Goal: Task Accomplishment & Management: Manage account settings

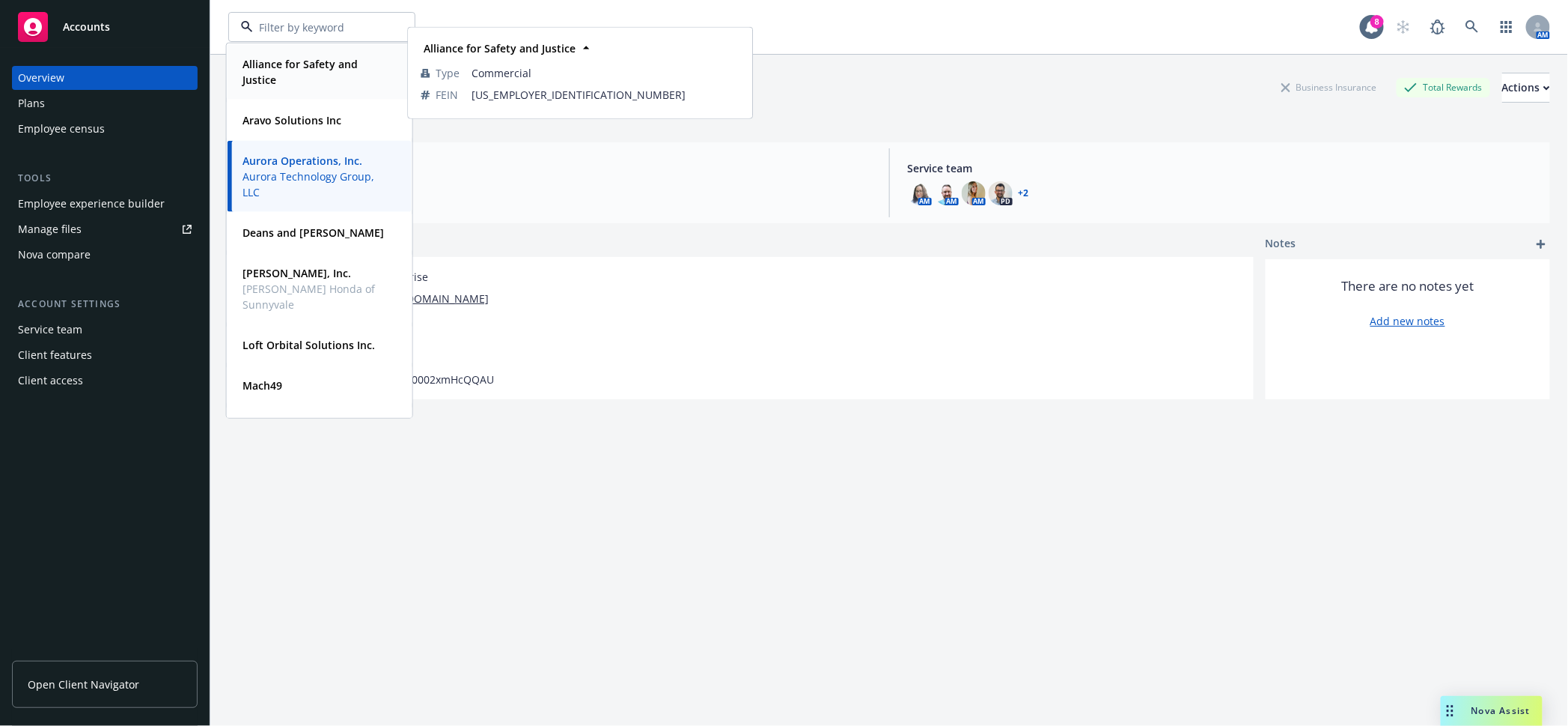
click at [288, 65] on strong "Alliance for Safety and Justice" at bounding box center [300, 71] width 115 height 30
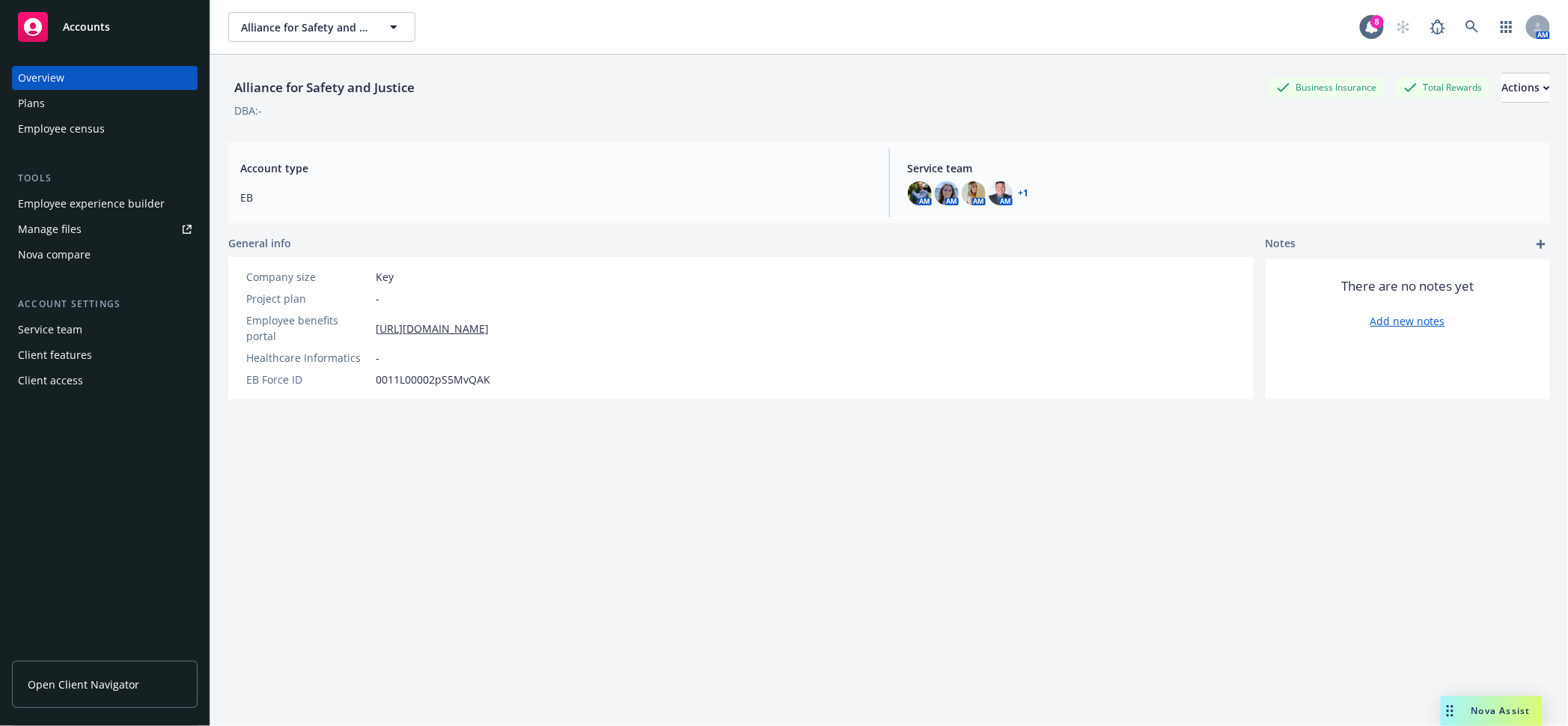
click at [82, 192] on div "Employee experience builder" at bounding box center [91, 203] width 146 height 24
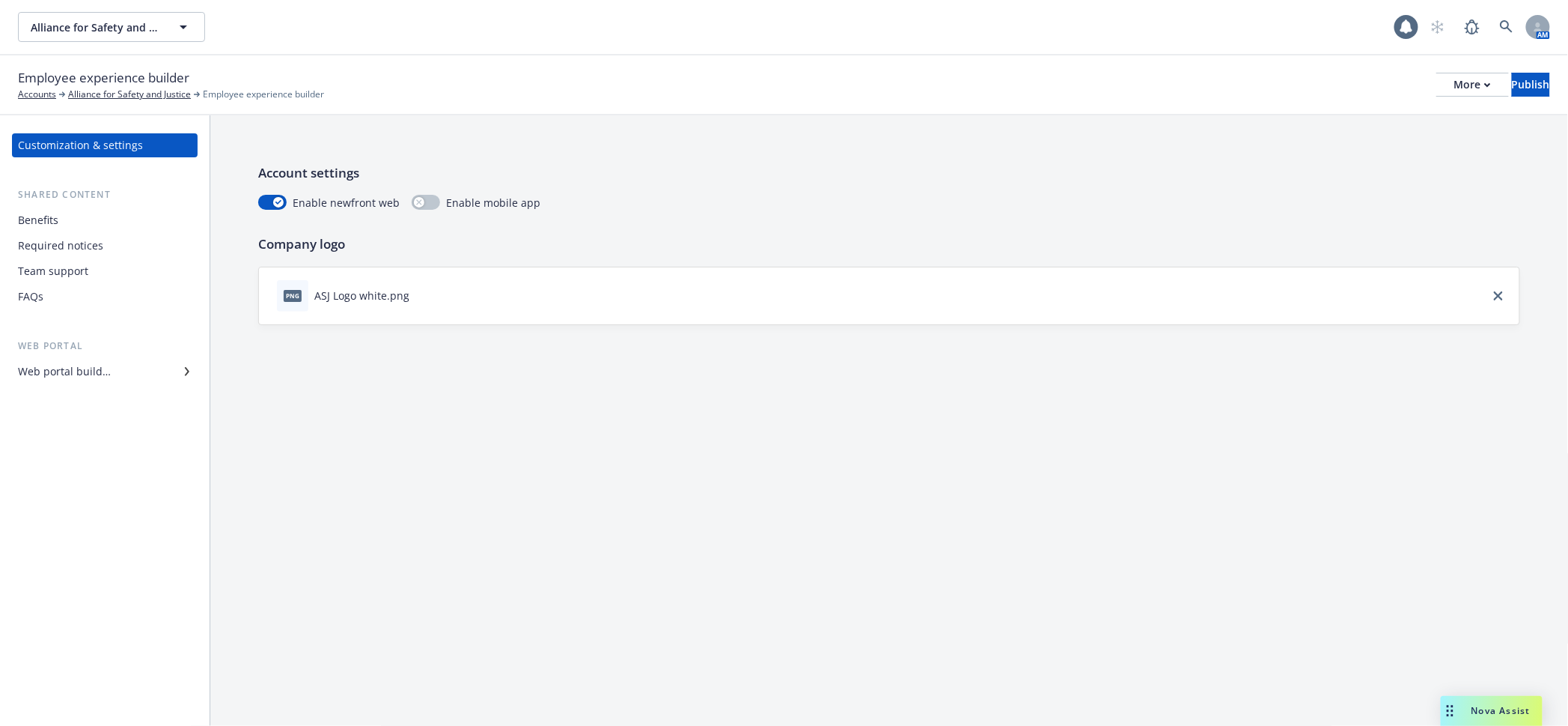
click at [46, 359] on div "Web portal builder" at bounding box center [64, 371] width 93 height 24
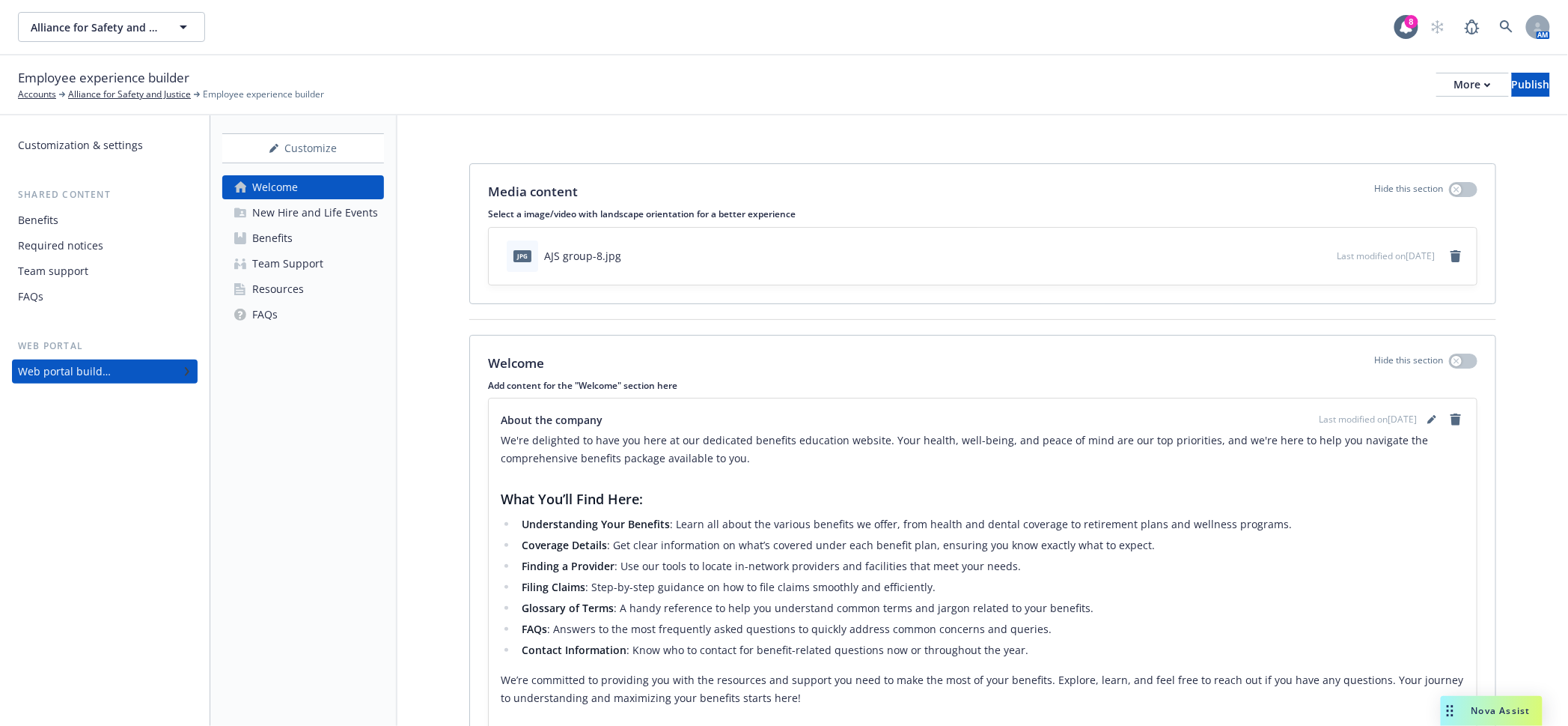
click at [286, 277] on div "Resources" at bounding box center [278, 288] width 52 height 24
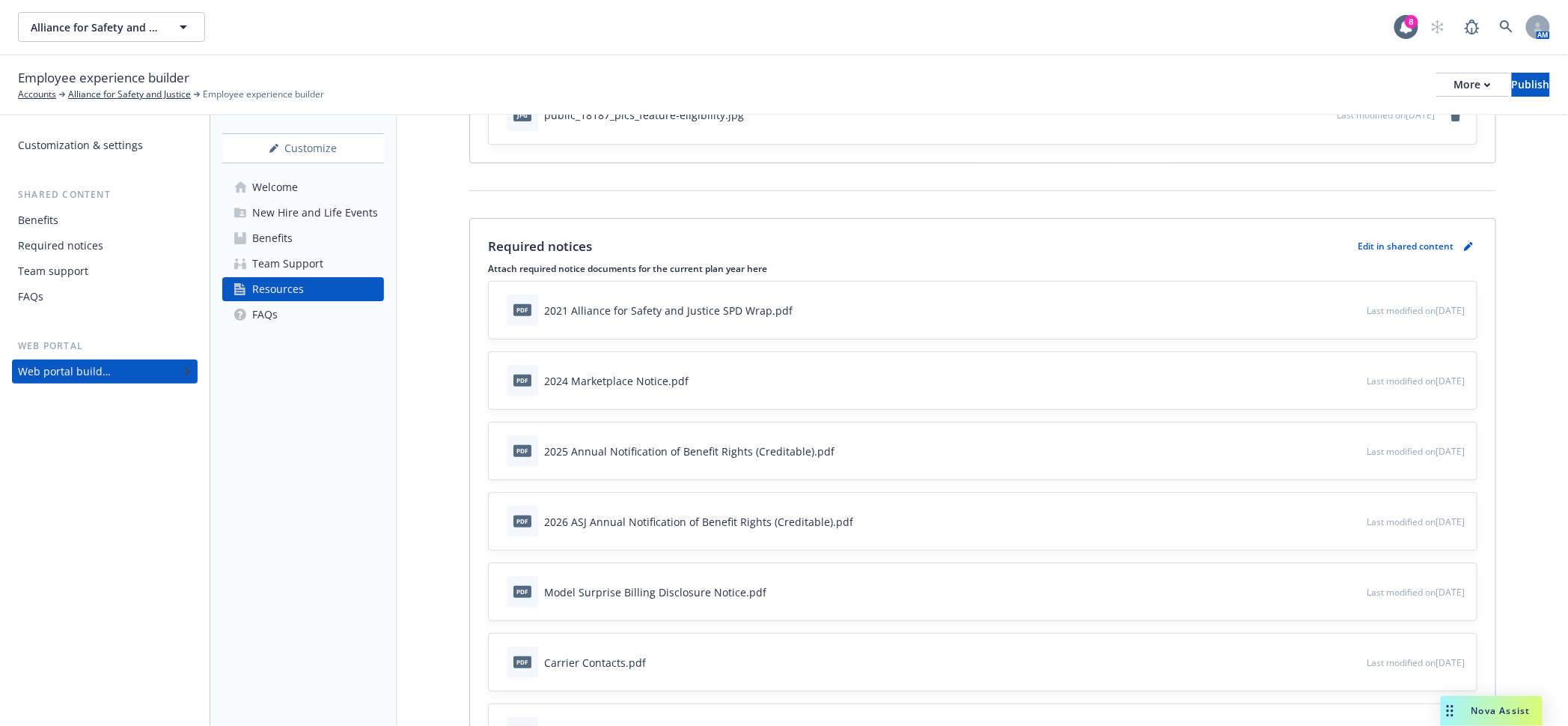
scroll to position [187, 0]
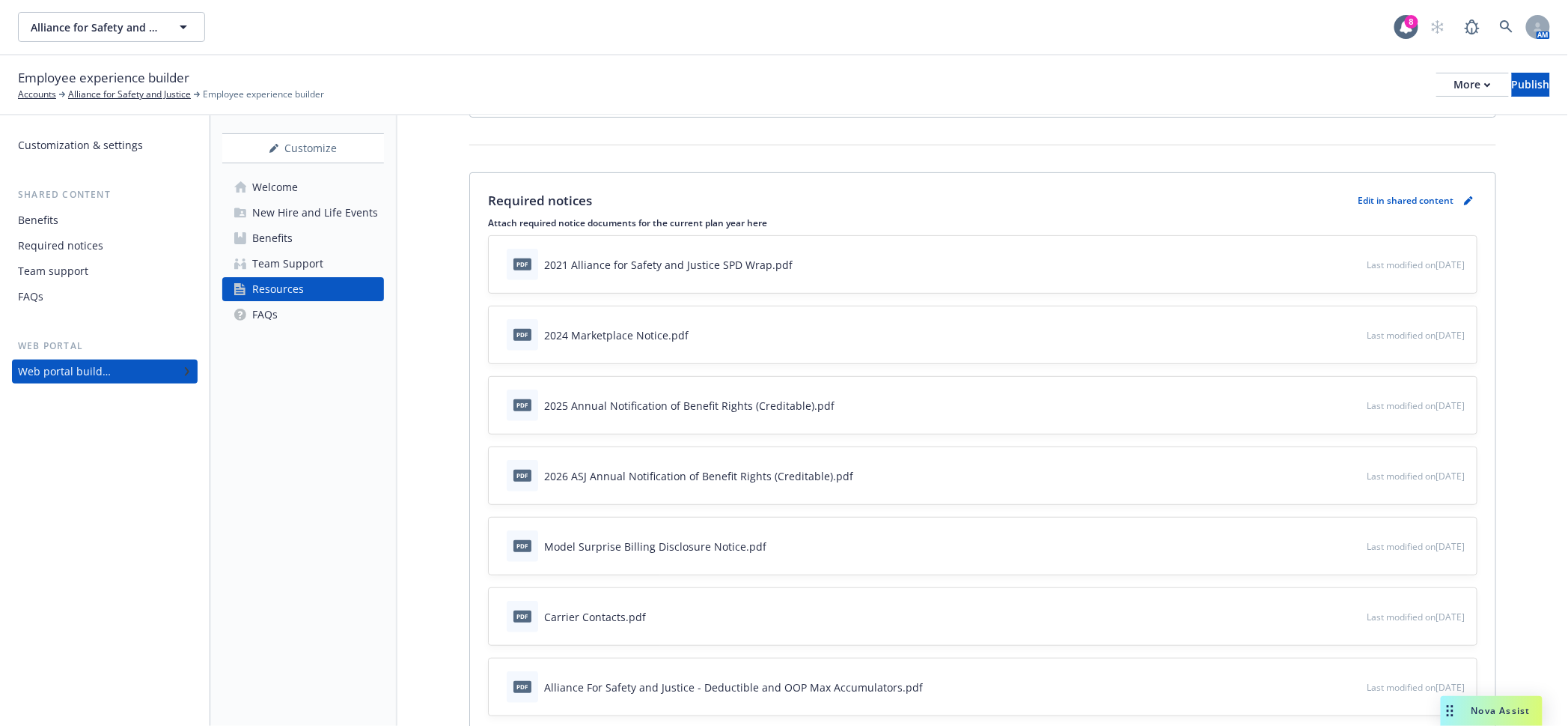
click at [1378, 469] on span "Last modified on 09/15/2025" at bounding box center [1416, 475] width 98 height 12
click at [975, 459] on div "pdf 2026 ASJ Annual Notification of Benefit Rights (Creditable).pdf" at bounding box center [933, 475] width 866 height 33
click at [1301, 472] on icon "button" at bounding box center [1305, 476] width 8 height 8
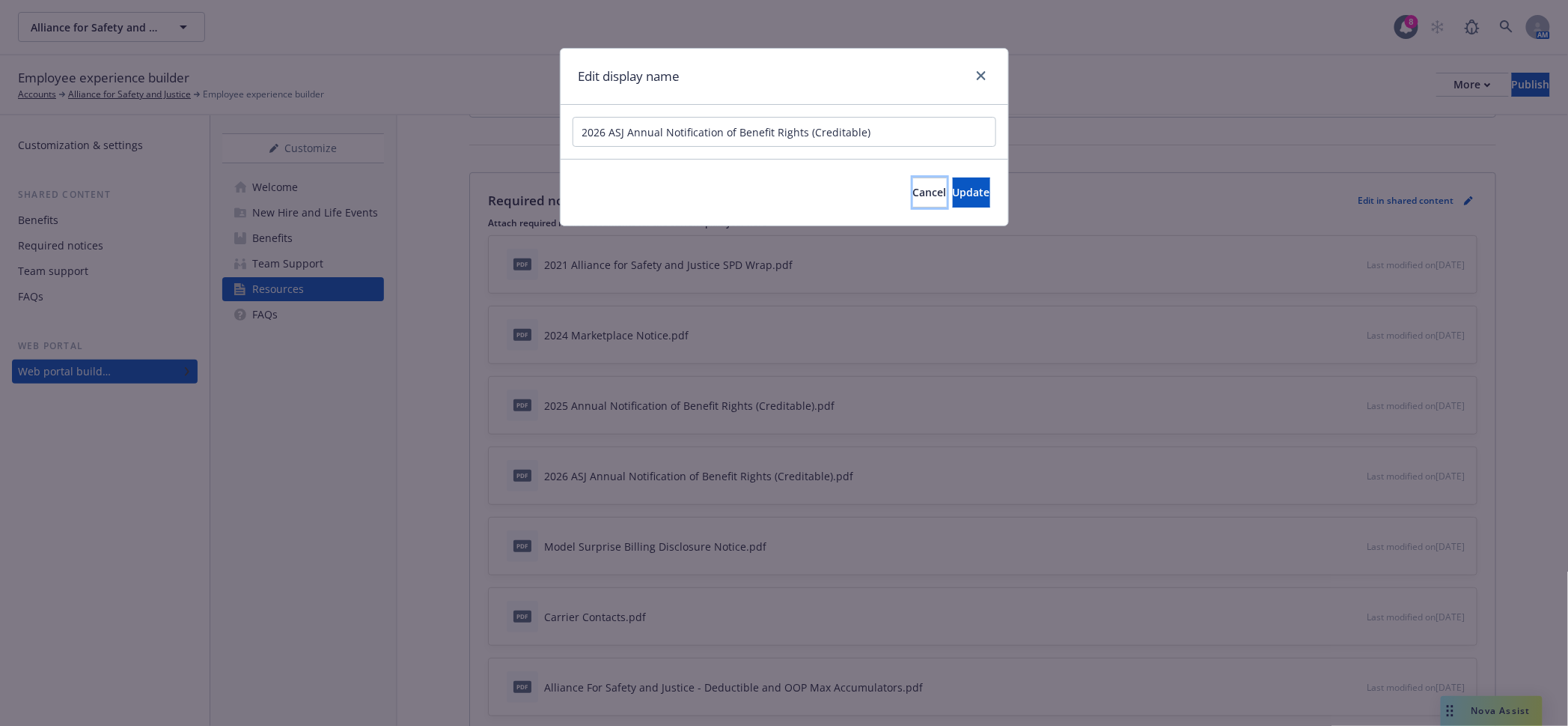
click at [913, 185] on span "Cancel" at bounding box center [930, 192] width 34 height 14
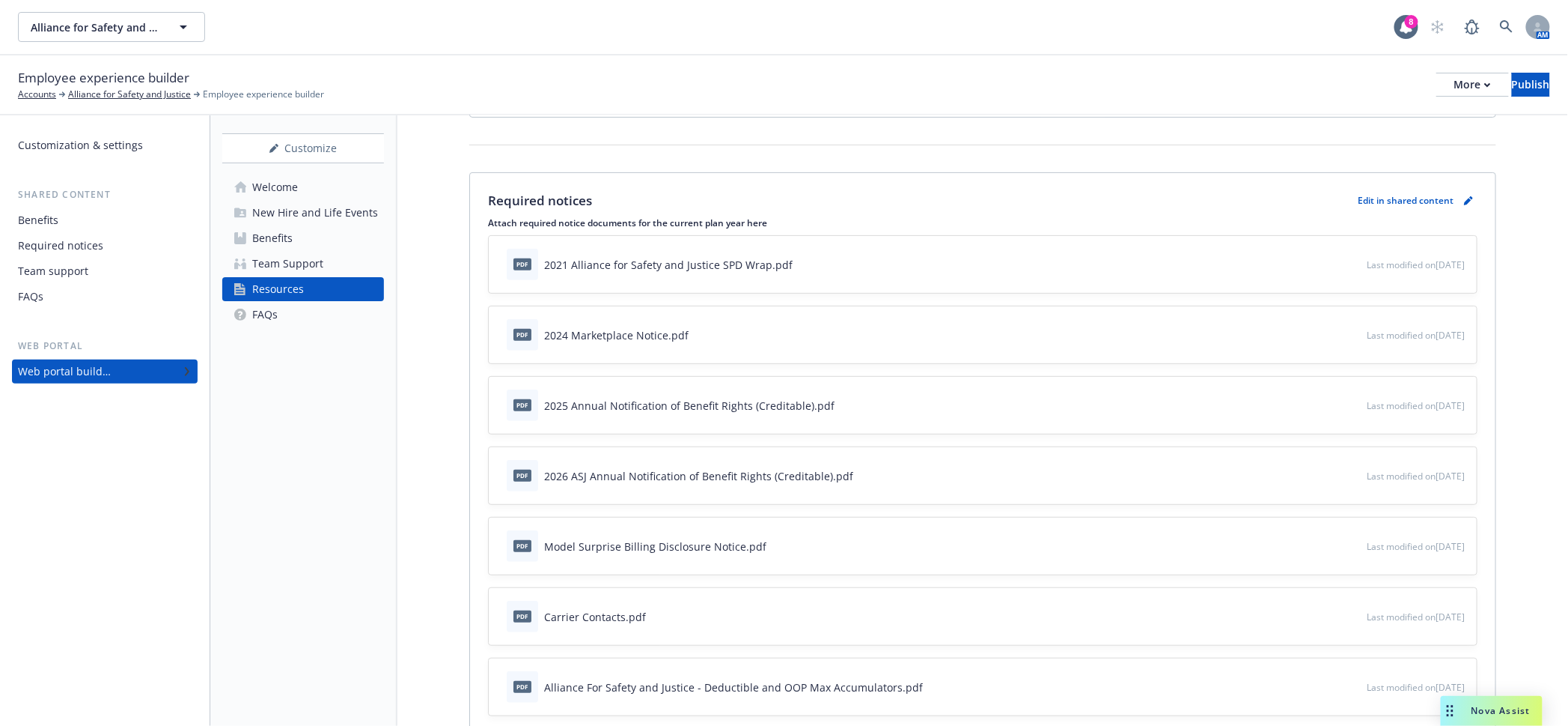
click at [50, 234] on div "Required notices" at bounding box center [60, 245] width 85 height 24
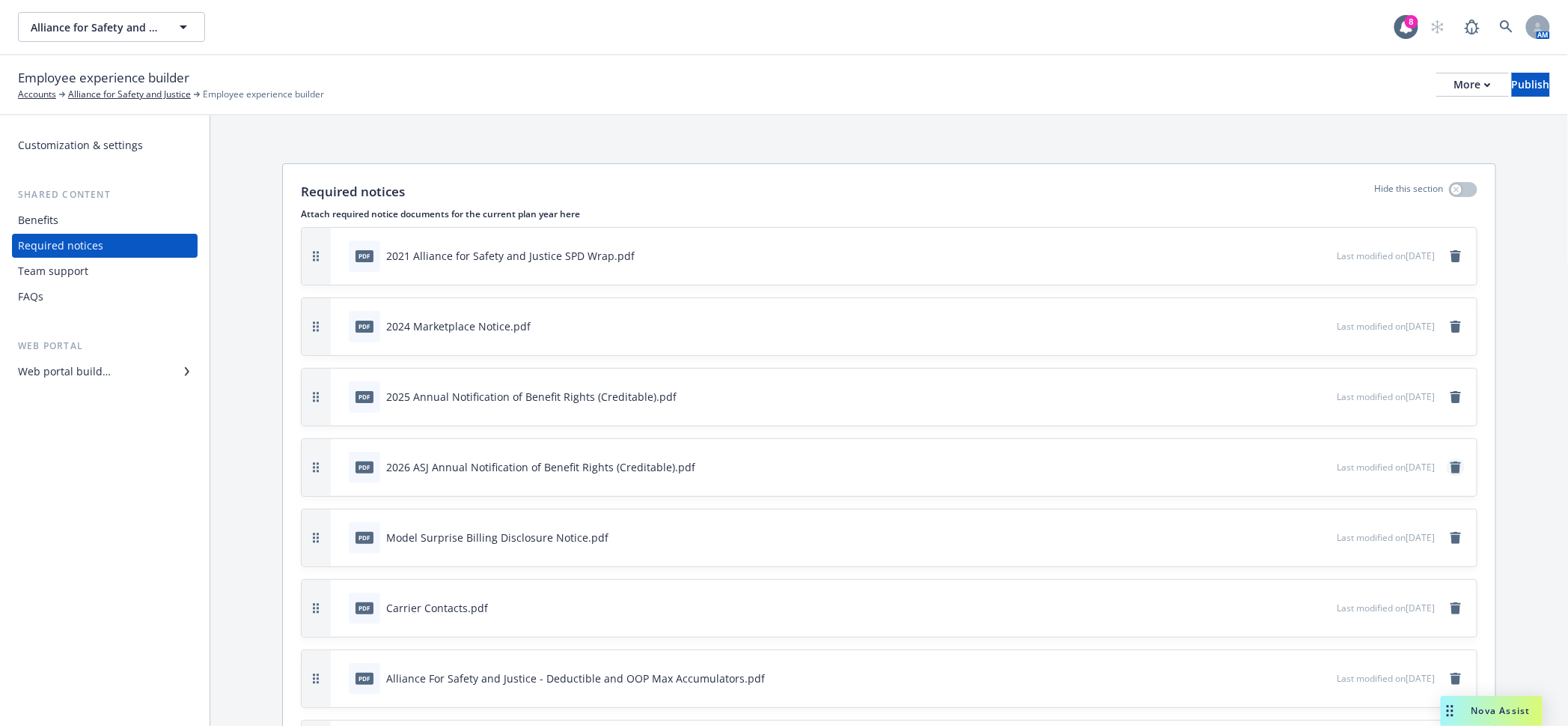
click at [1461, 458] on link "remove" at bounding box center [1455, 466] width 18 height 18
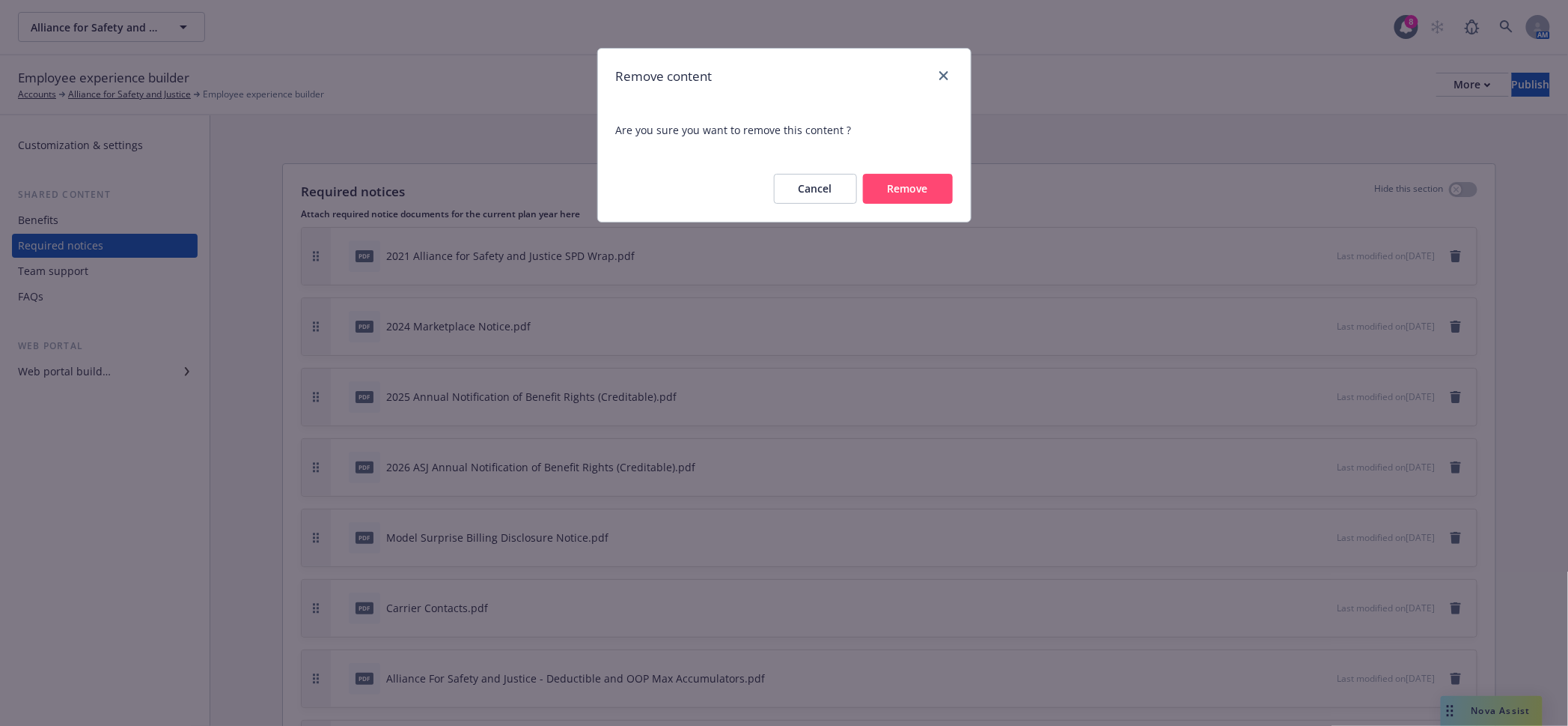
click at [928, 173] on button "Remove" at bounding box center [907, 188] width 90 height 30
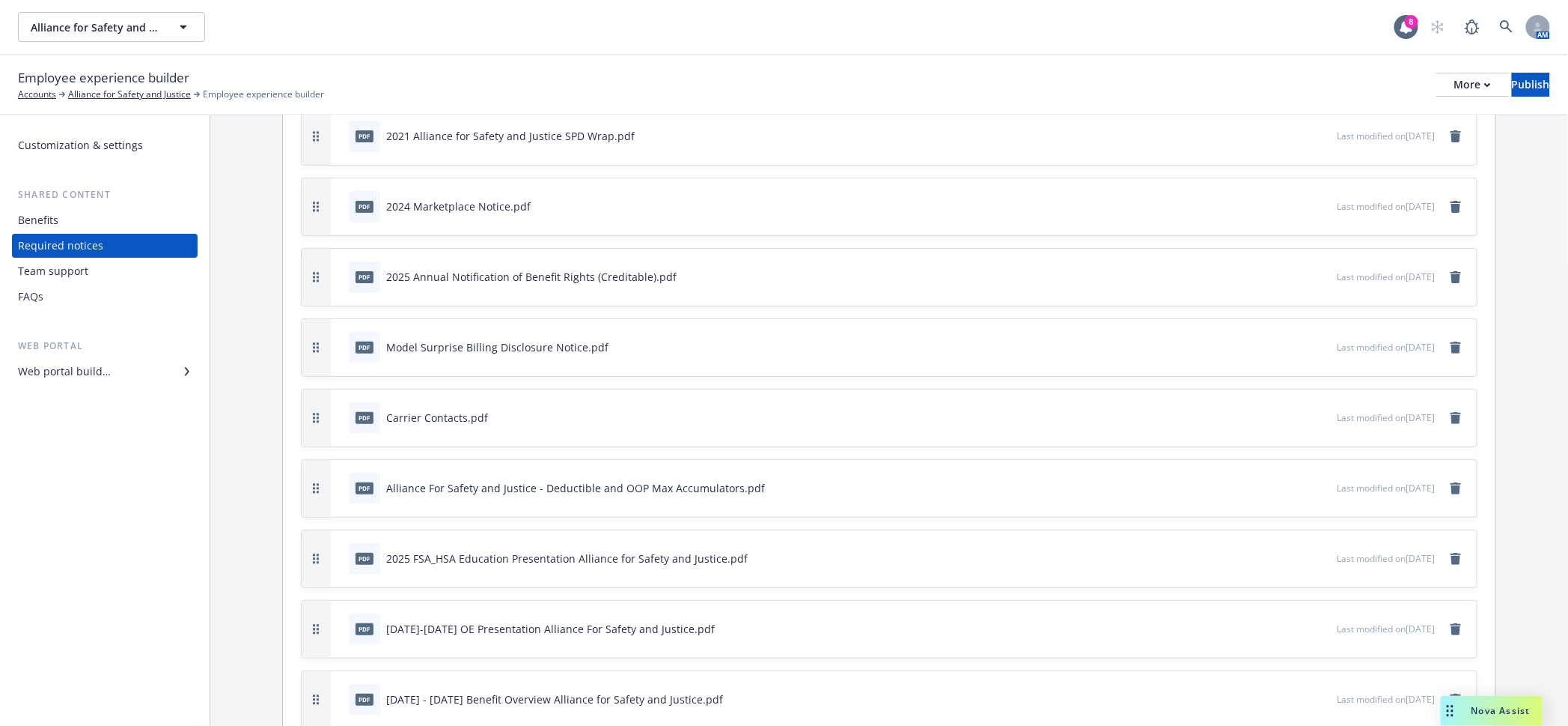
scroll to position [124, 0]
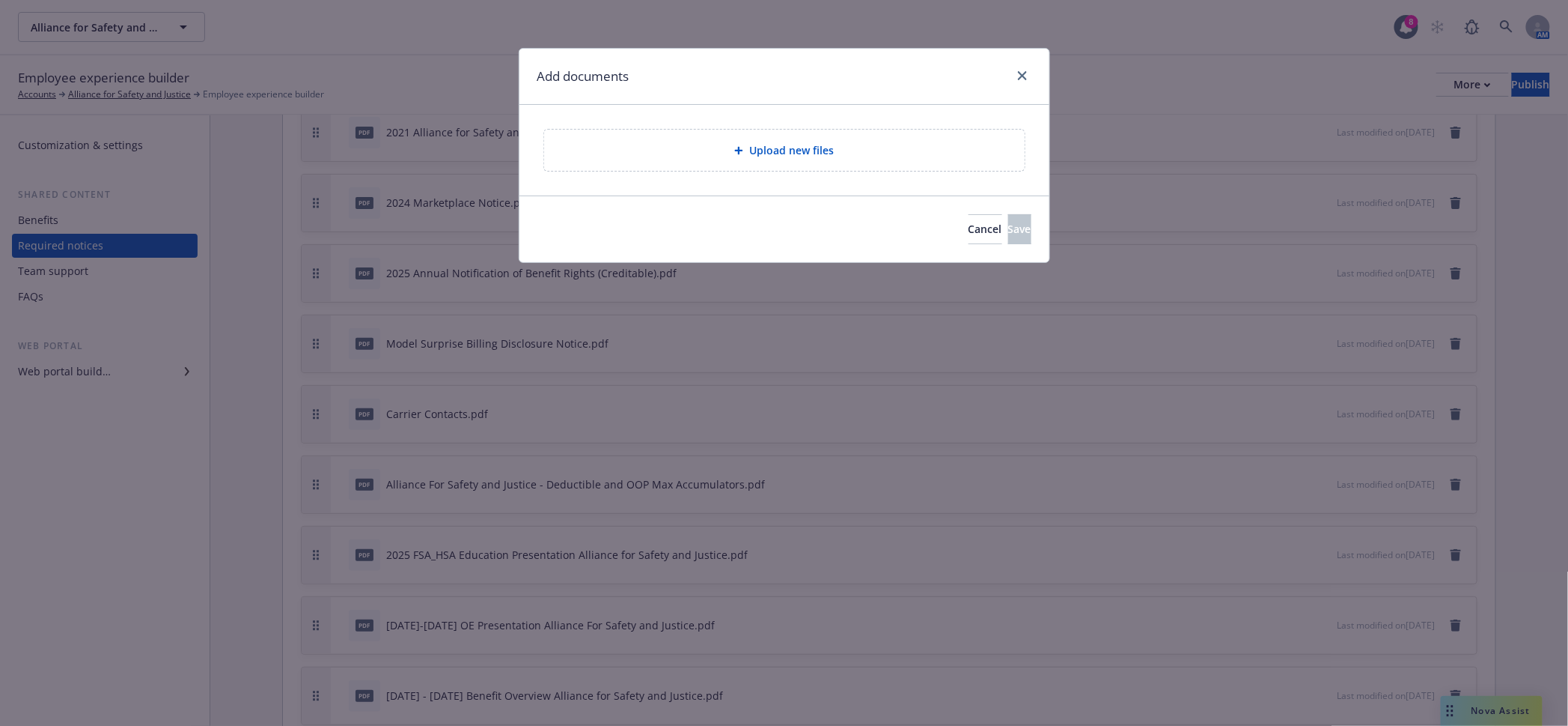
click at [825, 129] on div "Upload new files" at bounding box center [784, 149] width 481 height 41
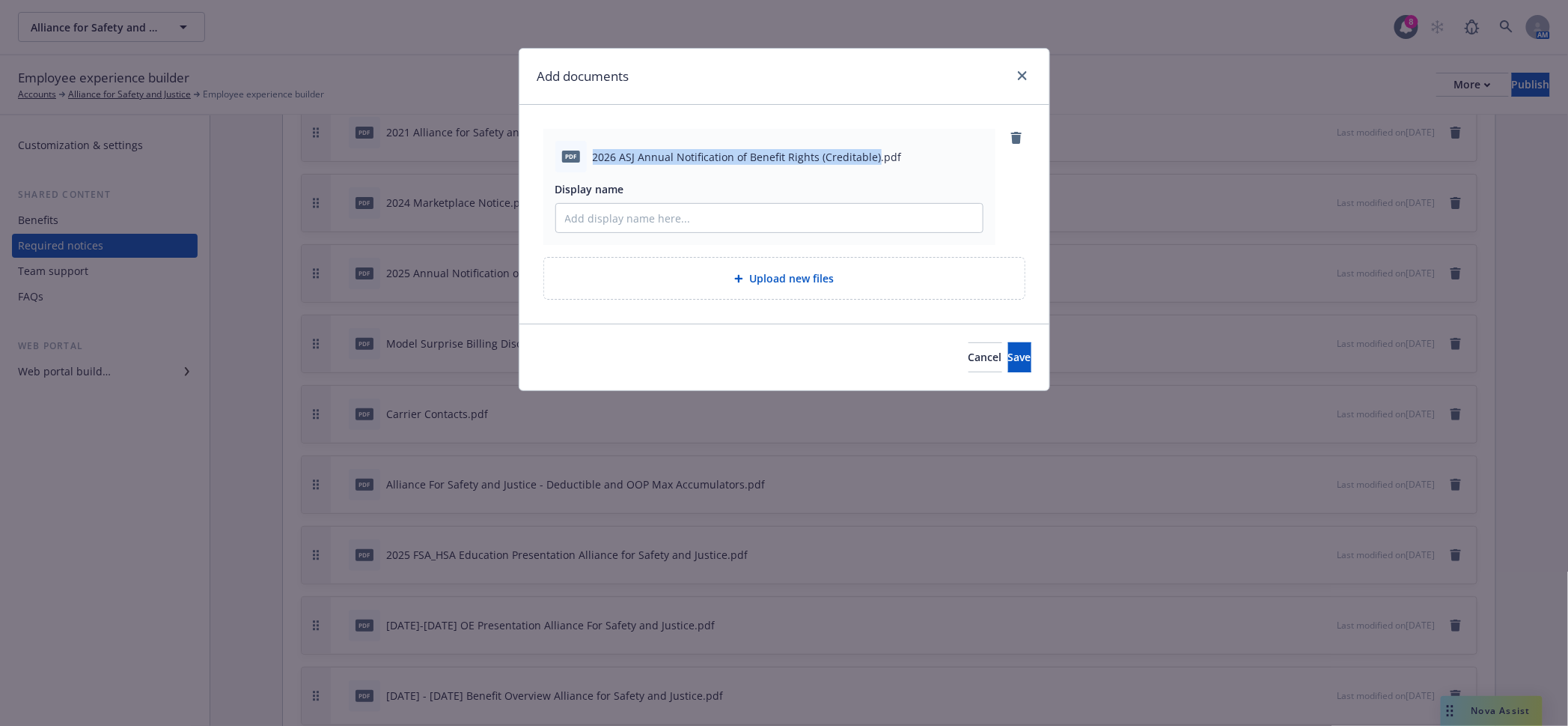
drag, startPoint x: 866, startPoint y: 150, endPoint x: 571, endPoint y: 139, distance: 295.2
click at [571, 141] on div "pdf 2026 ASJ Annual Notification of Benefit Rights (Creditable).pdf" at bounding box center [769, 156] width 428 height 32
copy div "2026 ASJ Annual Notification of Benefit Rights (Creditable)"
click at [705, 220] on div "pdf 2026 ASJ Annual Notification of Benefit Rights (Creditable).pdf Display name" at bounding box center [770, 186] width 452 height 116
click at [703, 204] on input "Display name" at bounding box center [770, 218] width 427 height 29
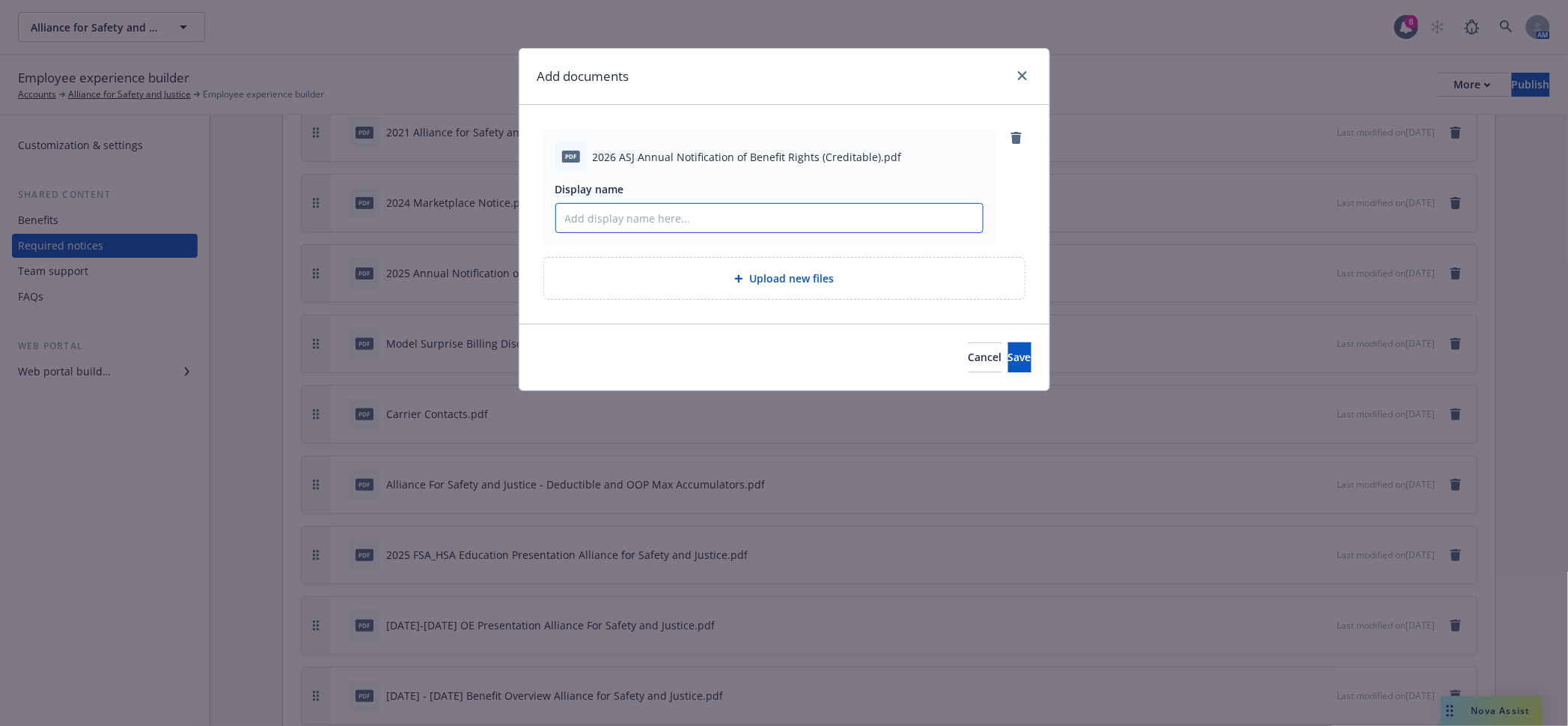
paste input "2026 ASJ Annual Notification of Benefit Rights (Creditable)"
type input "2026 ASJ Annual Notification of Benefit Rights (Creditable) _Final"
click at [1008, 342] on button "Save" at bounding box center [1019, 356] width 23 height 30
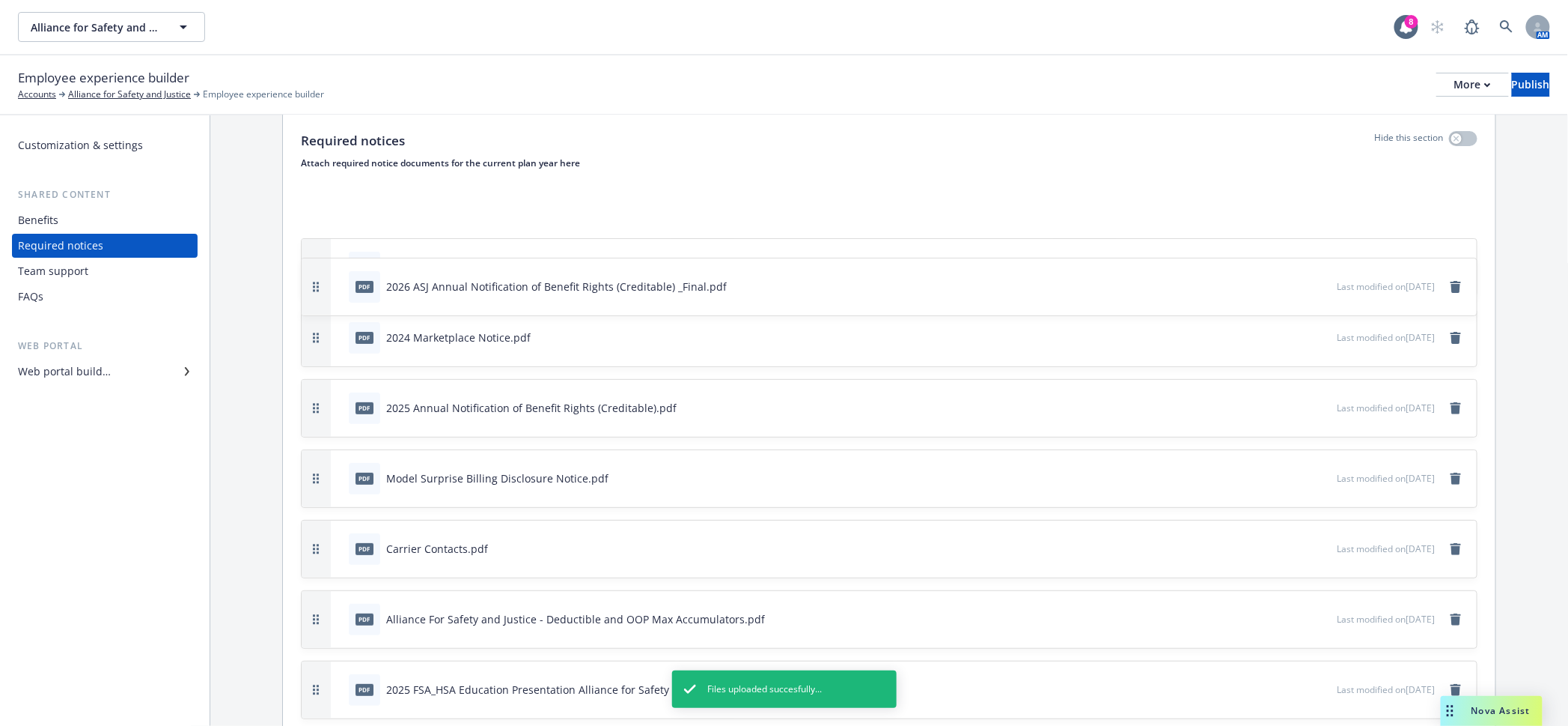
scroll to position [0, 0]
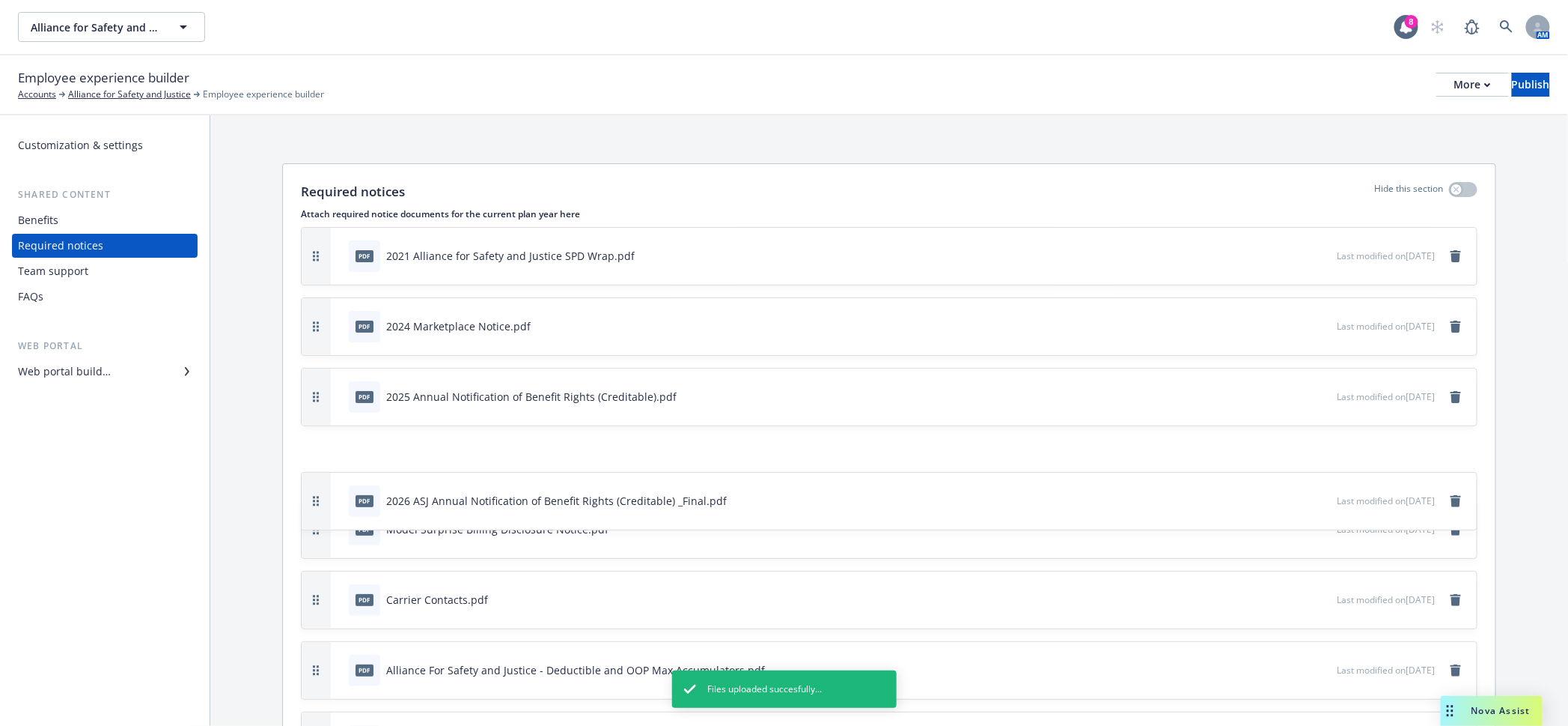
drag, startPoint x: 307, startPoint y: 650, endPoint x: 332, endPoint y: 385, distance: 266.2
click at [332, 472] on div "pdf 2026 ASJ Annual Notification of Benefit Rights (Creditable) _Final.pdf Last…" at bounding box center [888, 500] width 1175 height 57
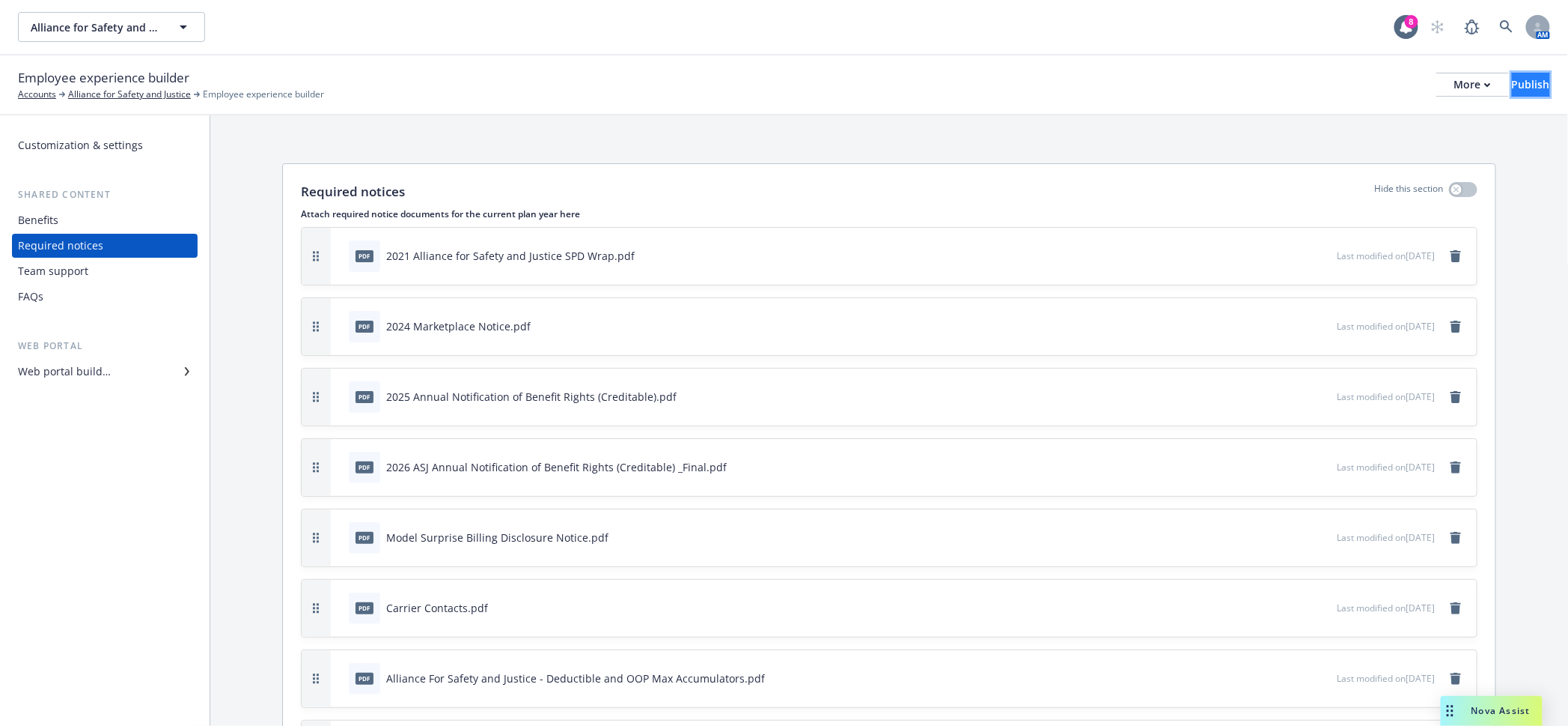
click at [1514, 74] on div "Publish" at bounding box center [1531, 84] width 38 height 22
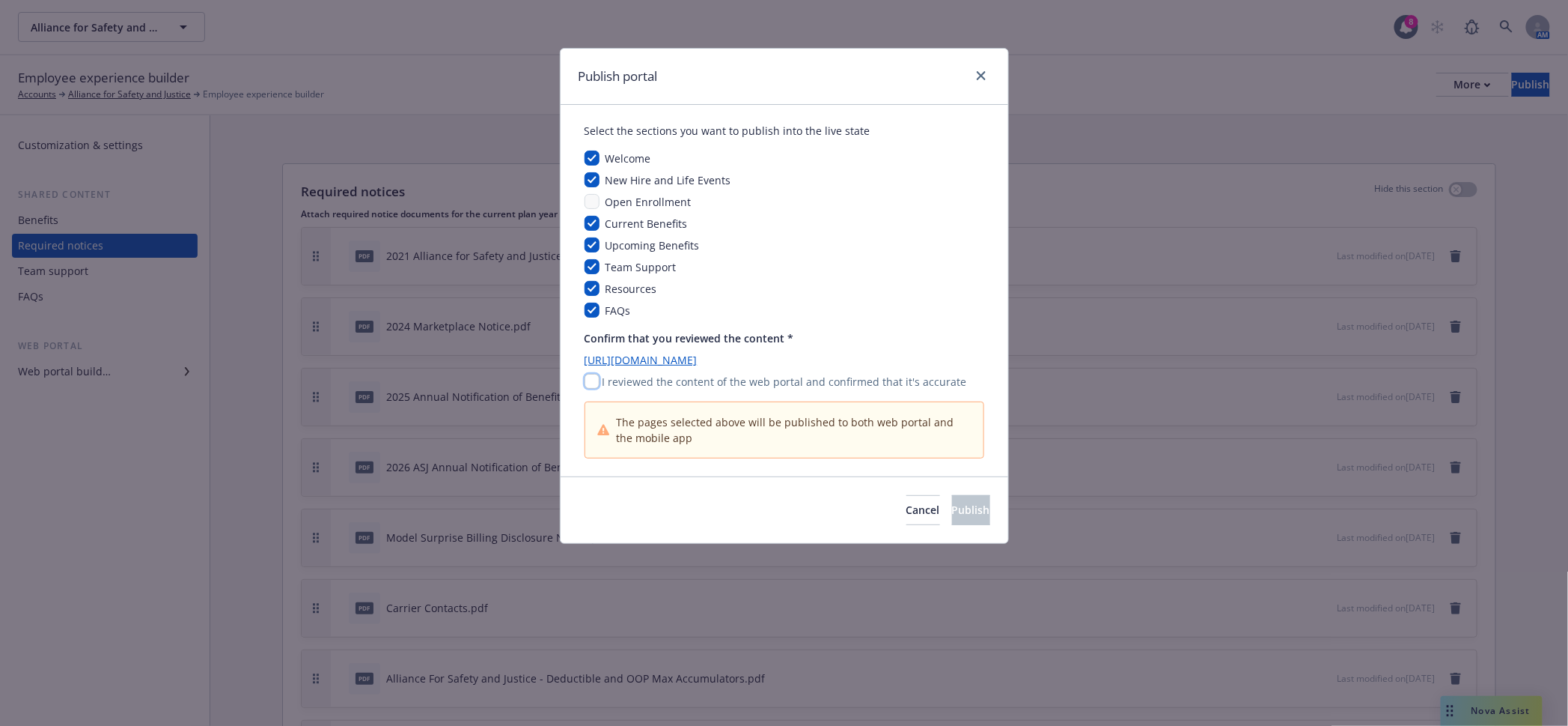
click at [588, 374] on input "checkbox" at bounding box center [593, 381] width 15 height 15
checkbox input "true"
click at [952, 503] on span "Publish" at bounding box center [971, 510] width 38 height 14
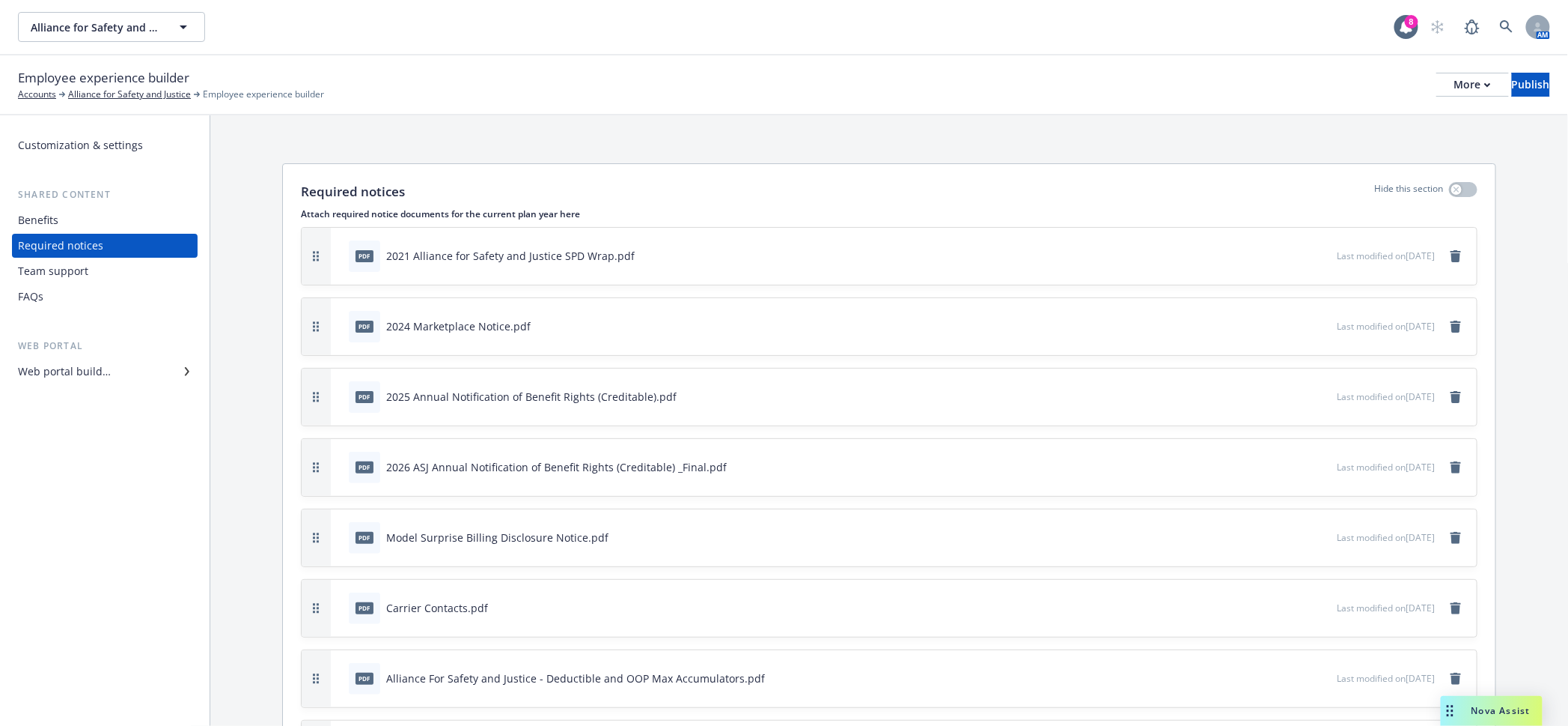
click at [1064, 90] on div "Employee experience builder Accounts Alliance for Safety and Justice Employee e…" at bounding box center [784, 84] width 1532 height 33
click at [78, 33] on button "Alliance for Safety and Justice" at bounding box center [111, 27] width 187 height 30
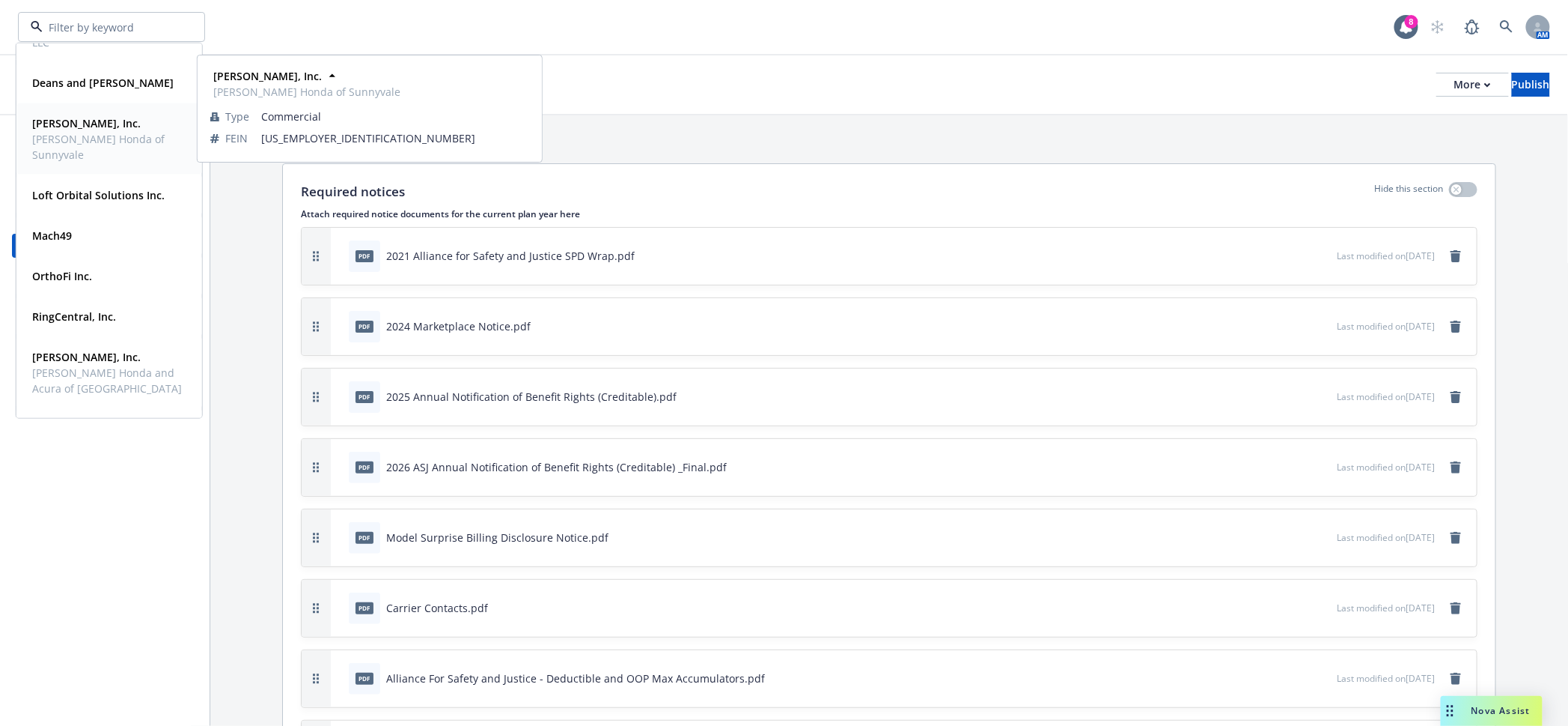
scroll to position [180, 0]
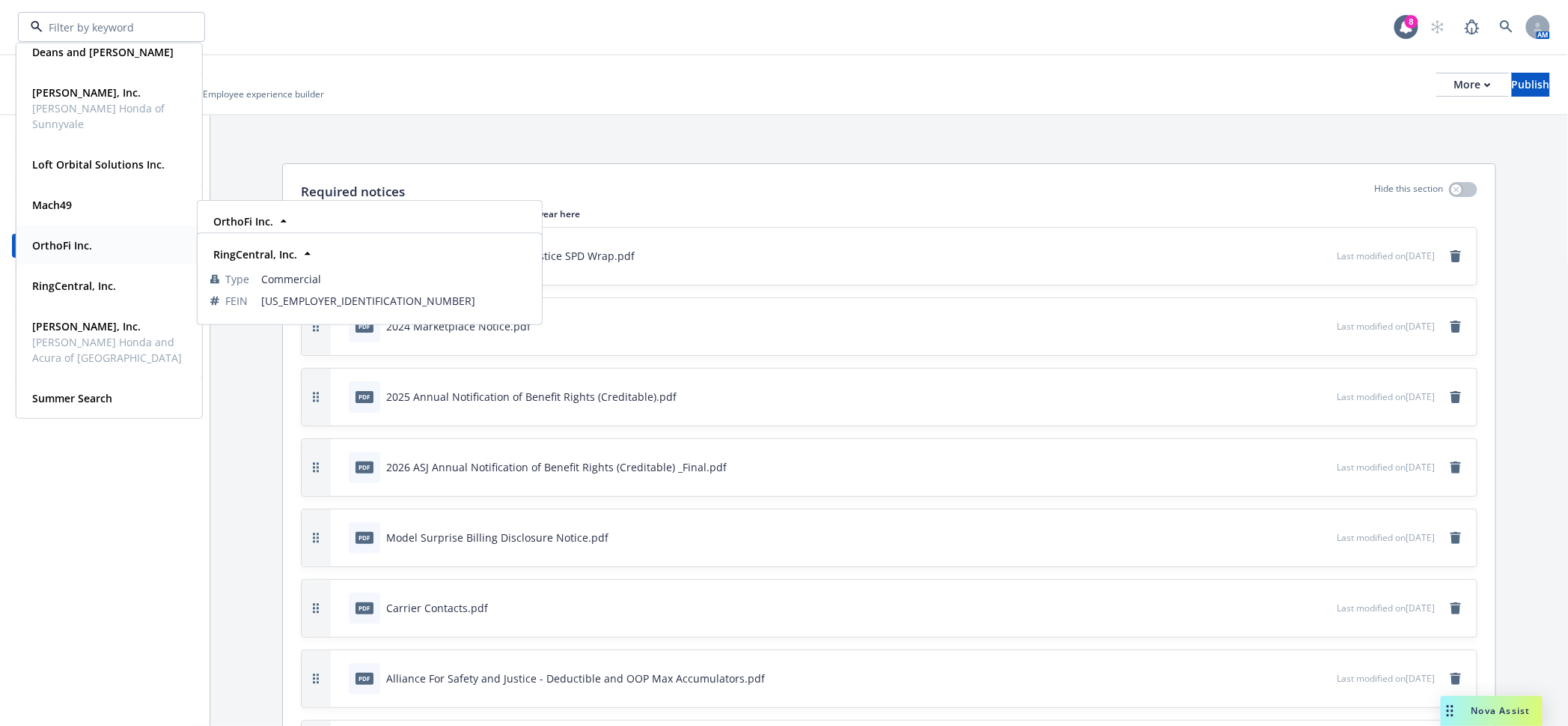
click at [106, 254] on div "OrthoFi Inc." at bounding box center [109, 245] width 167 height 22
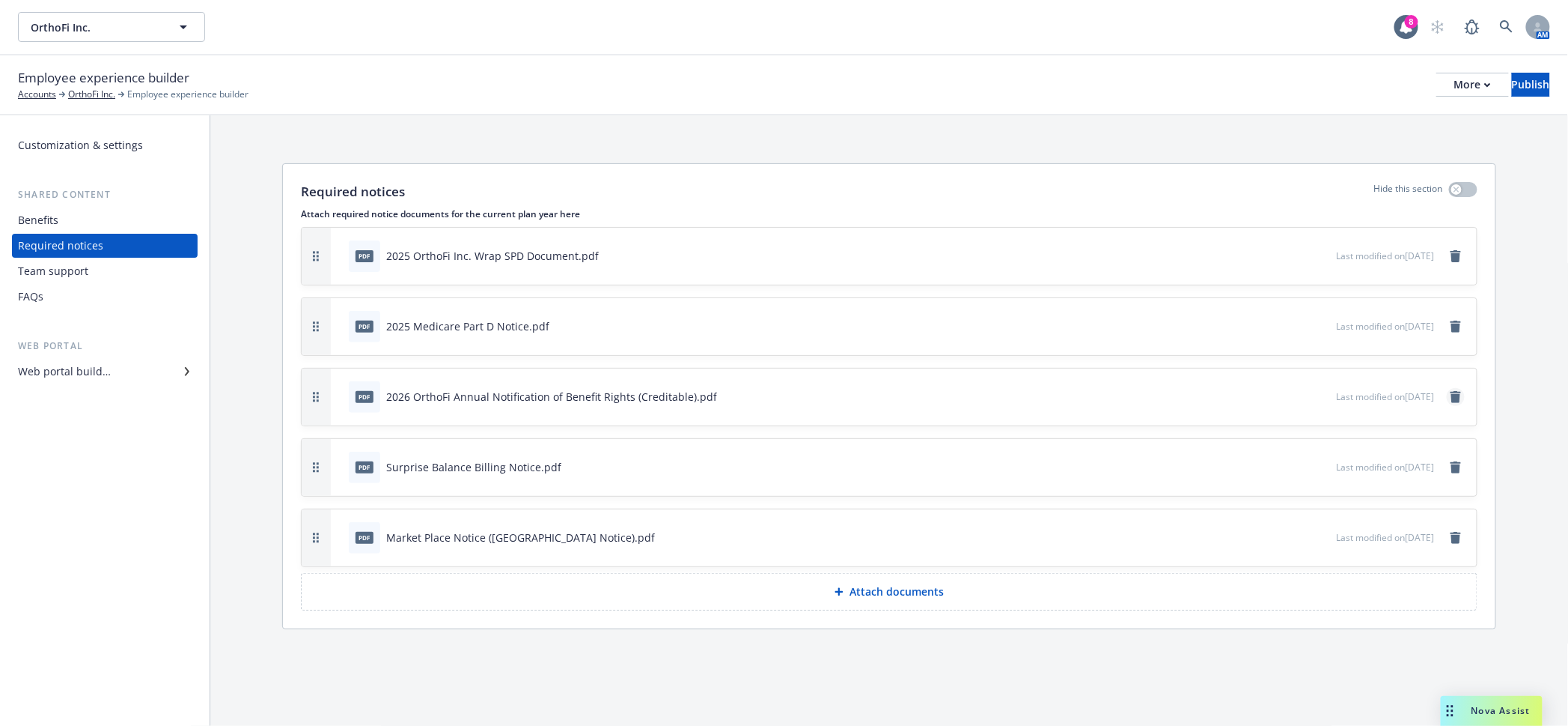
click at [1461, 391] on icon "remove" at bounding box center [1455, 397] width 11 height 12
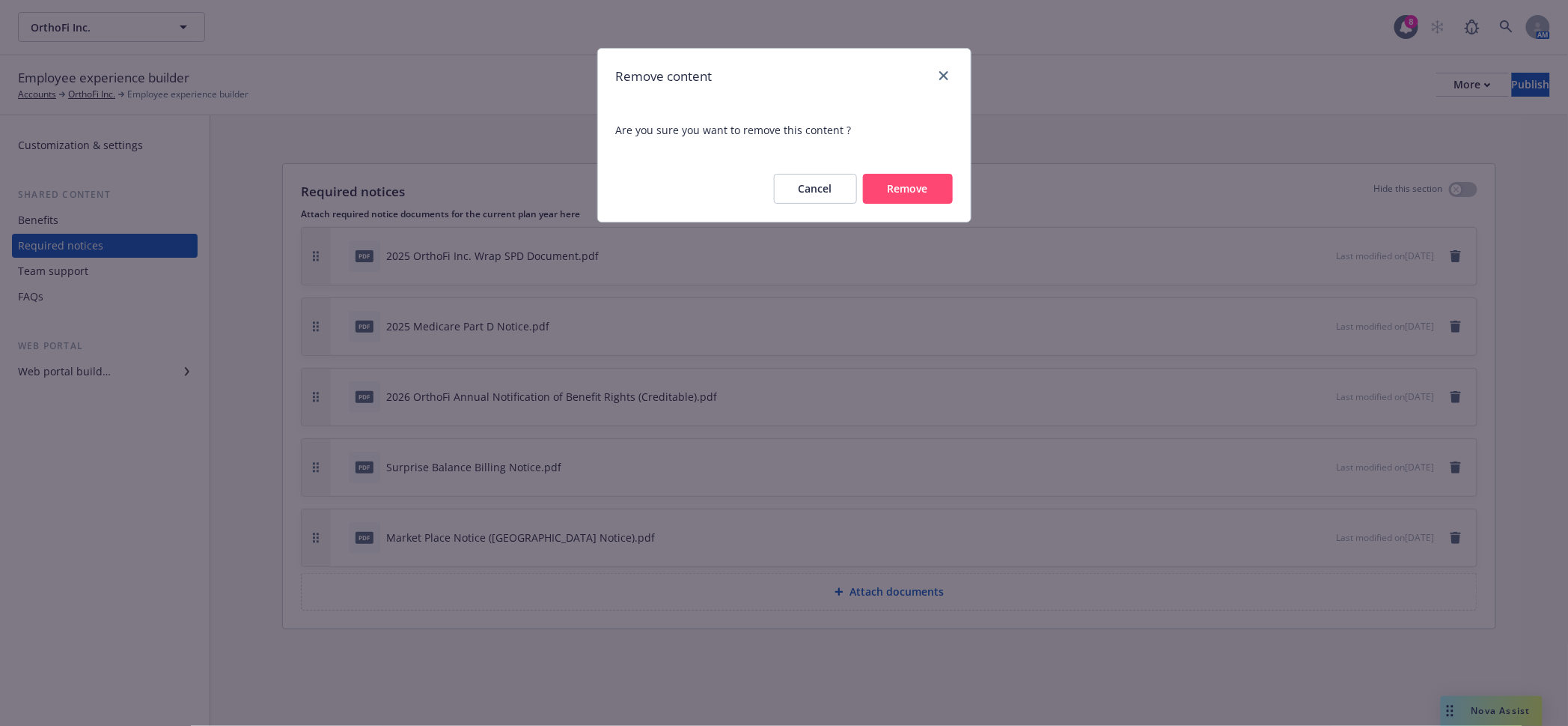
click at [928, 181] on button "Remove" at bounding box center [907, 188] width 90 height 30
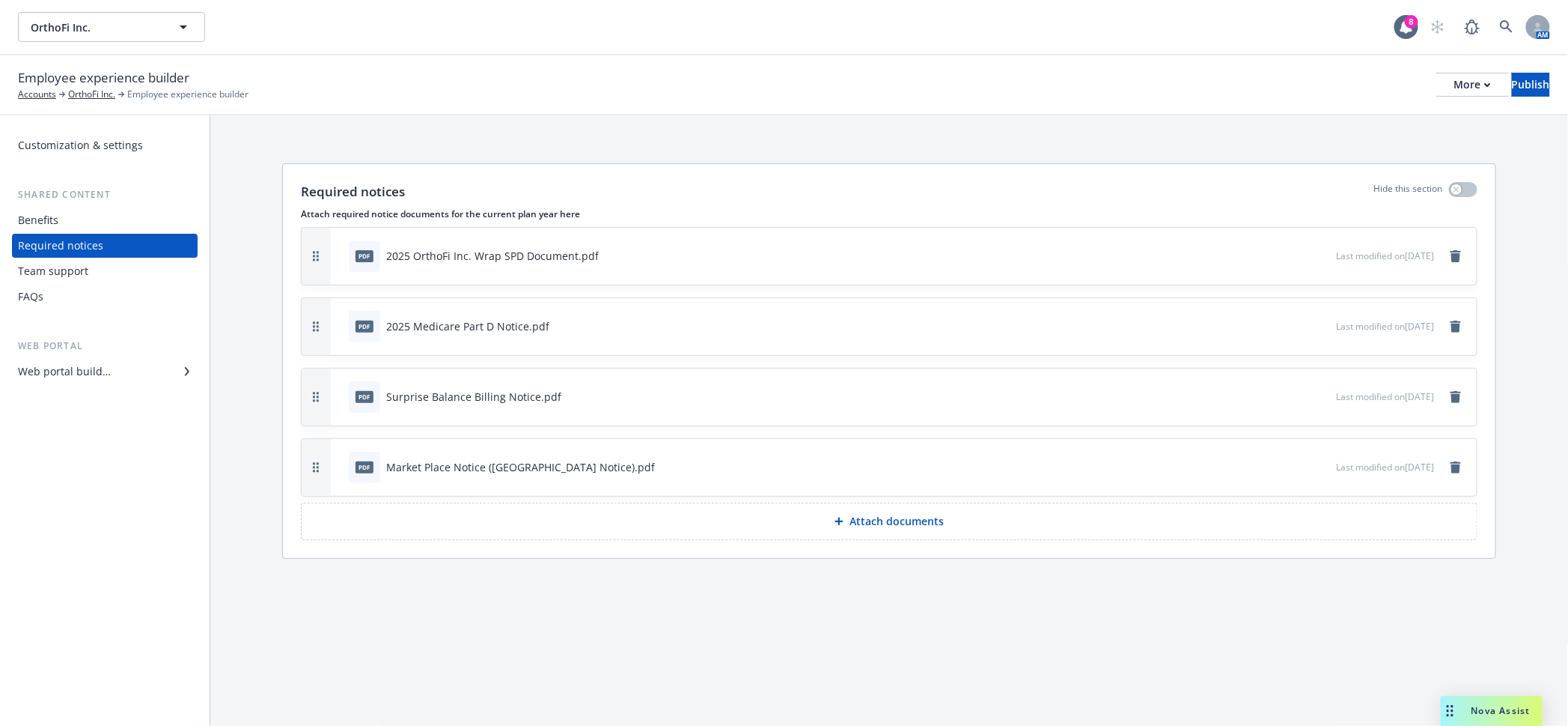
click at [861, 513] on p "Attach documents" at bounding box center [896, 521] width 95 height 15
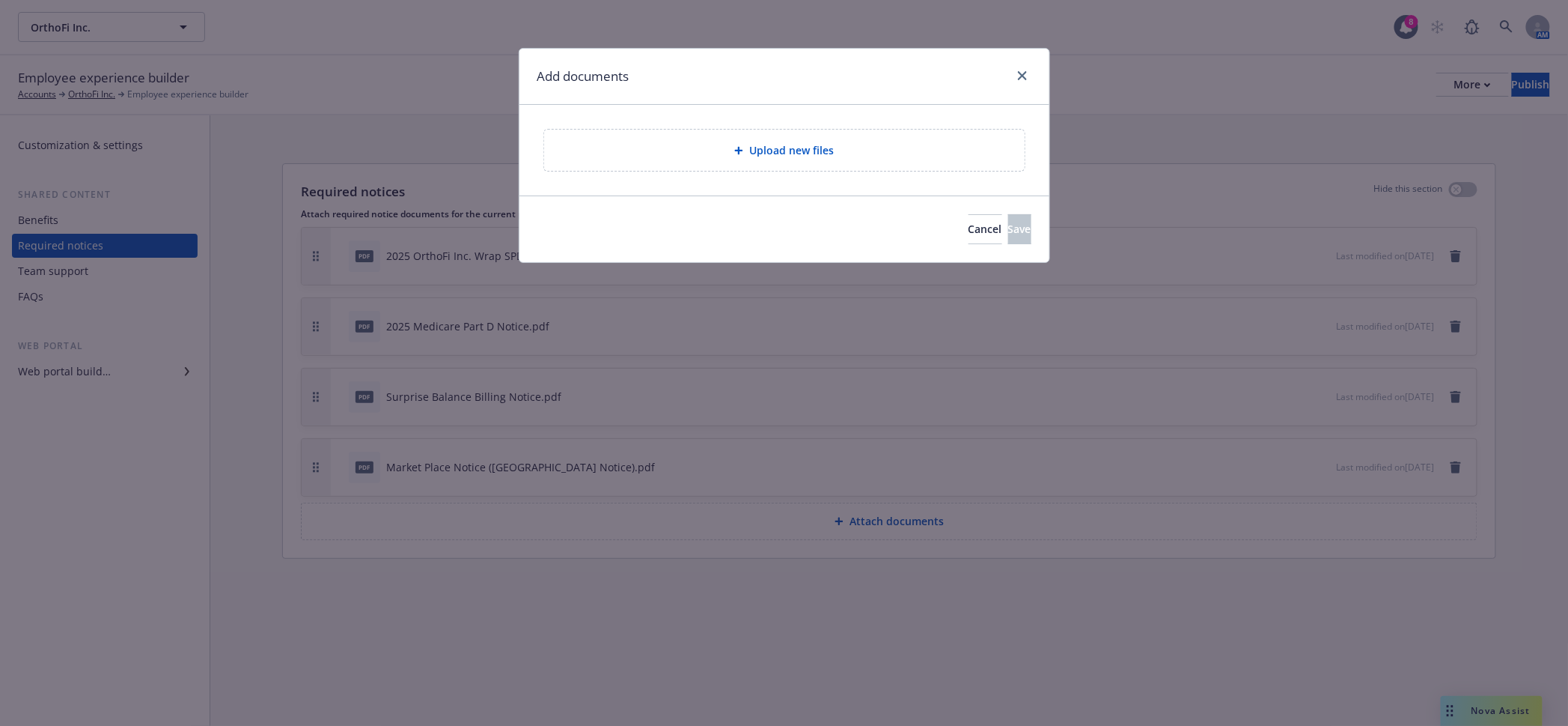
click at [852, 148] on div "Upload new files" at bounding box center [784, 150] width 457 height 17
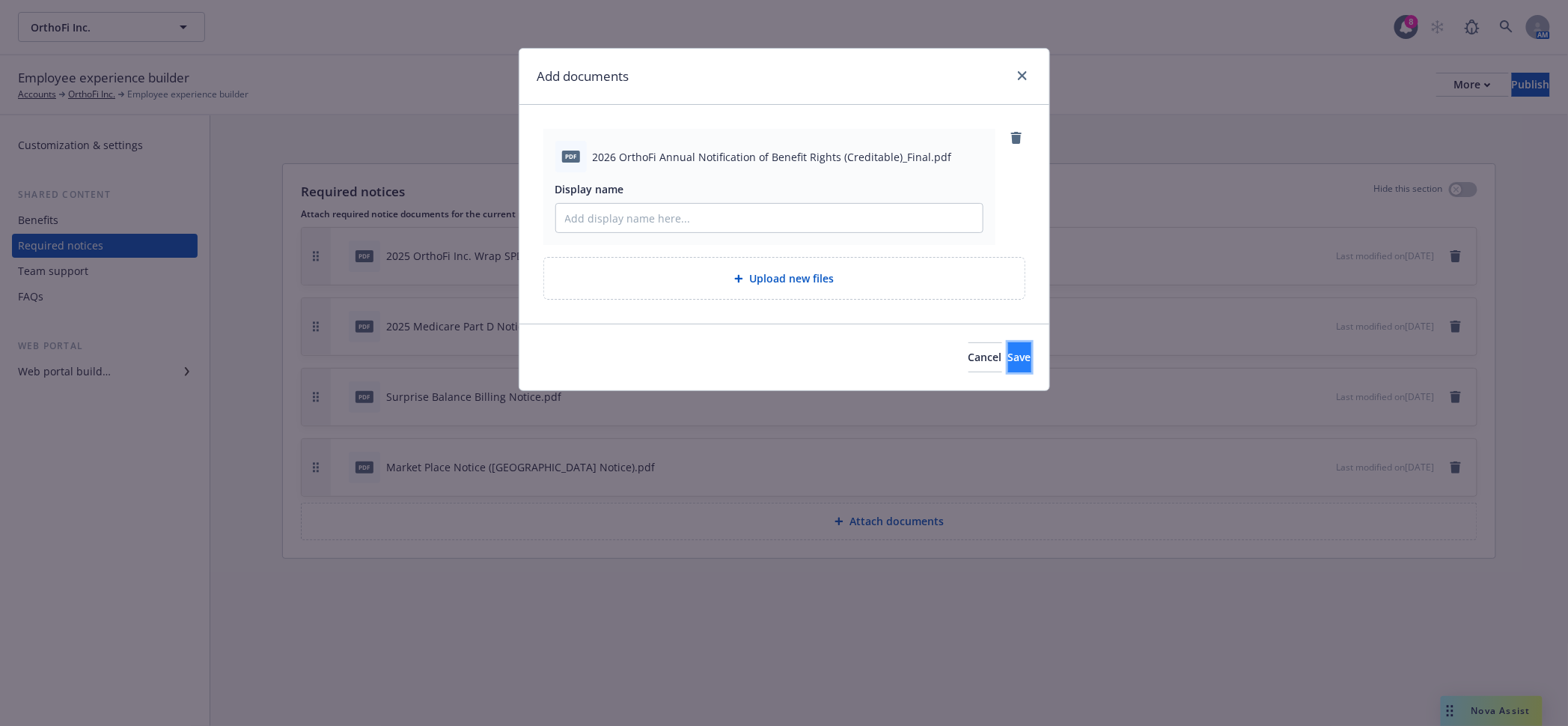
click at [1023, 342] on button "Save" at bounding box center [1019, 356] width 23 height 30
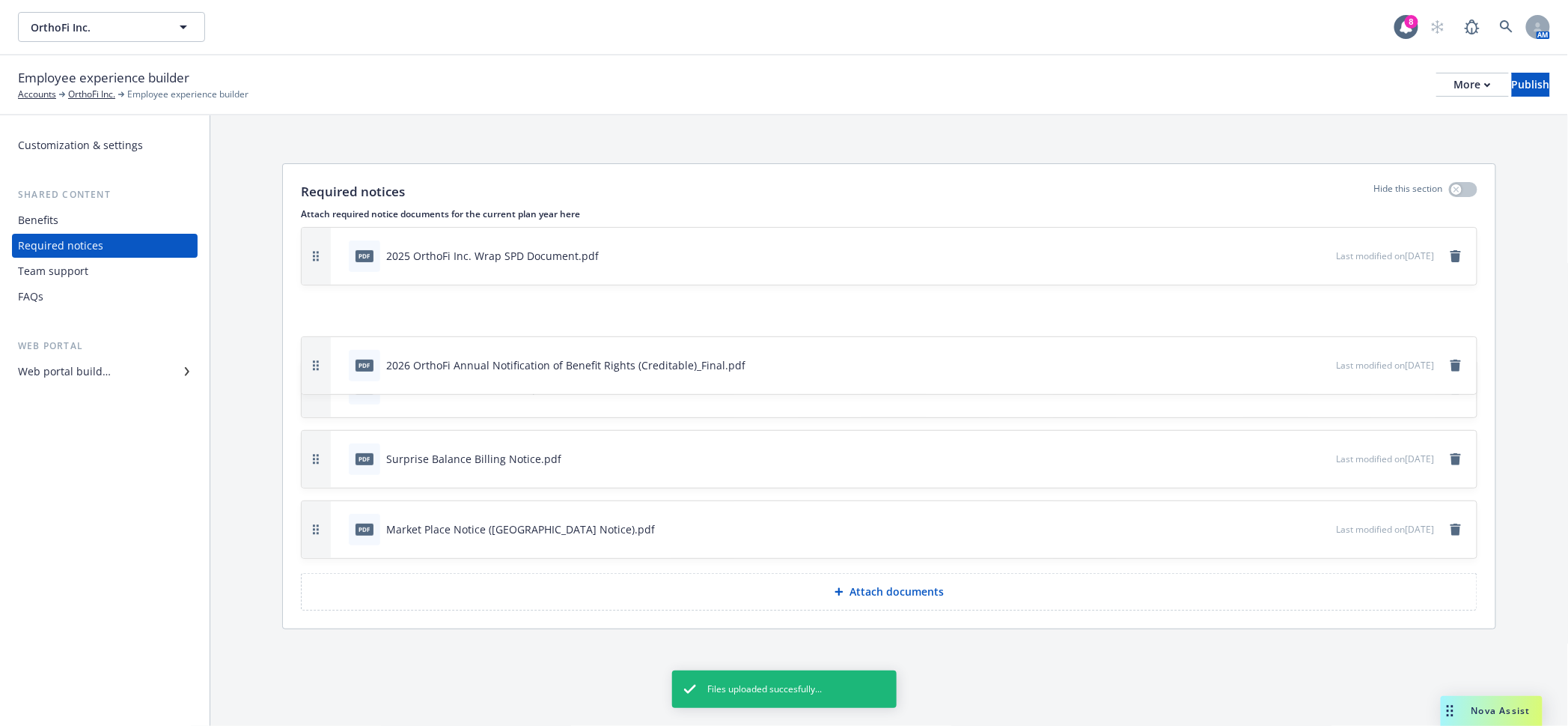
drag, startPoint x: 301, startPoint y: 476, endPoint x: 302, endPoint y: 304, distance: 172.0
click at [313, 360] on icon "button" at bounding box center [316, 365] width 6 height 11
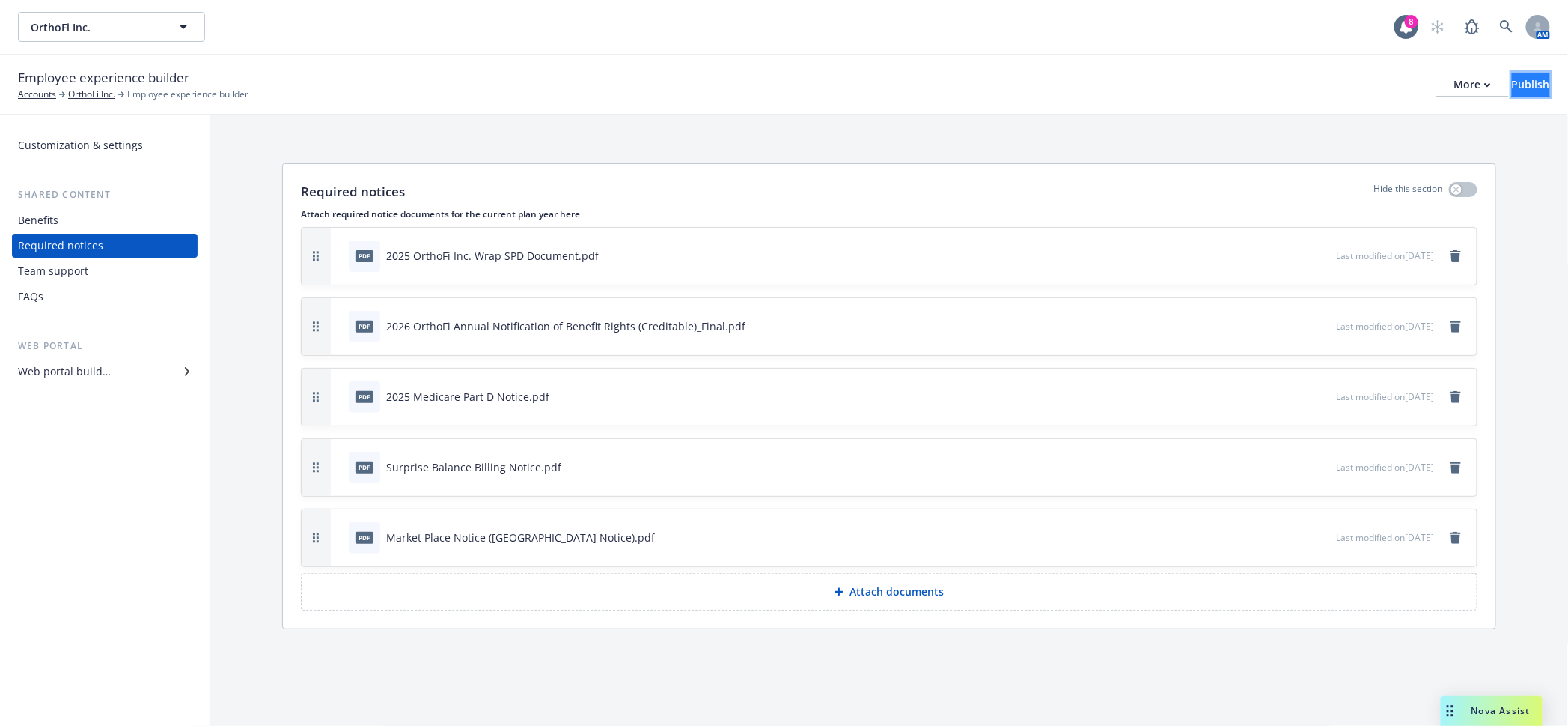
click at [1521, 82] on div "Publish" at bounding box center [1531, 84] width 38 height 22
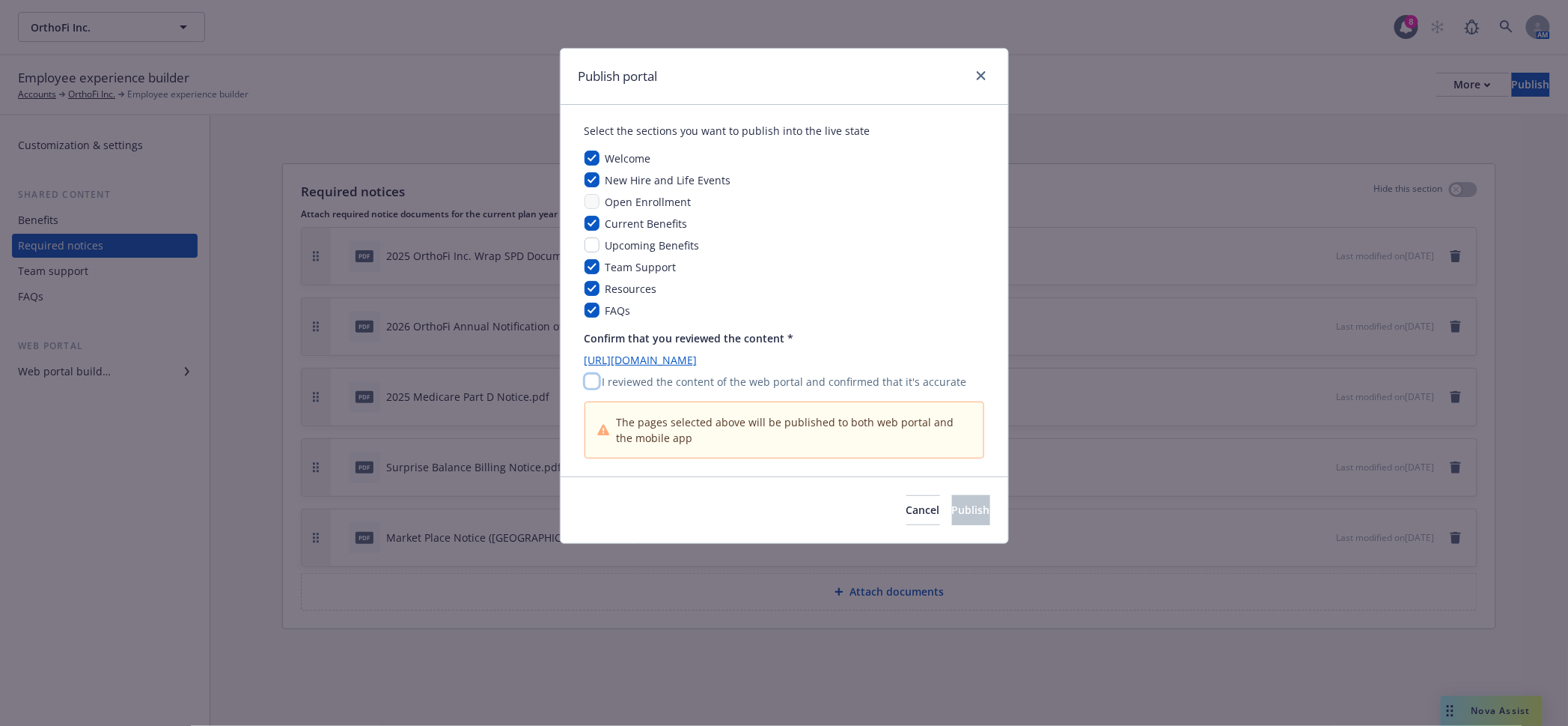
click at [594, 374] on input "checkbox" at bounding box center [593, 381] width 15 height 15
checkbox input "true"
click at [952, 503] on span "Publish" at bounding box center [971, 510] width 38 height 14
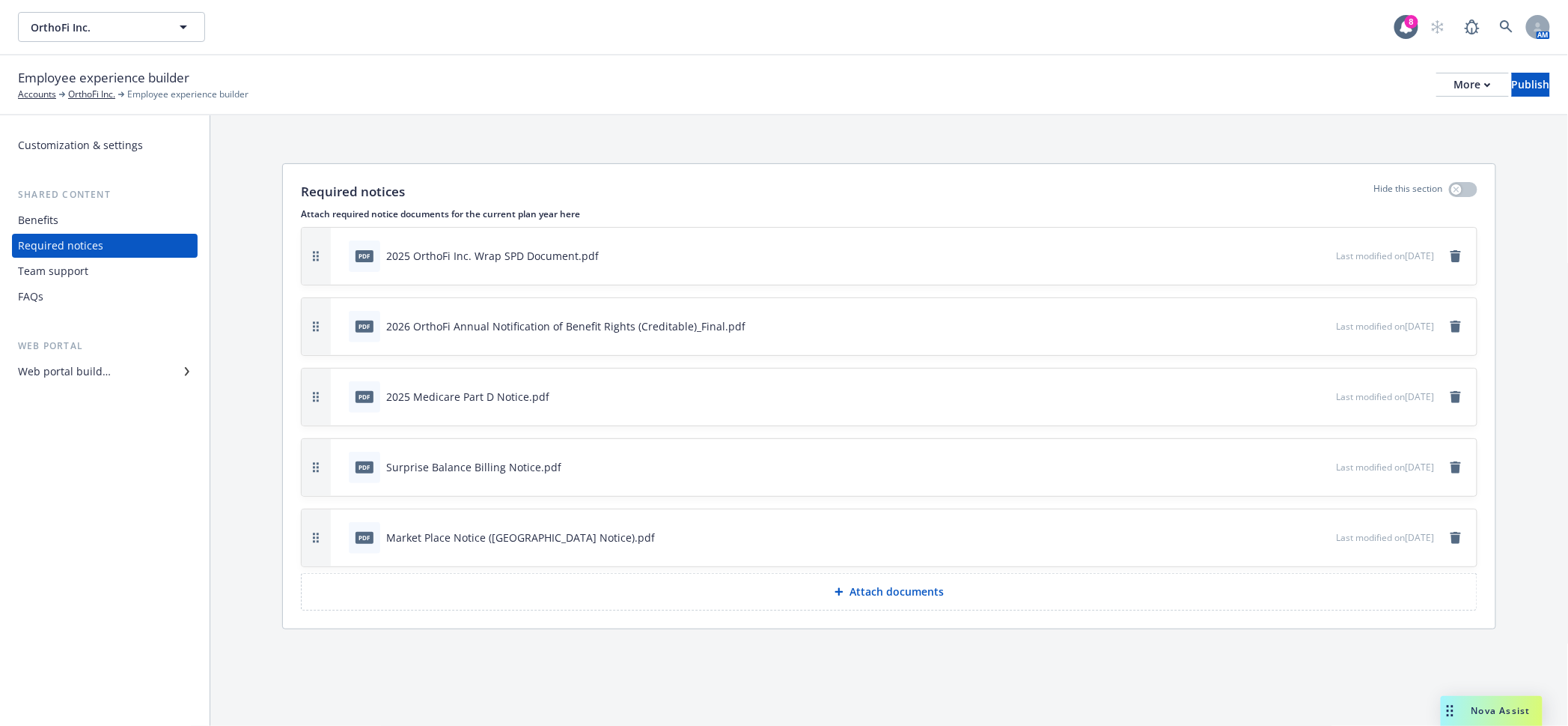
click at [1462, 716] on div "Nova Assist" at bounding box center [1500, 710] width 83 height 12
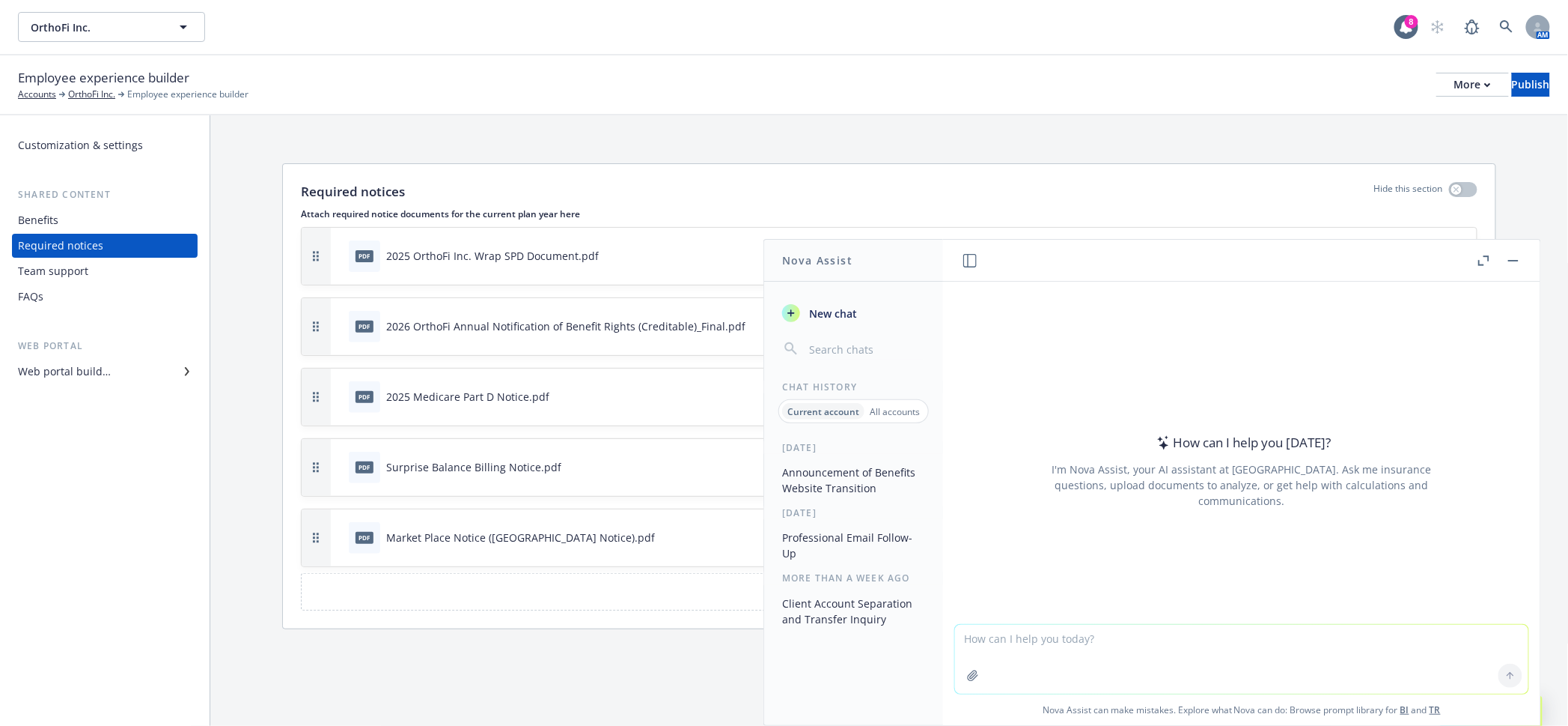
click at [1346, 640] on textarea at bounding box center [1242, 659] width 573 height 69
paste textarea "do you happen to have an email template informing the client that it is time fo…"
type textarea "professional do you happen to have an email template informing the client that …"
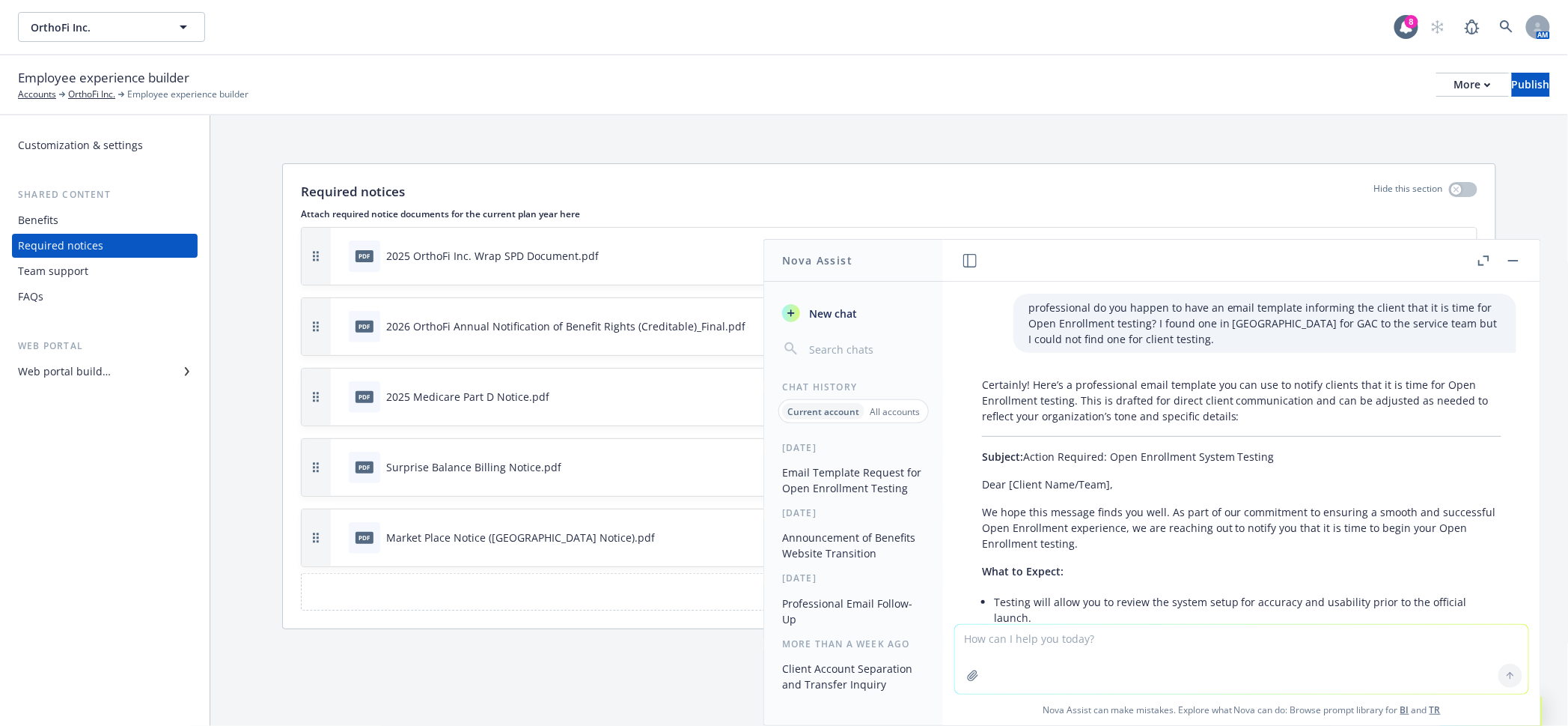
click at [622, 669] on div "Required notices Hide this section Attach required notice documents for the cur…" at bounding box center [889, 420] width 1357 height 610
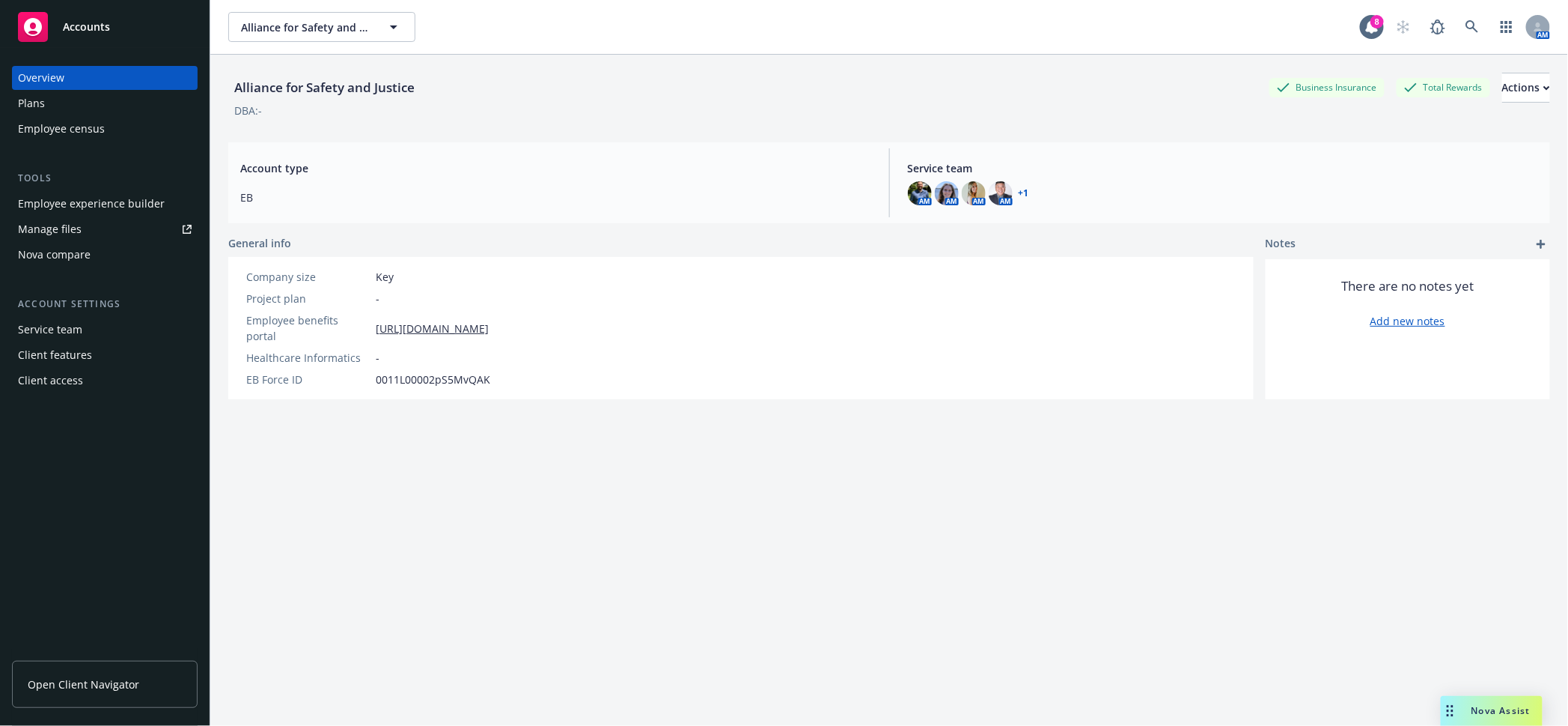
click at [1462, 709] on div "Nova Assist" at bounding box center [1500, 710] width 83 height 12
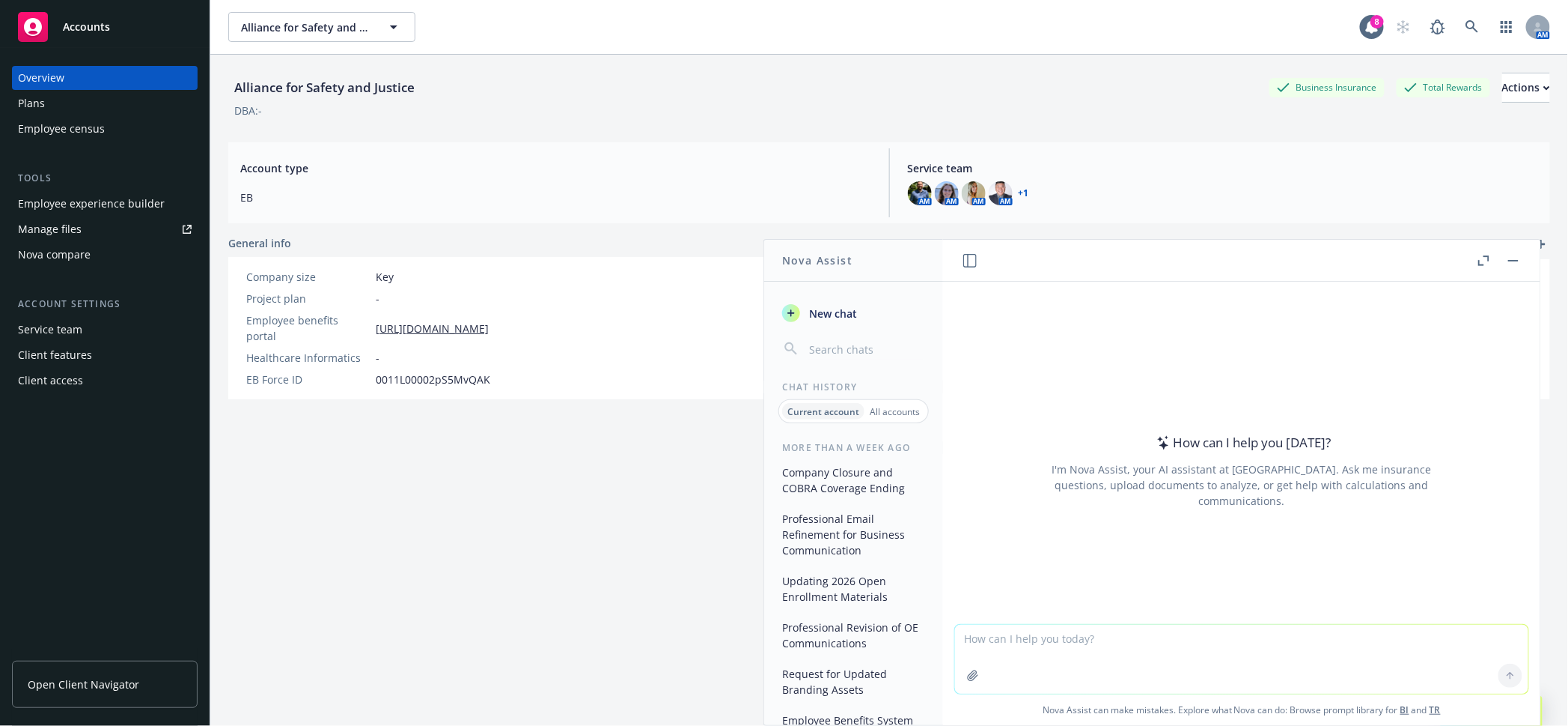
click at [1220, 653] on textarea at bounding box center [1242, 659] width 573 height 69
paste textarea "If you wish to enroll in the new Cigna Dental plan you must actively enroll. If…"
type textarea "polish If you wish to enroll in the new Cigna Dental plan you must actively enr…"
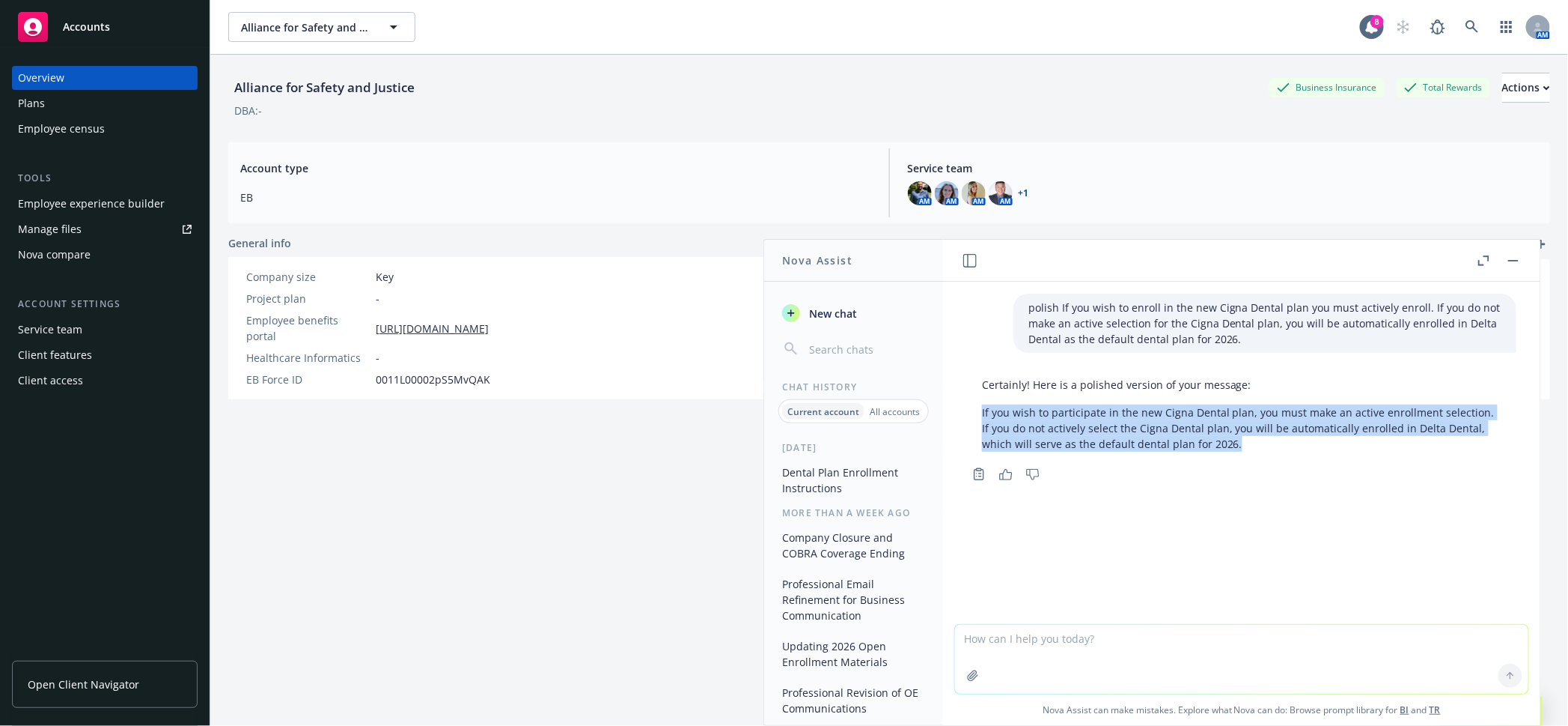
drag, startPoint x: 1224, startPoint y: 431, endPoint x: 965, endPoint y: 399, distance: 261.0
click at [965, 399] on div "Certainly! Here is a polished version of your message: If you wish to participa…" at bounding box center [1242, 427] width 573 height 114
copy p "If you wish to participate in the new Cigna Dental plan, you must make an activ…"
click at [1519, 261] on button "button" at bounding box center [1512, 261] width 18 height 18
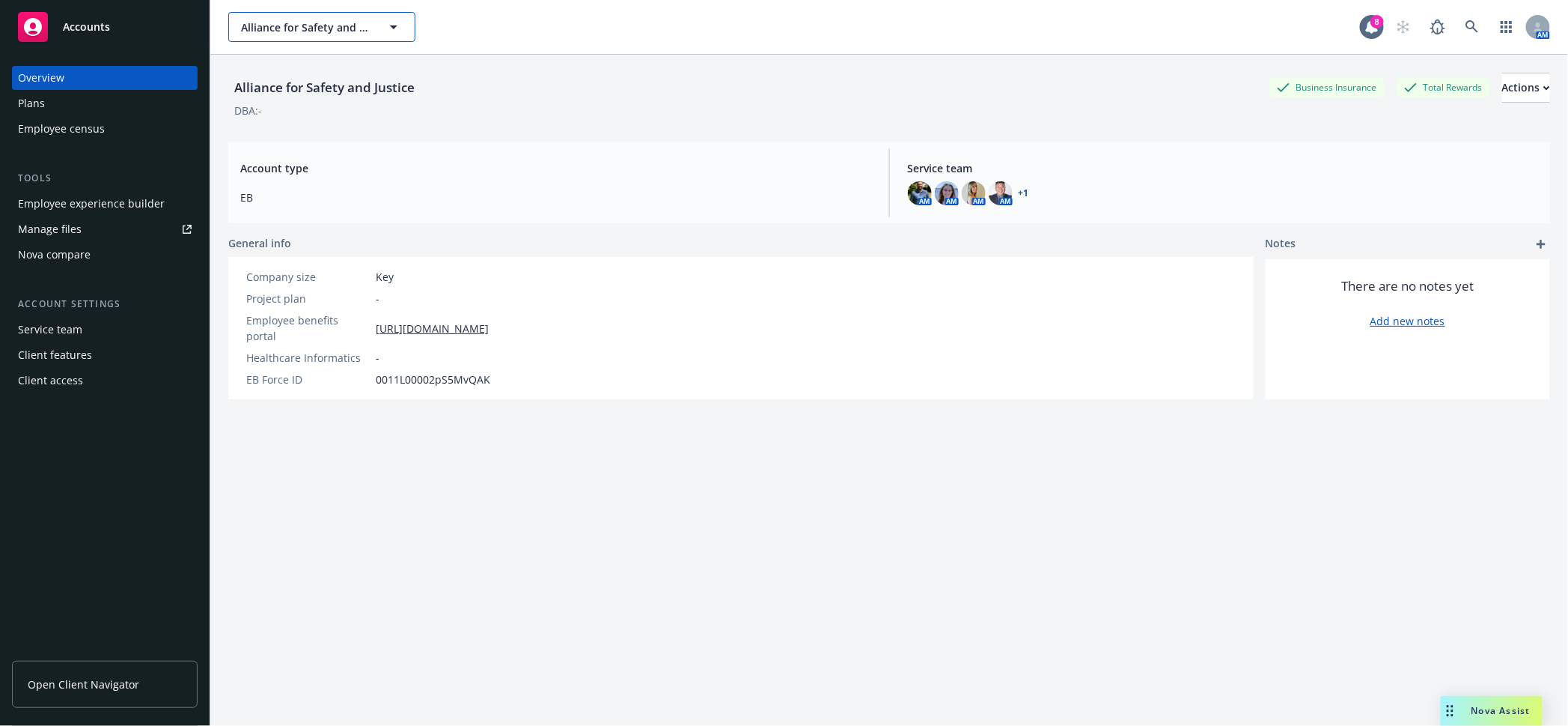
click at [328, 25] on span "Alliance for Safety and Justice" at bounding box center [305, 27] width 129 height 15
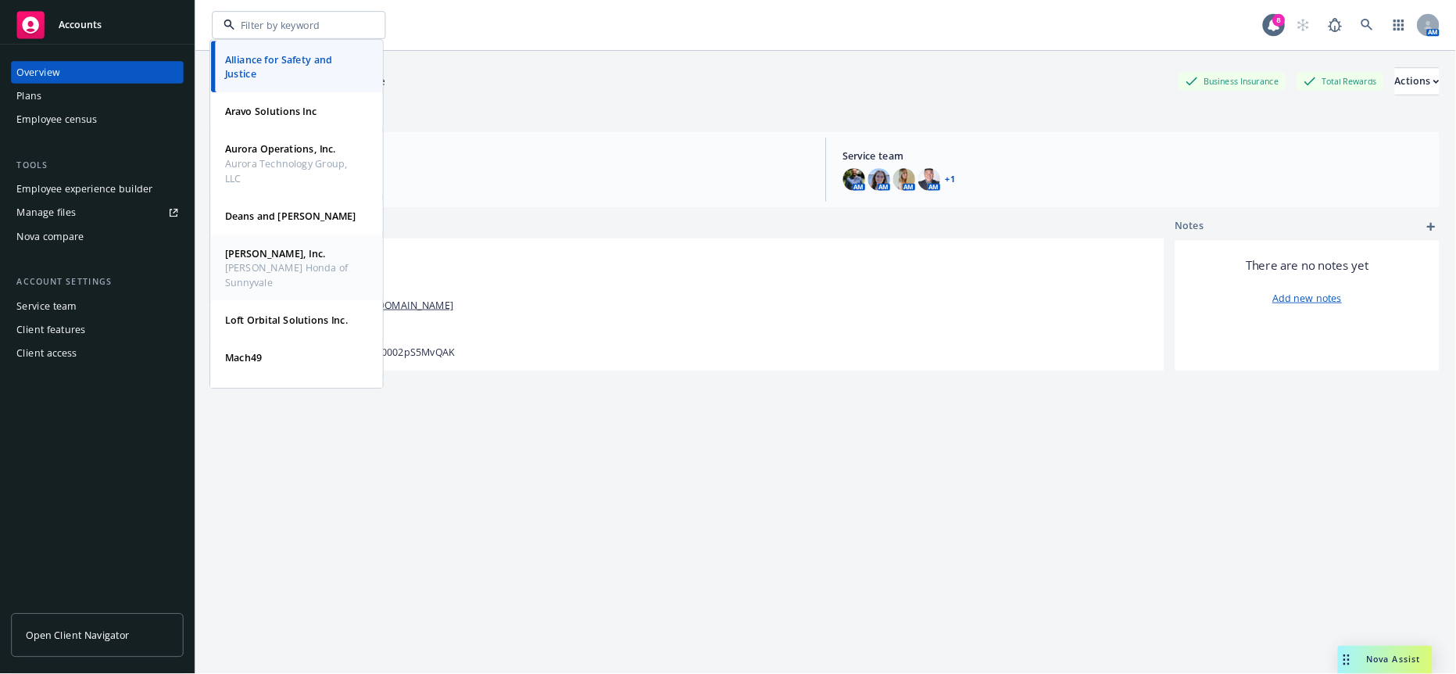
scroll to position [188, 0]
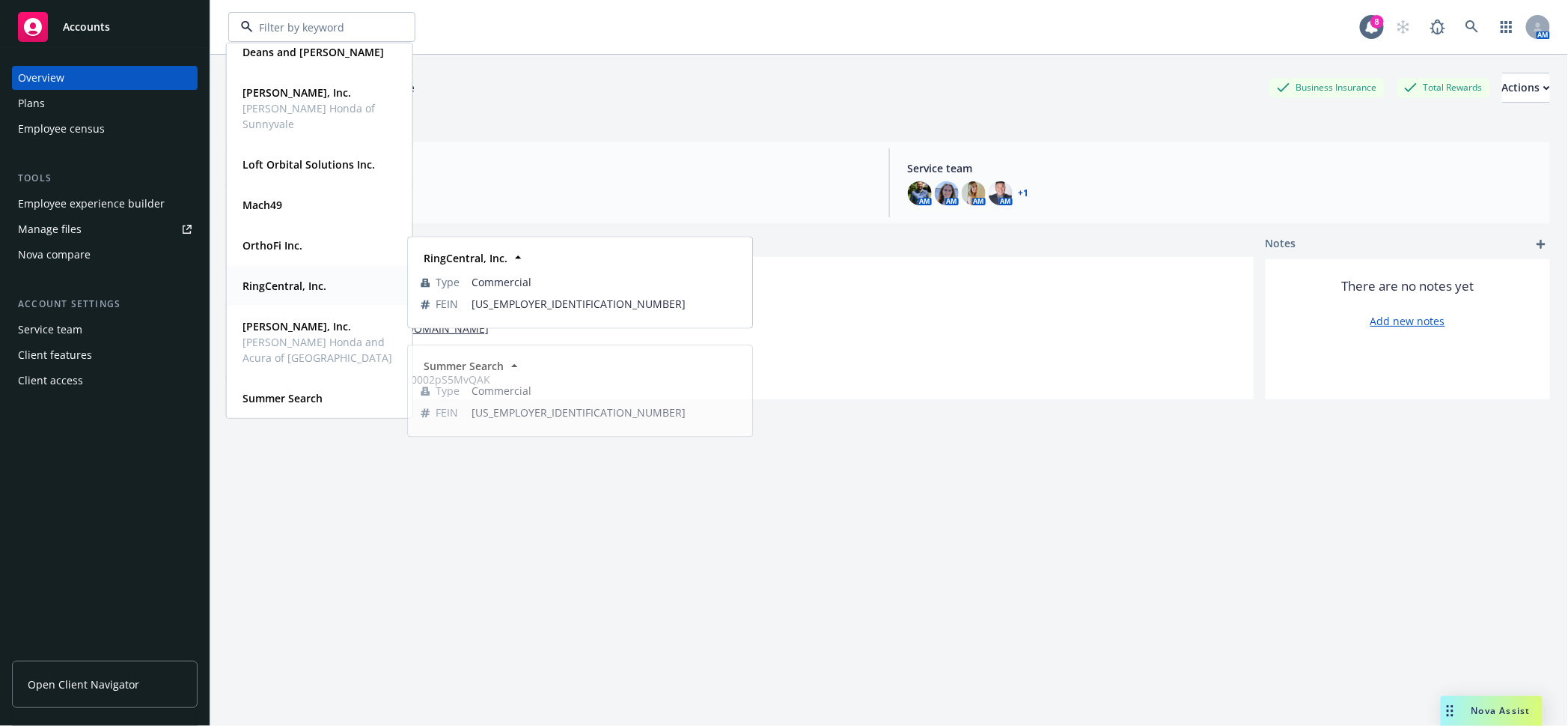
click at [303, 304] on div "RingCentral, Inc. Type Commercial FEIN 94-3322844" at bounding box center [320, 285] width 184 height 39
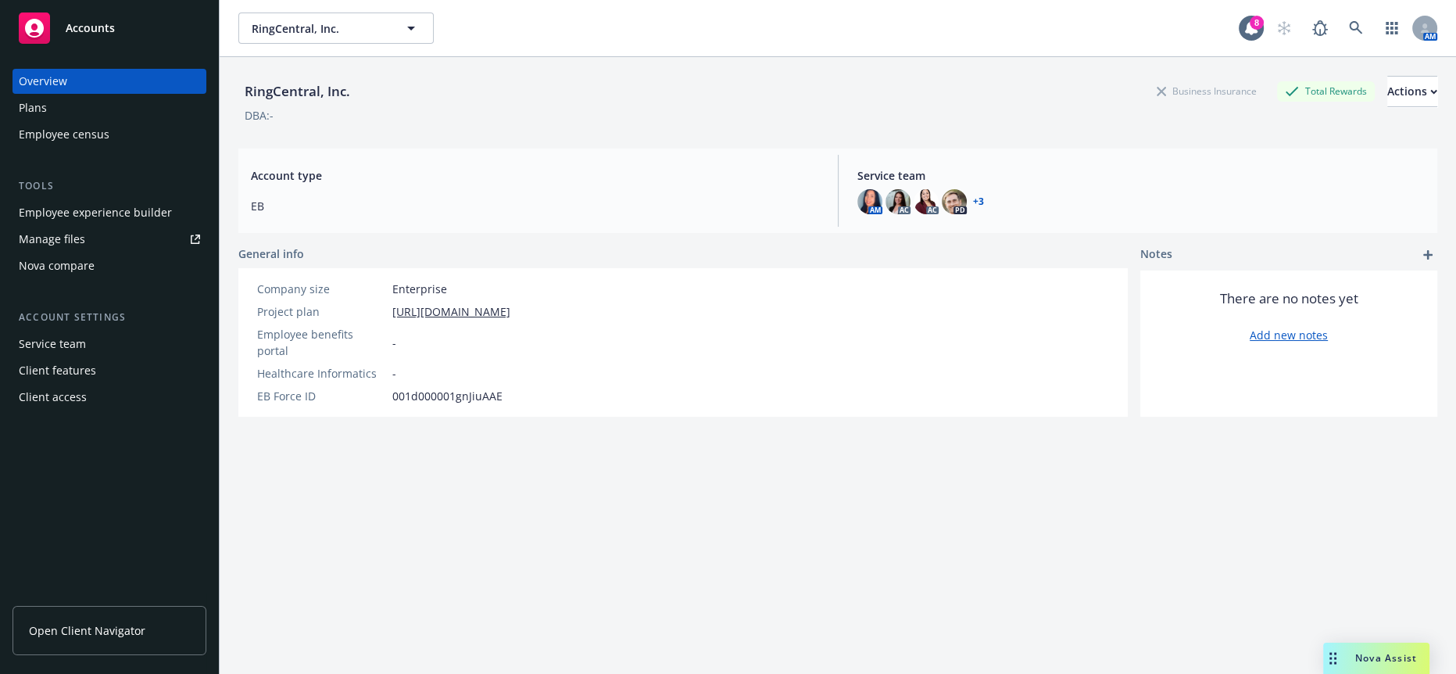
drag, startPoint x: 1198, startPoint y: 3, endPoint x: 908, endPoint y: 442, distance: 525.4
click at [932, 435] on div "RingCentral, Inc. Business Insurance Total Rewards Actions DBA: - Account type …" at bounding box center [837, 384] width 1199 height 655
click at [53, 200] on div "Employee experience builder" at bounding box center [95, 212] width 153 height 25
click at [278, 36] on button "RingCentral, Inc." at bounding box center [335, 28] width 195 height 31
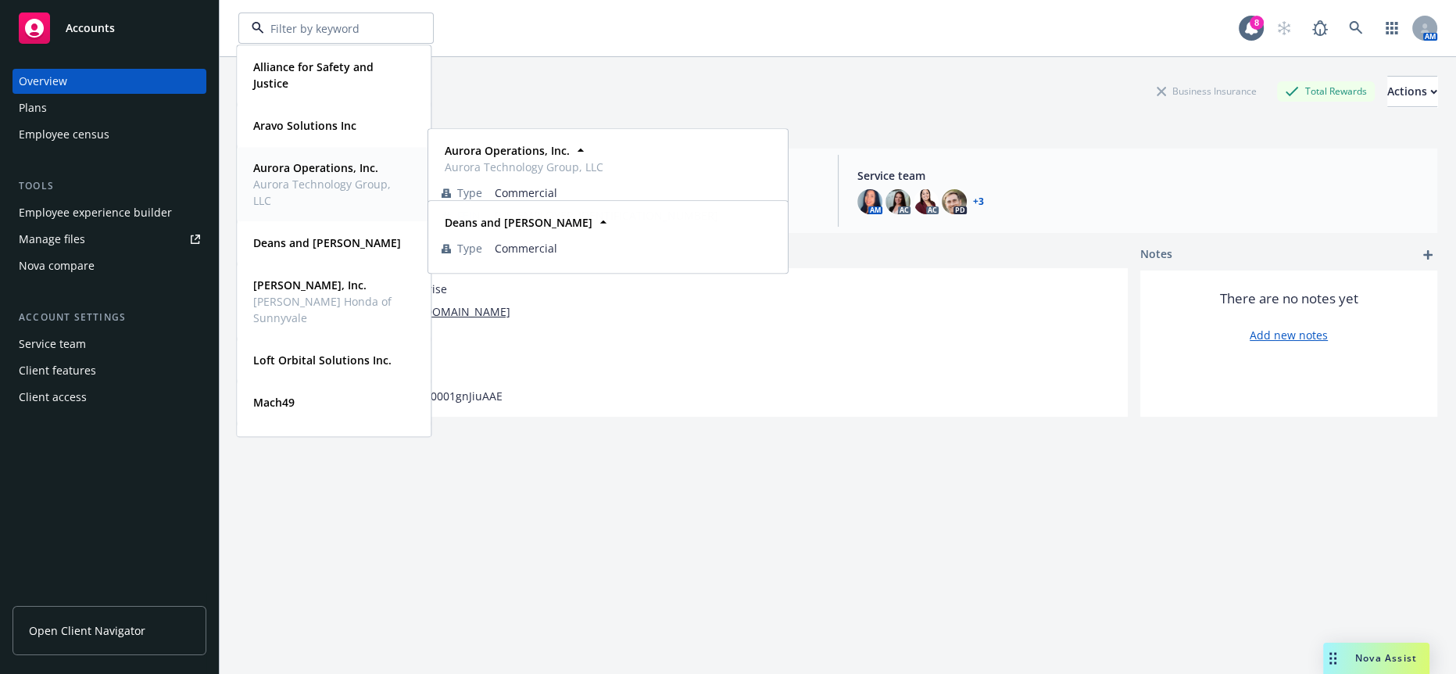
click at [294, 171] on strong "Aurora Operations, Inc." at bounding box center [315, 167] width 125 height 15
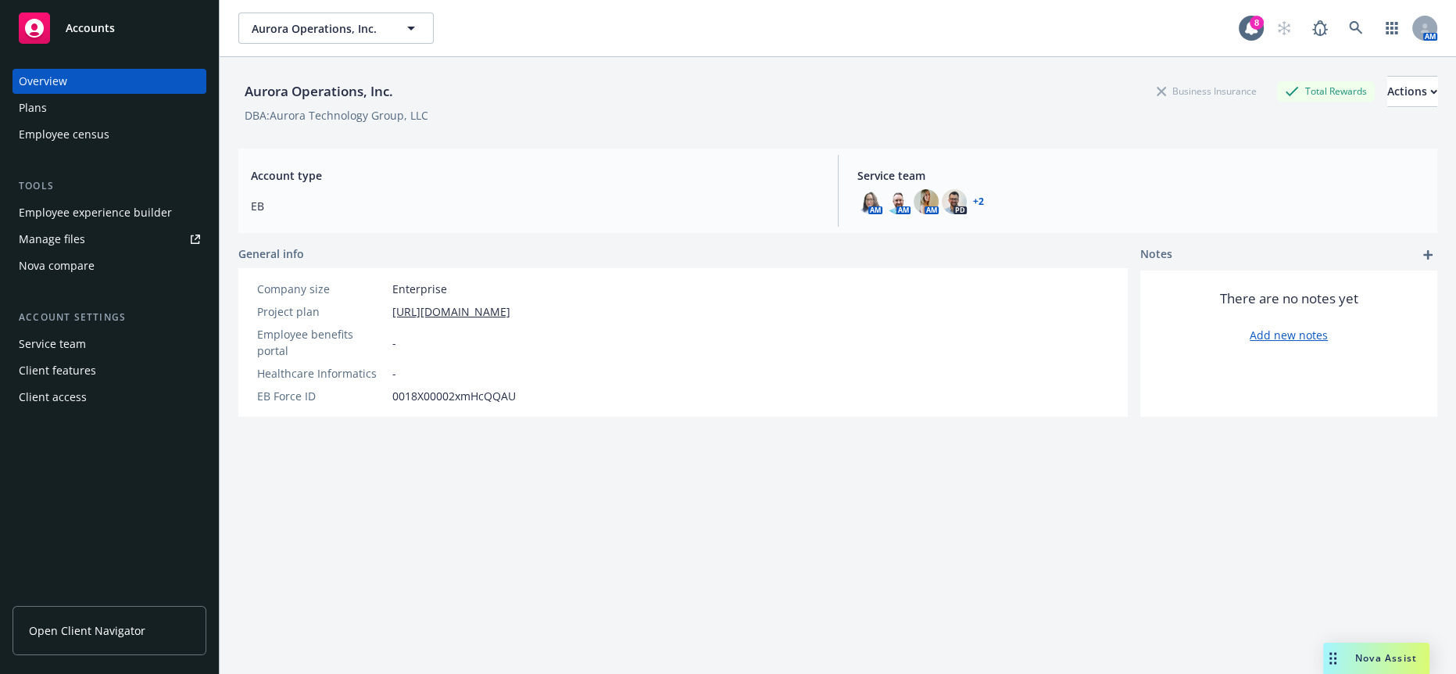
click at [112, 200] on div "Employee experience builder" at bounding box center [95, 212] width 153 height 25
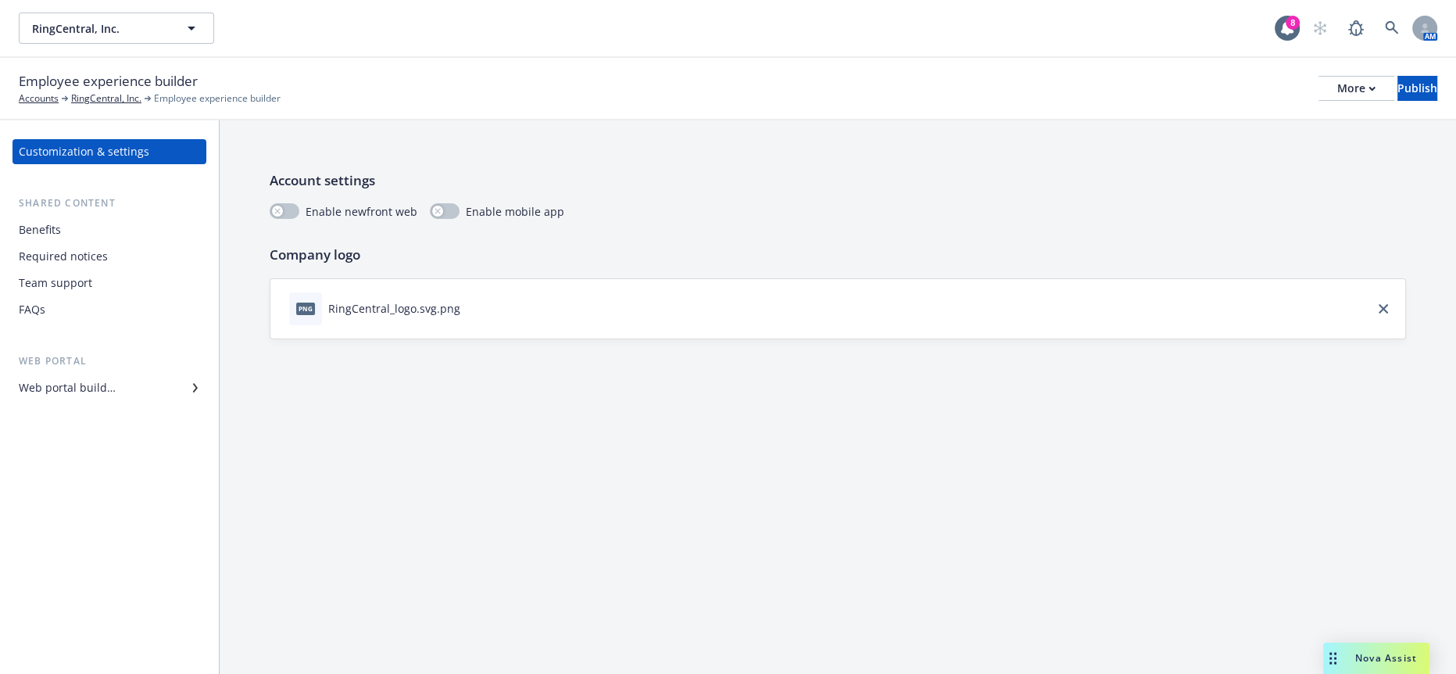
click at [72, 217] on div "Benefits" at bounding box center [109, 229] width 181 height 25
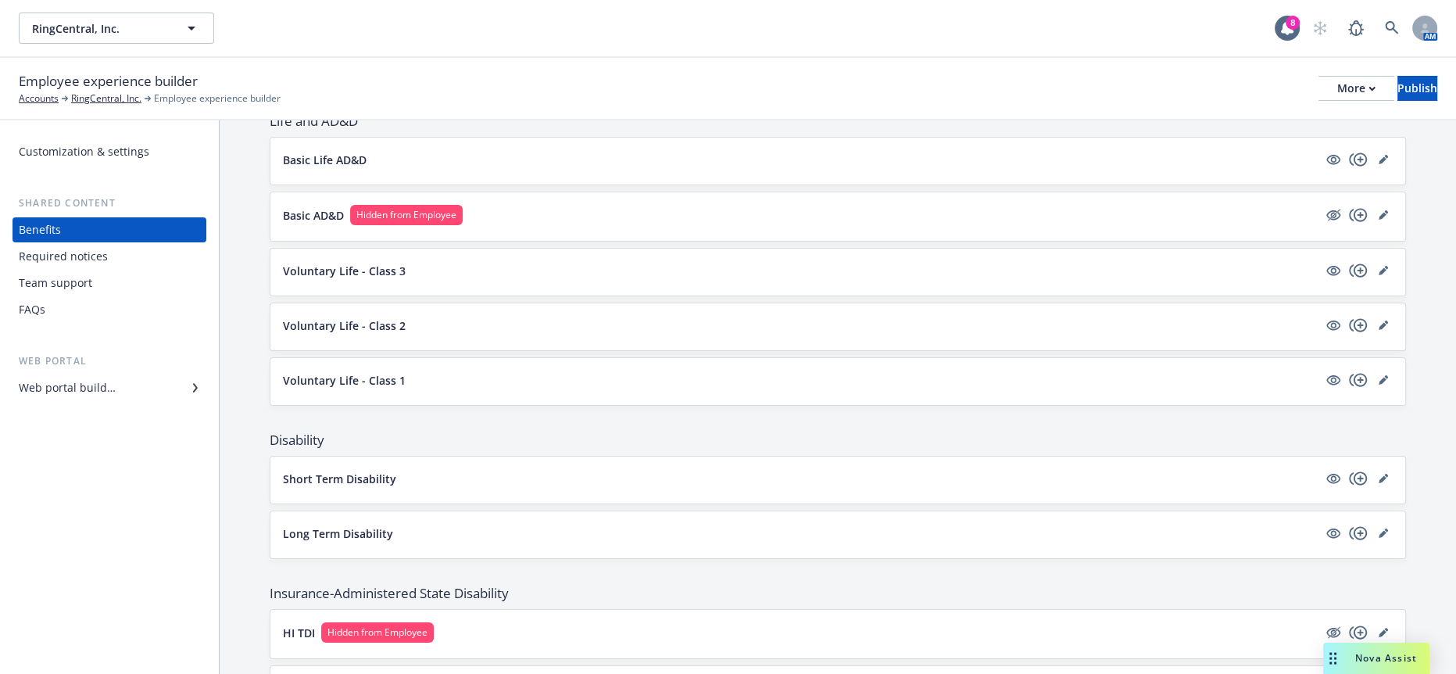
scroll to position [1129, 0]
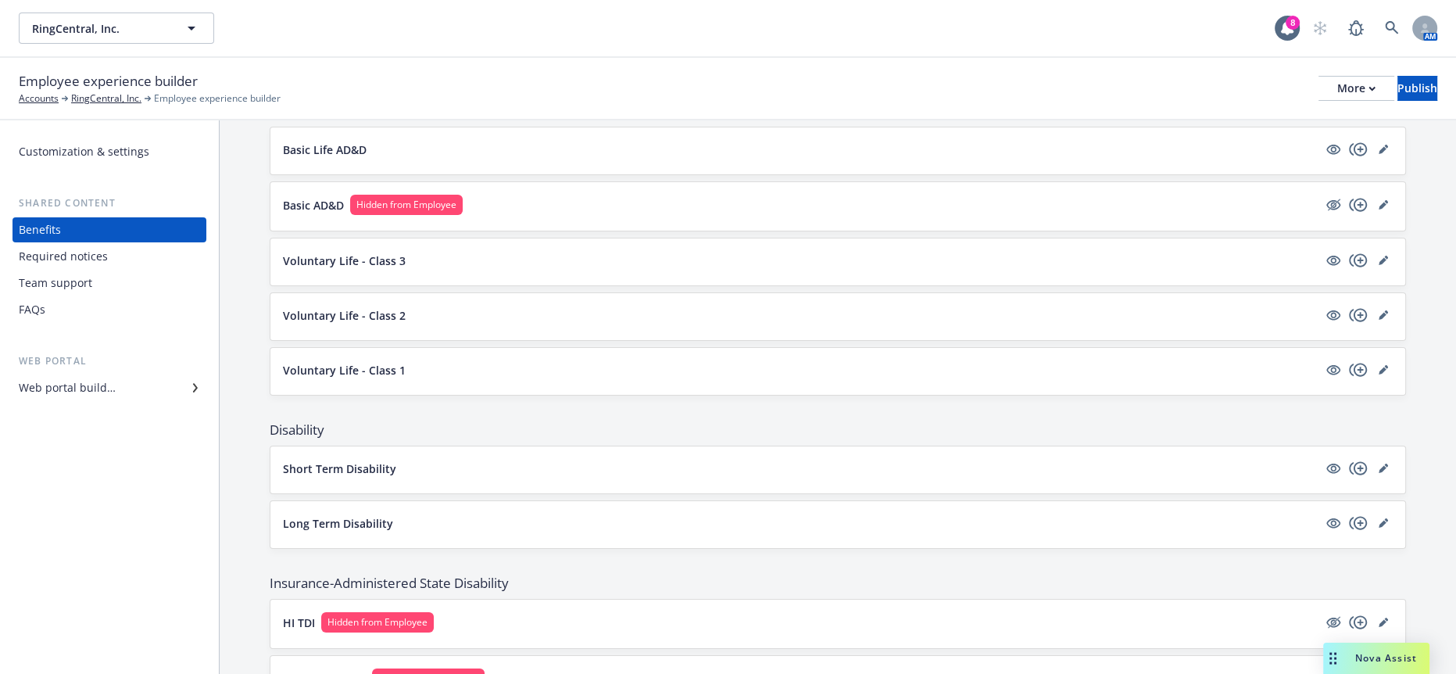
click at [392, 362] on p "Voluntary Life - Class 1" at bounding box center [344, 370] width 123 height 16
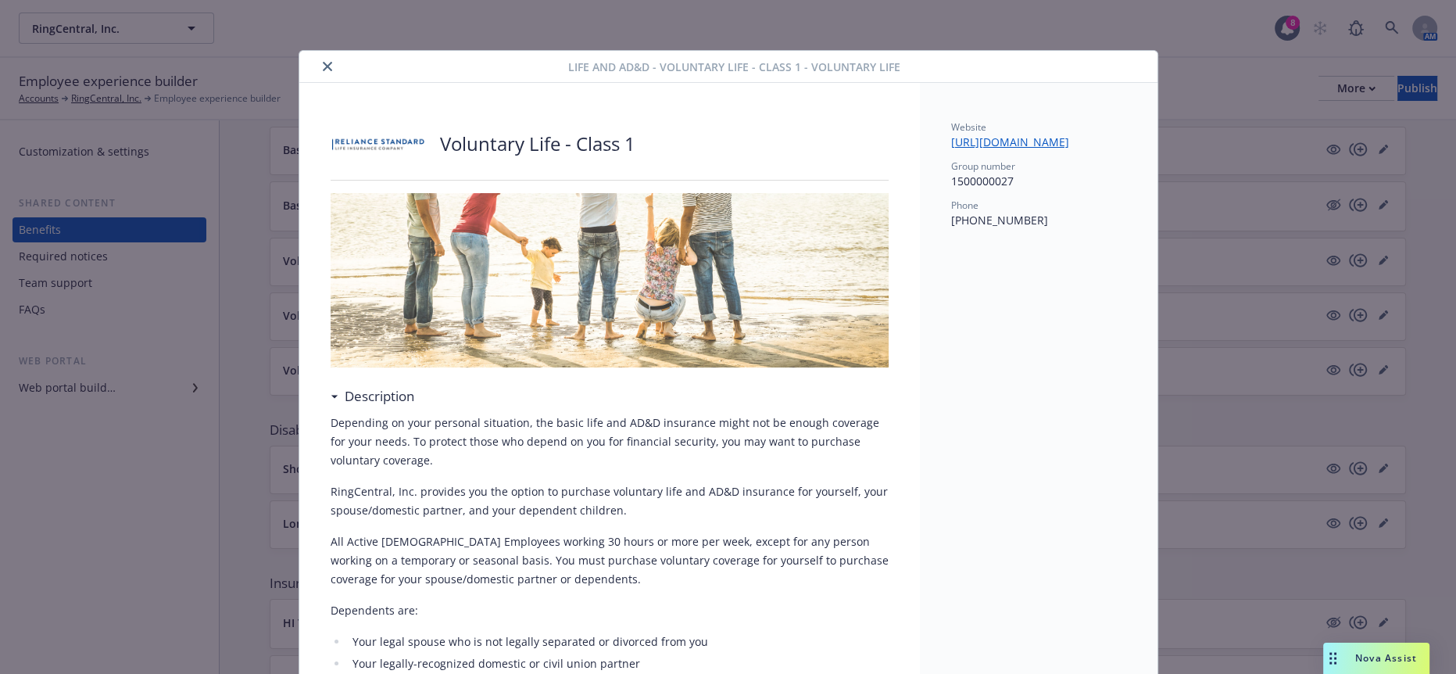
click at [323, 62] on icon "close" at bounding box center [327, 66] width 9 height 9
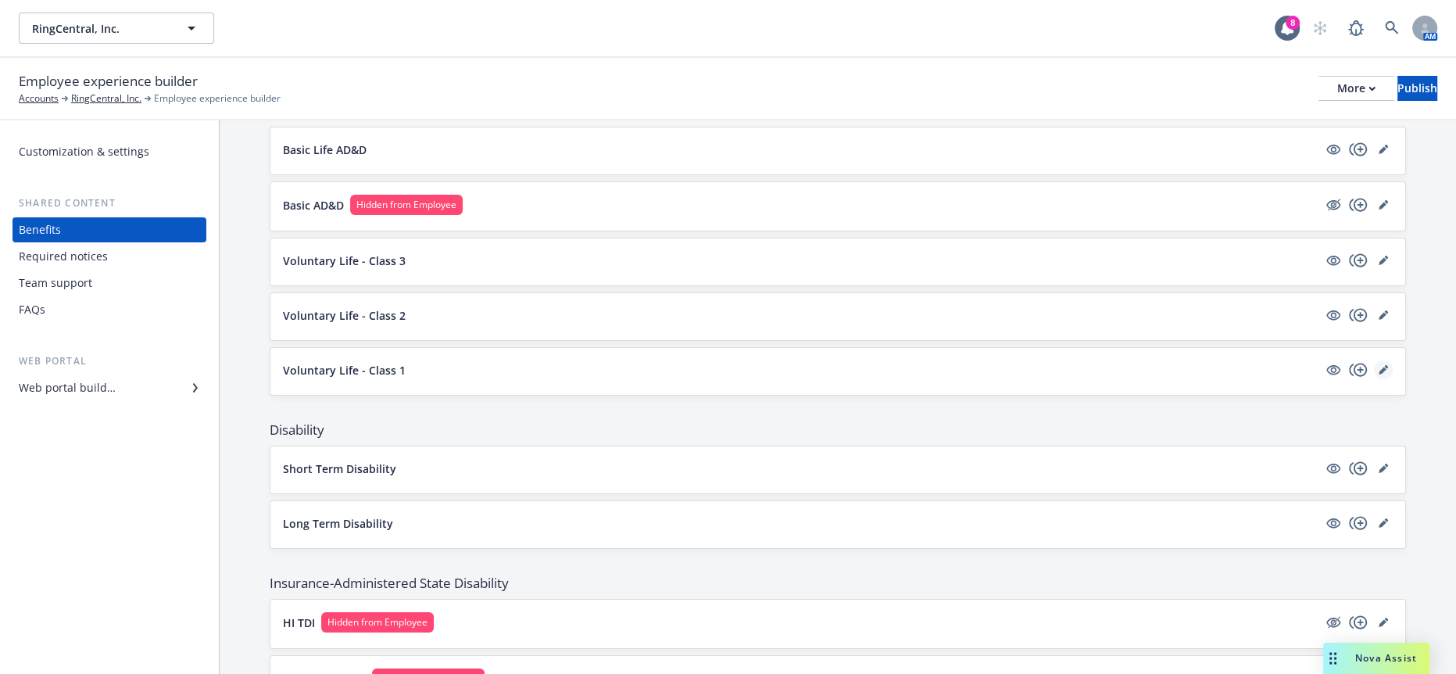
click at [1379, 365] on icon "editPencil" at bounding box center [1383, 369] width 9 height 9
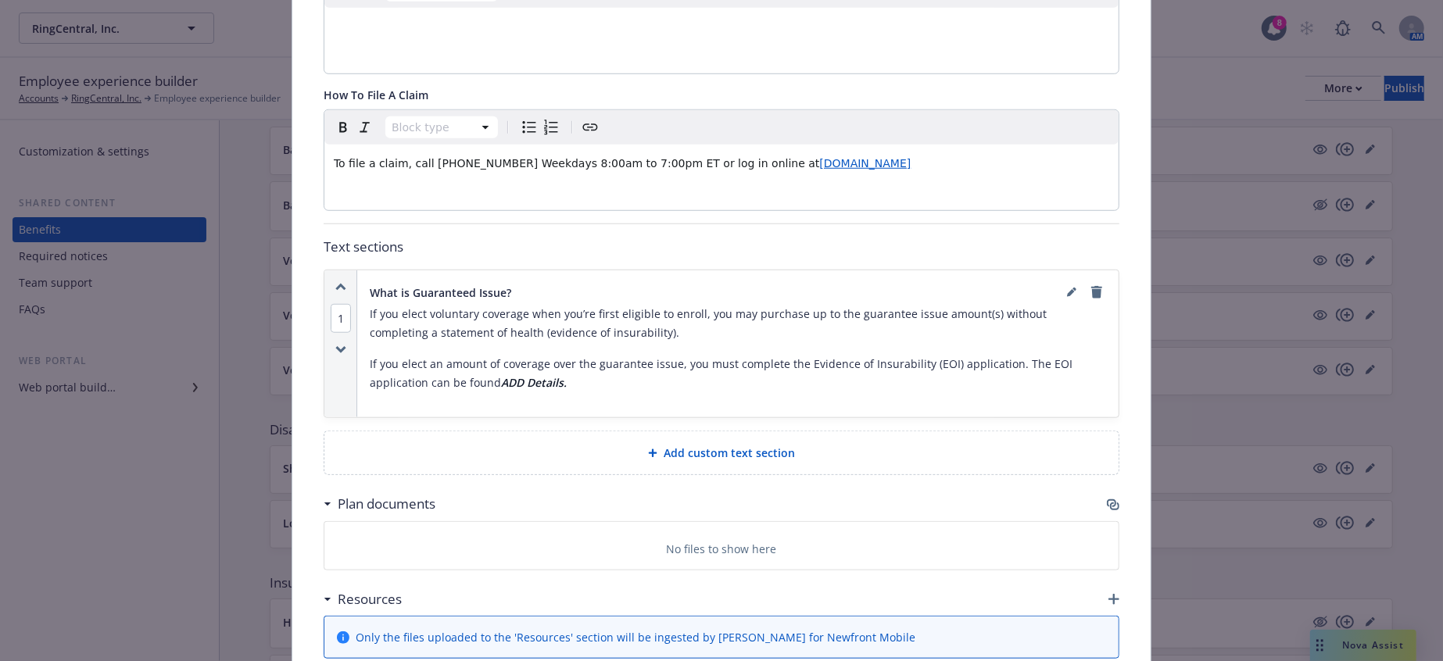
scroll to position [780, 0]
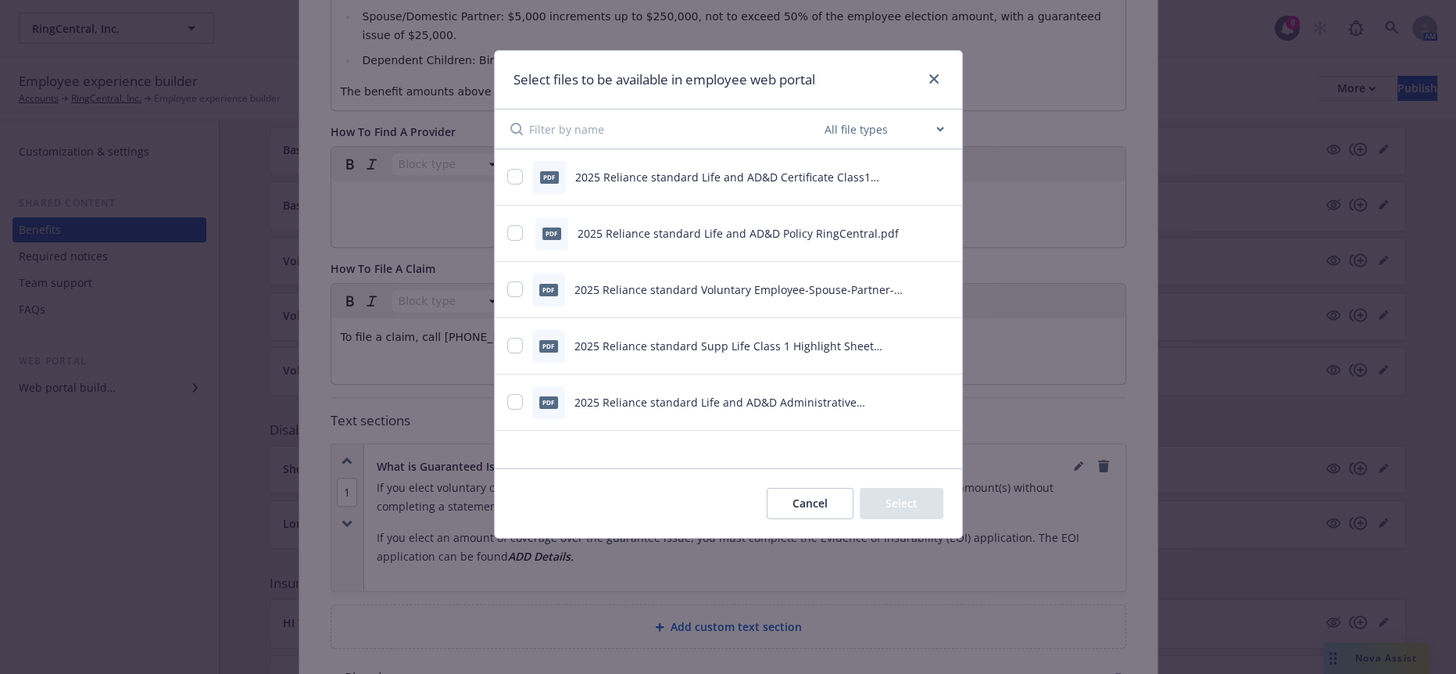
click at [826, 499] on button "Cancel" at bounding box center [810, 503] width 87 height 31
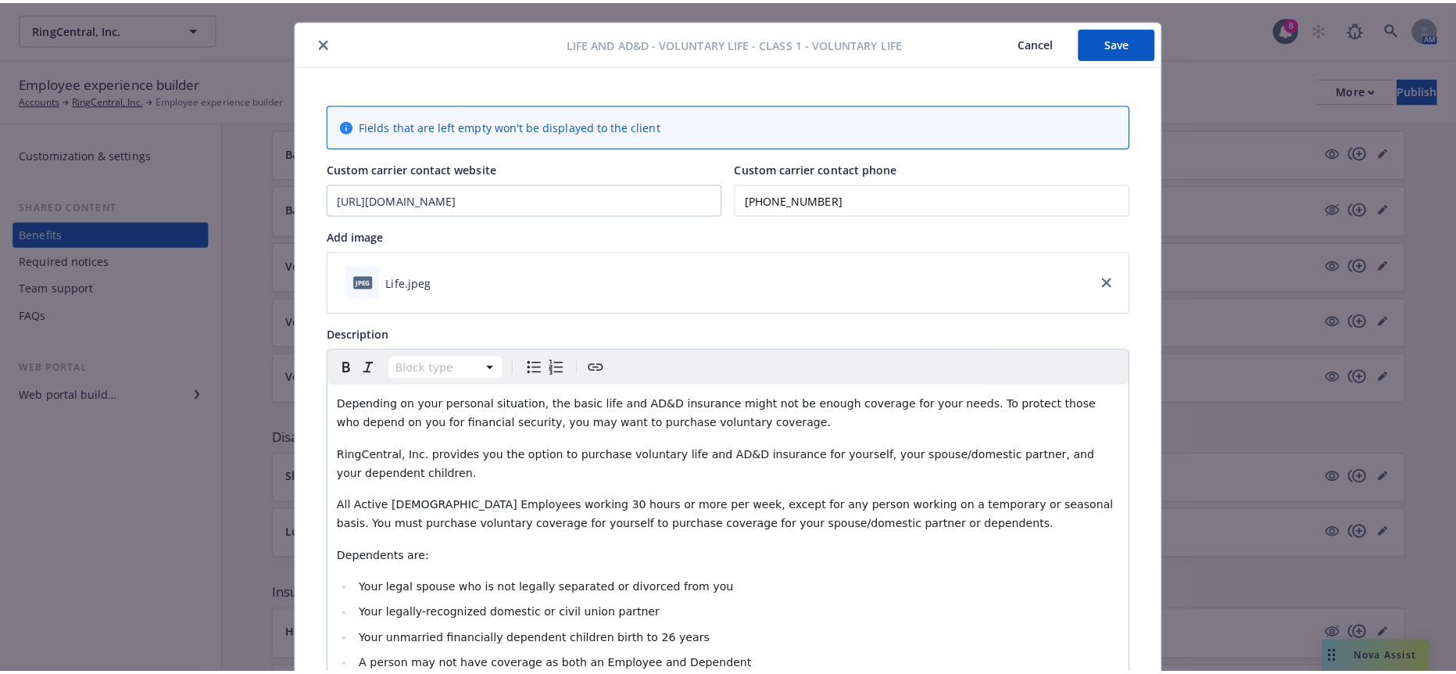
scroll to position [0, 0]
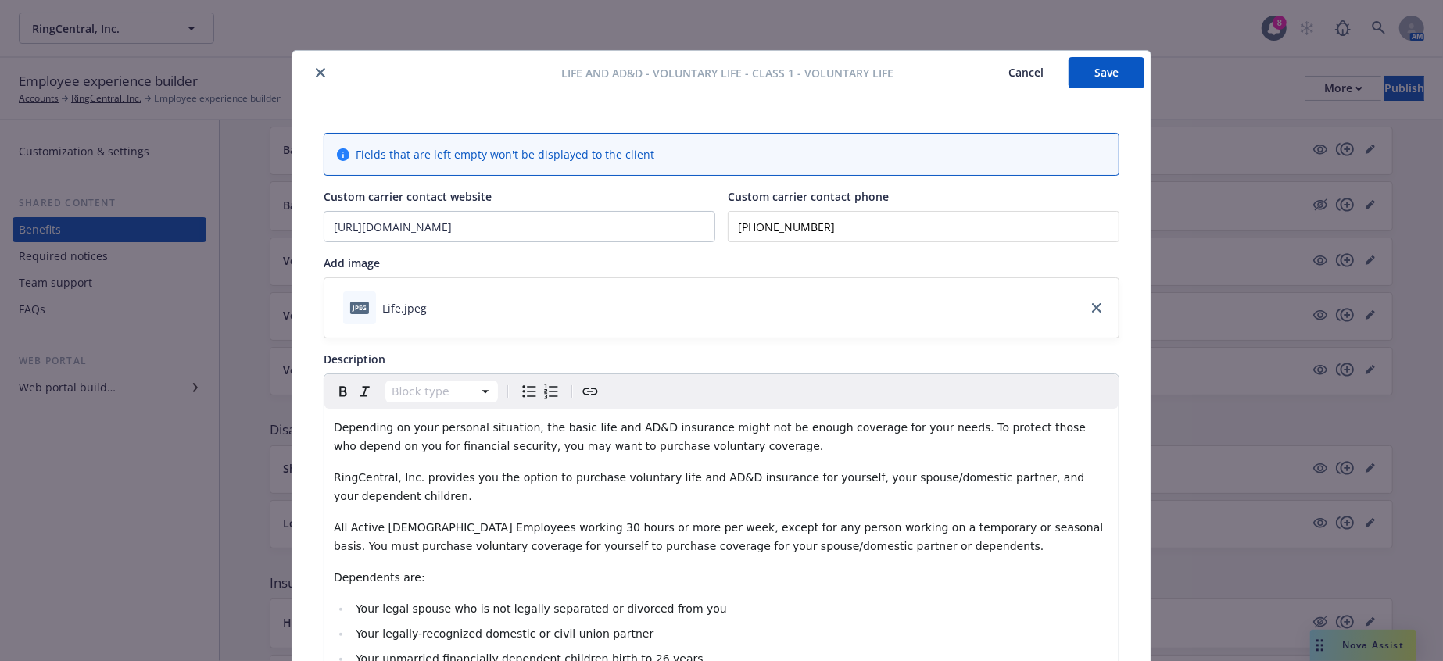
click at [322, 80] on div "Life and AD&D - Voluntary Life - Class 1 - Voluntary Life Cancel Save" at bounding box center [721, 73] width 858 height 45
click at [316, 68] on icon "close" at bounding box center [320, 72] width 9 height 9
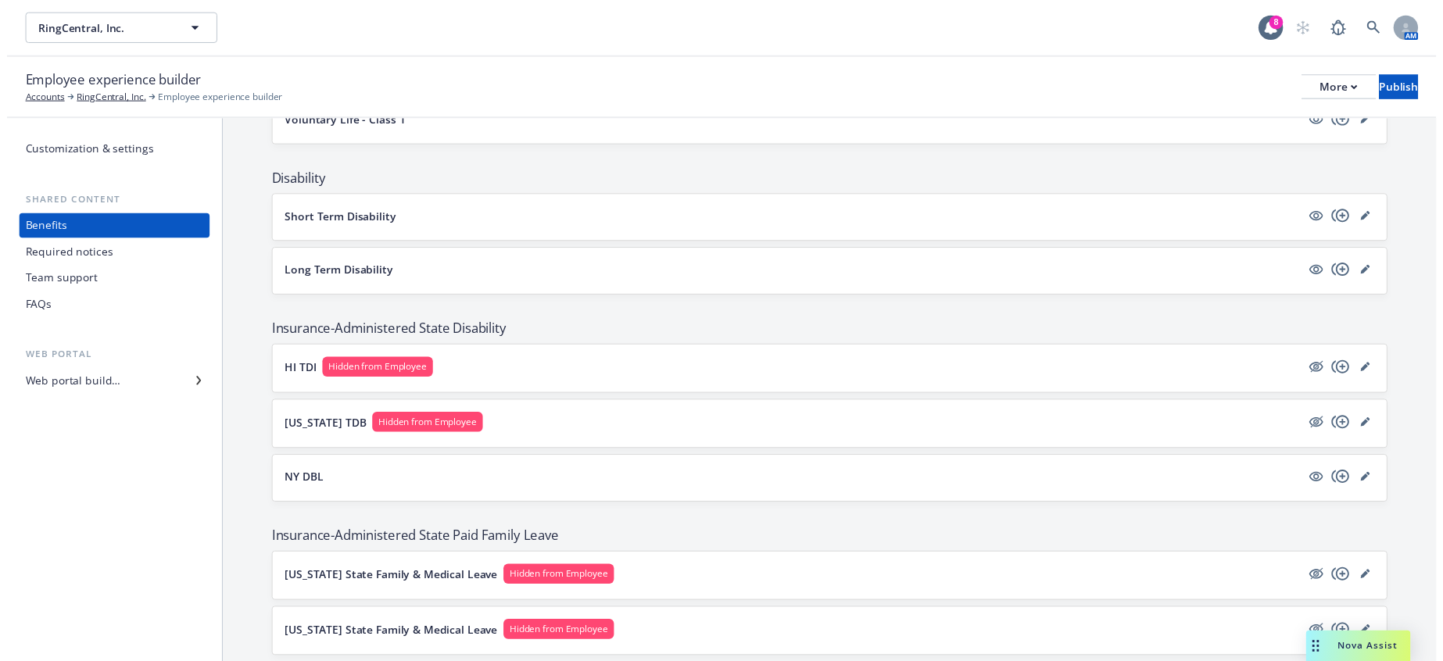
scroll to position [1389, 0]
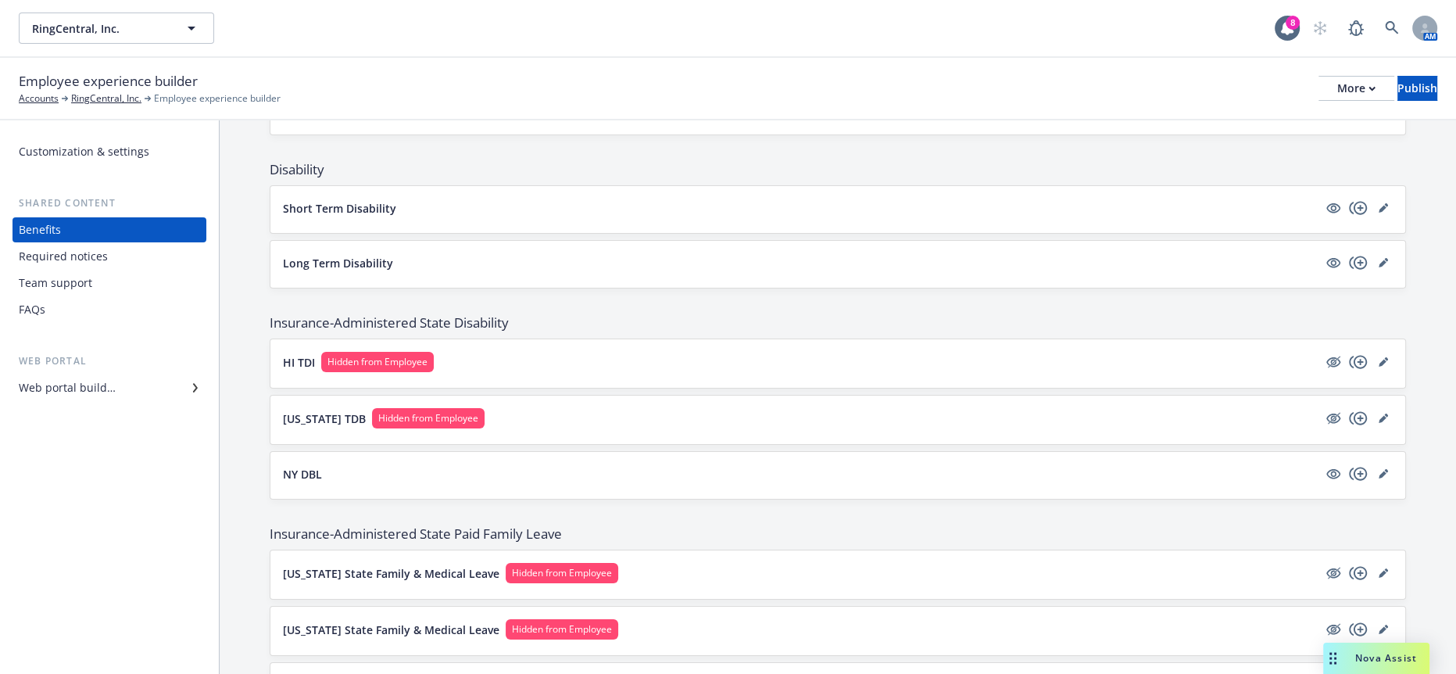
click at [333, 452] on div "NY DBL" at bounding box center [837, 475] width 1135 height 47
click at [1379, 469] on icon "editPencil" at bounding box center [1383, 473] width 9 height 9
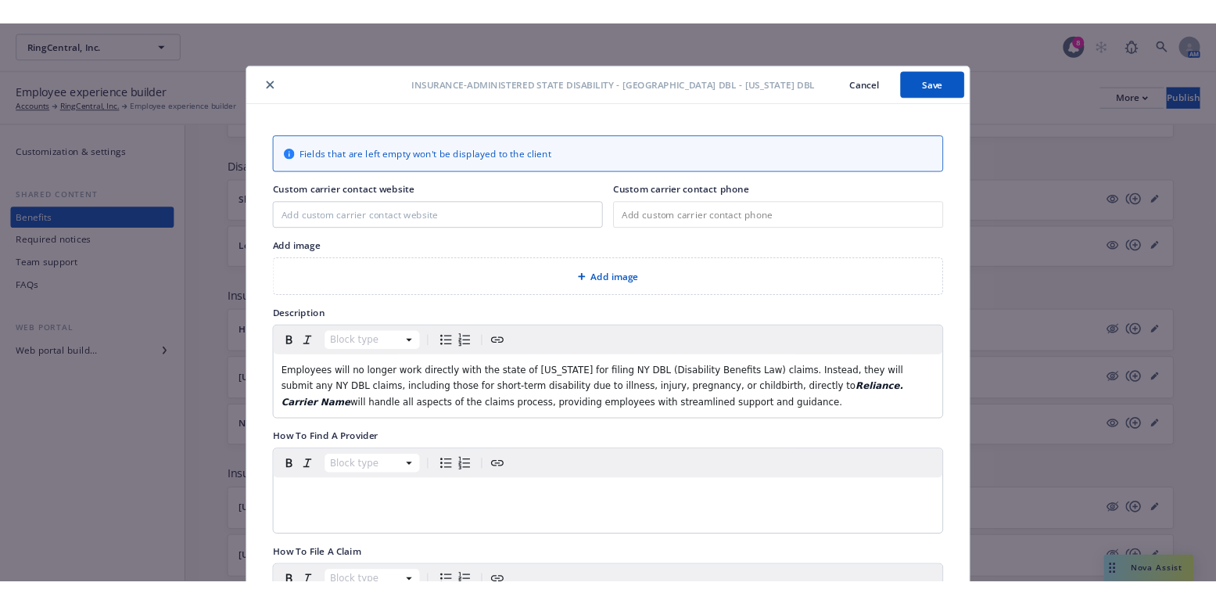
scroll to position [47, 0]
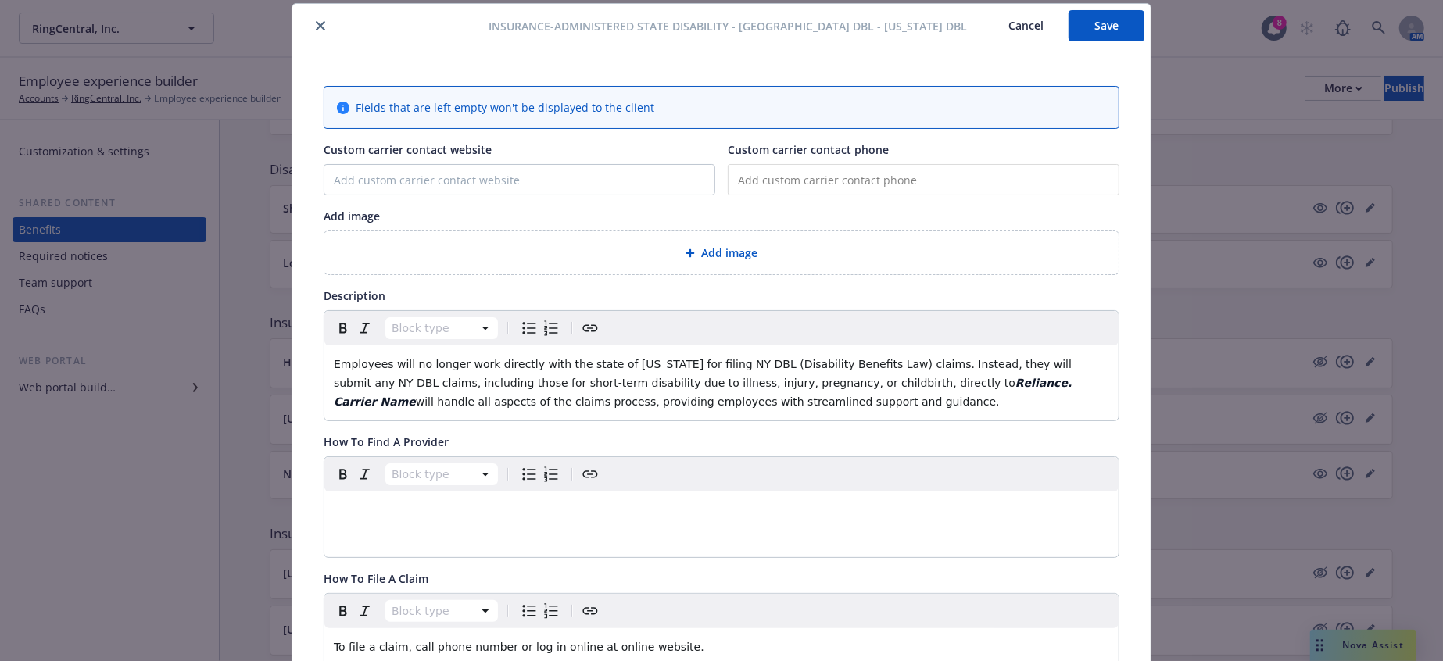
click at [737, 377] on strong "Reliance. Carrier Name" at bounding box center [705, 392] width 742 height 31
click at [316, 27] on icon "close" at bounding box center [320, 25] width 9 height 9
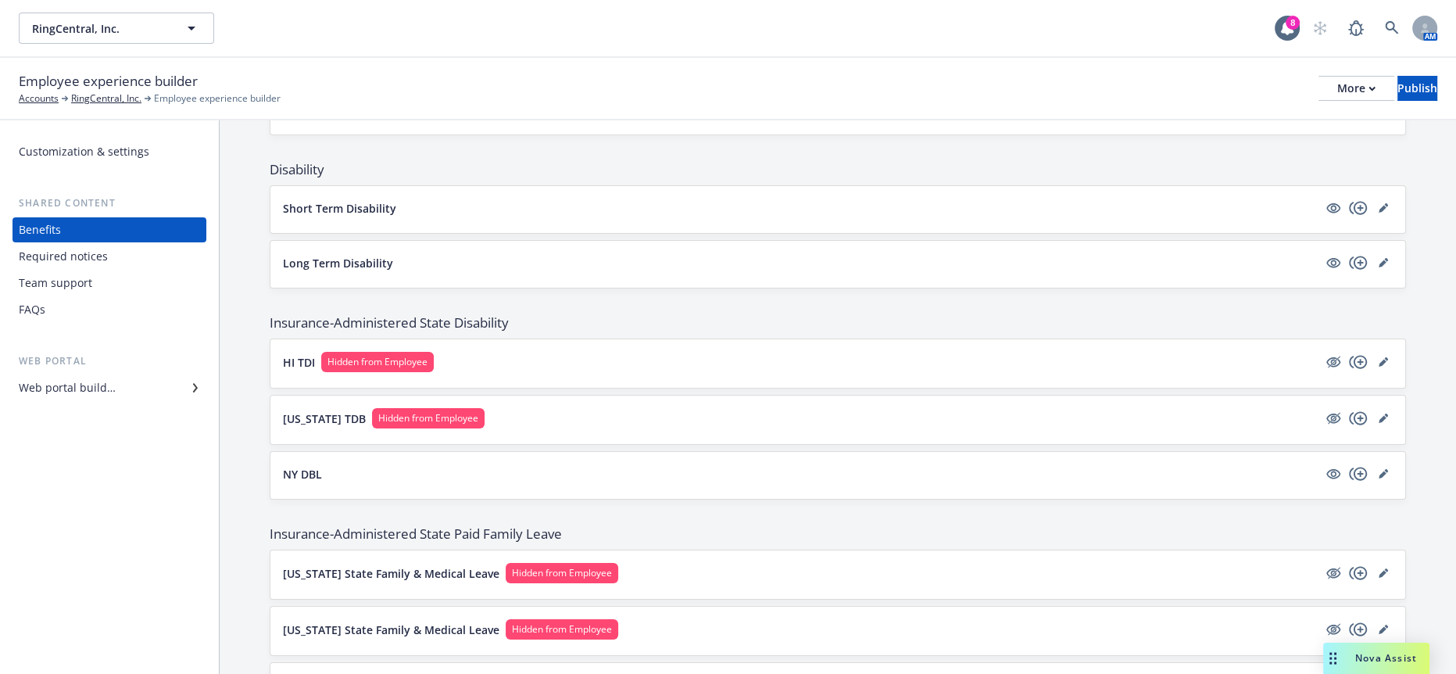
click at [321, 466] on button "NY DBL" at bounding box center [800, 474] width 1035 height 16
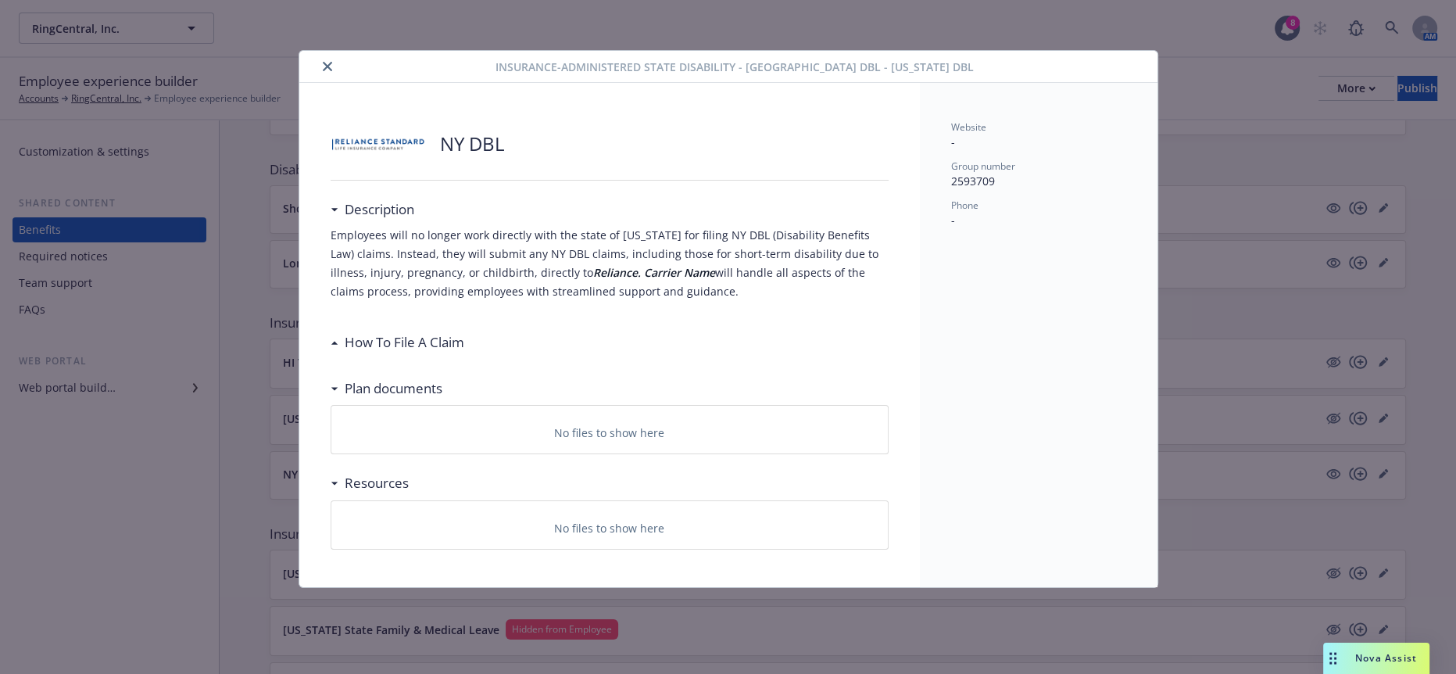
click at [323, 62] on icon "close" at bounding box center [327, 66] width 9 height 9
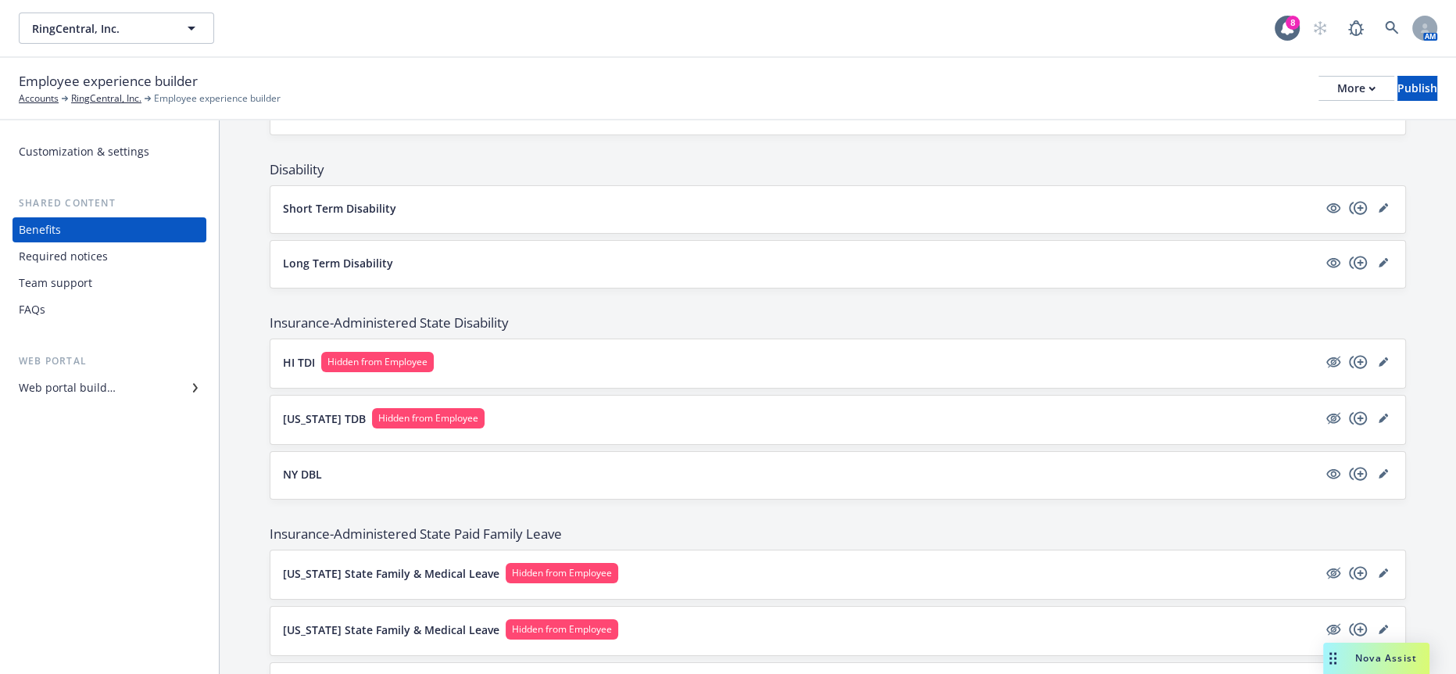
click at [331, 466] on button "NY DBL" at bounding box center [800, 474] width 1035 height 16
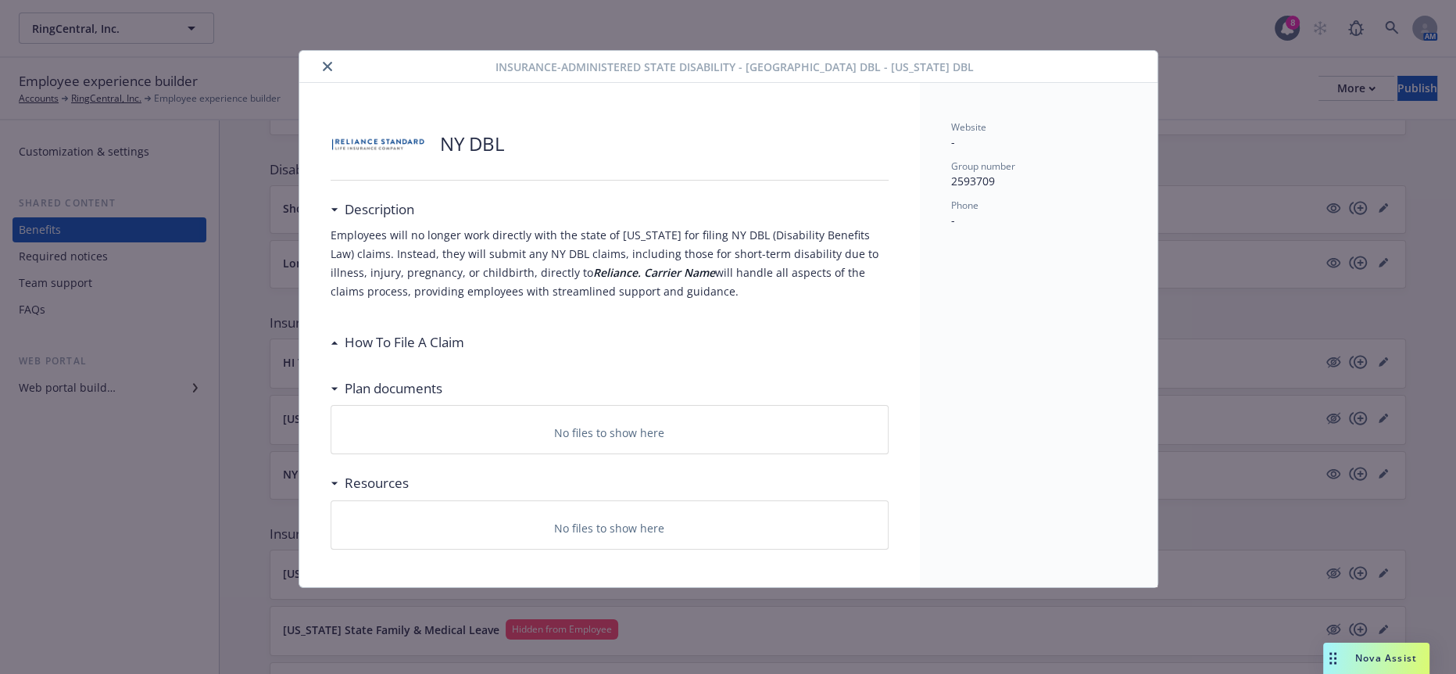
click at [421, 332] on h3 "How To File A Claim" at bounding box center [405, 342] width 120 height 20
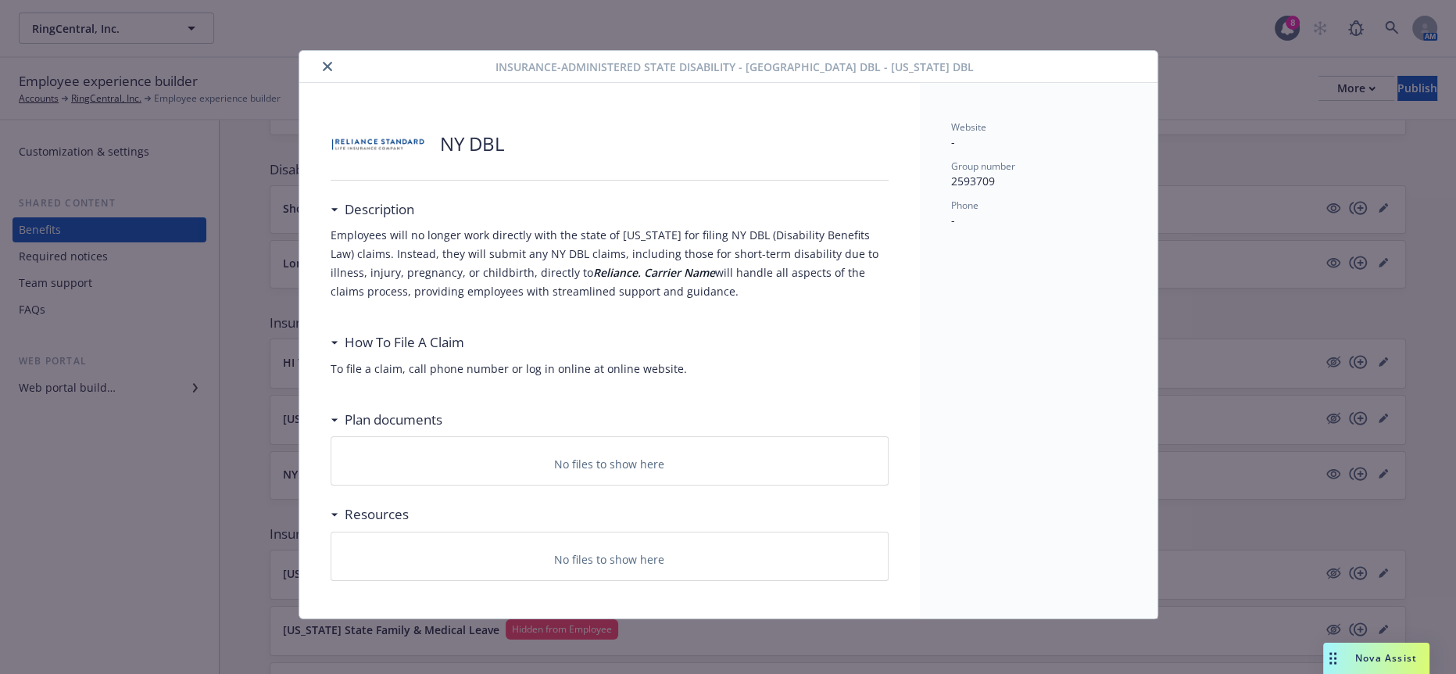
click at [323, 66] on icon "close" at bounding box center [327, 66] width 9 height 9
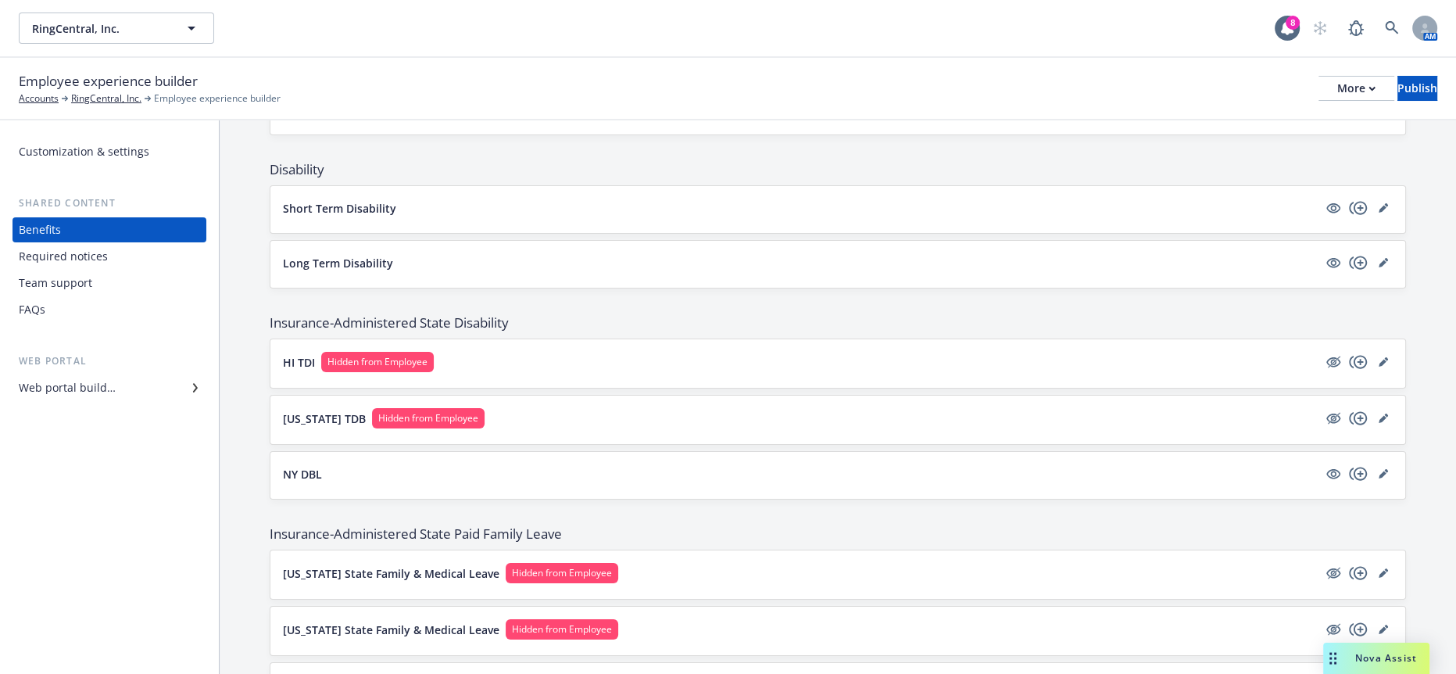
click at [406, 563] on div "Colorado State Family & Medical Leave Hidden from Employee" at bounding box center [838, 574] width 1110 height 23
click at [415, 550] on div "Colorado State Family & Medical Leave Hidden from Employee" at bounding box center [837, 574] width 1135 height 48
click at [418, 565] on p "Colorado State Family & Medical Leave" at bounding box center [391, 573] width 217 height 16
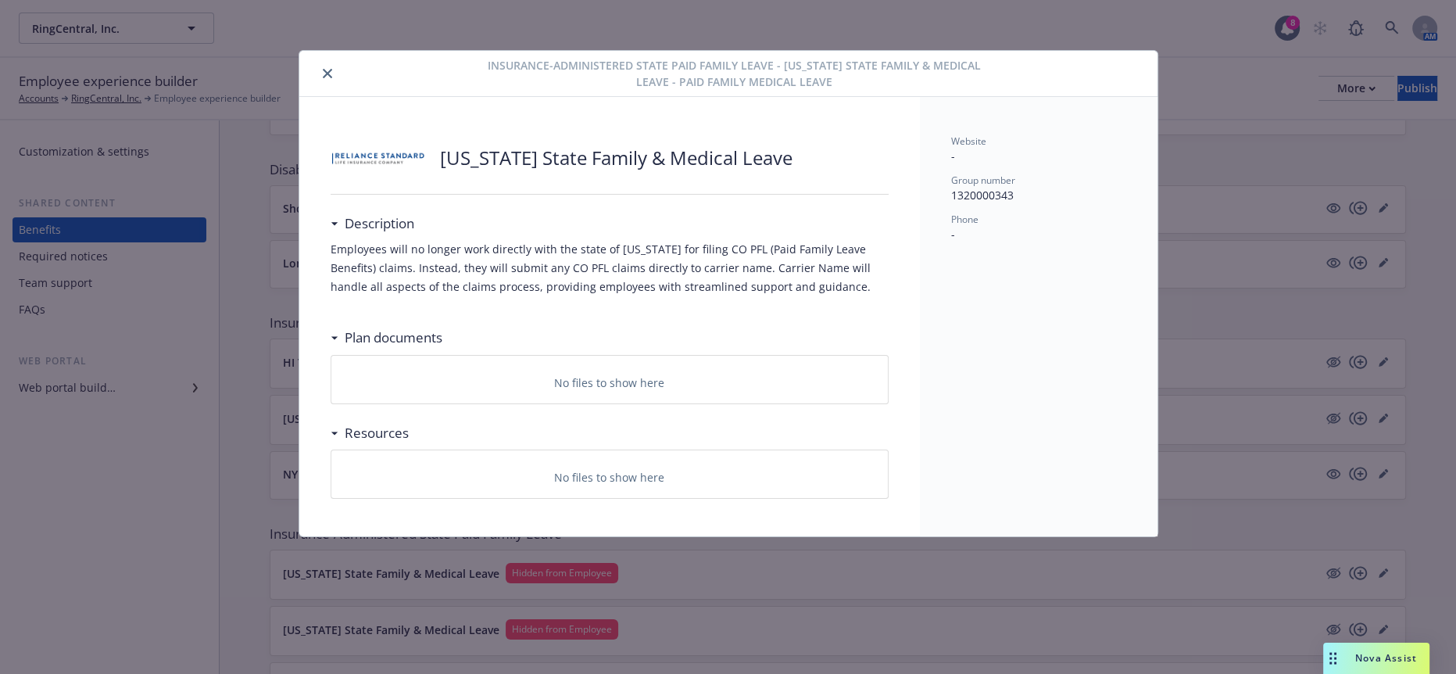
click at [326, 70] on icon "close" at bounding box center [327, 73] width 9 height 9
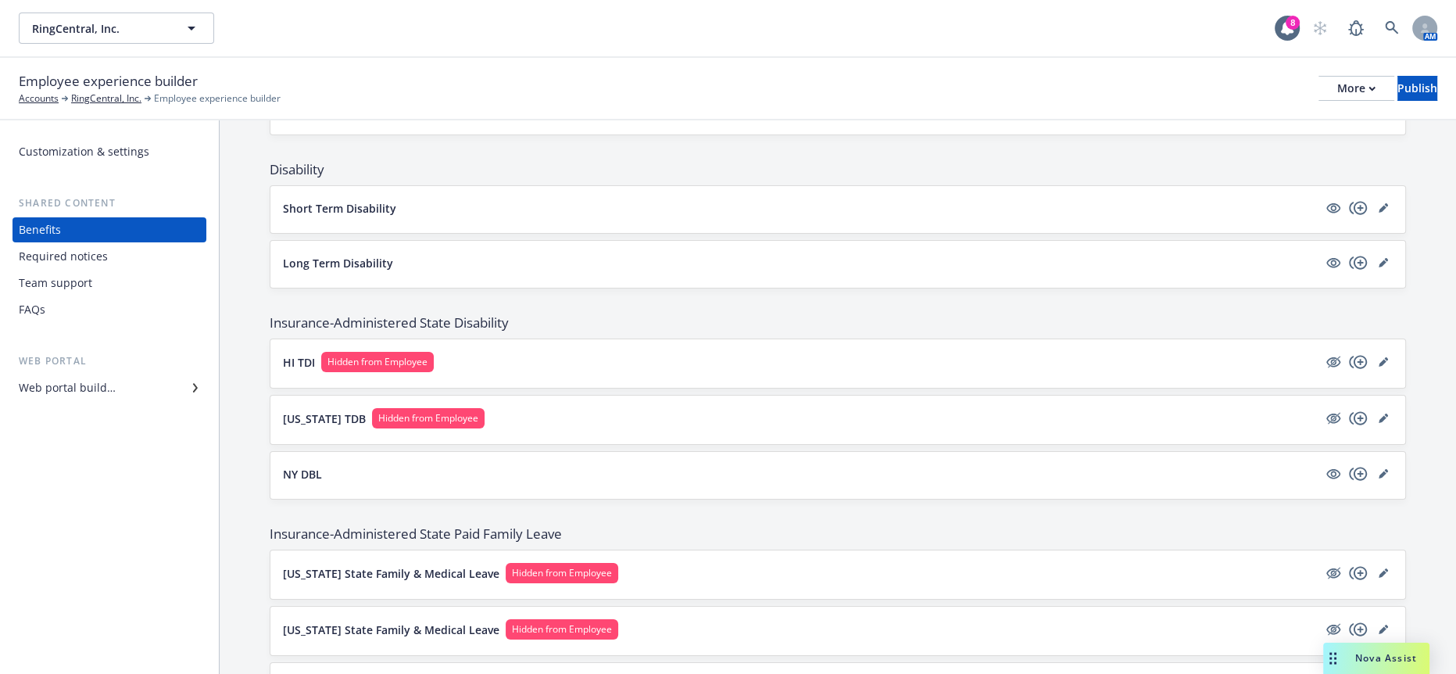
click at [442, 622] on p "Connecticut State Family & Medical Leave" at bounding box center [391, 630] width 217 height 16
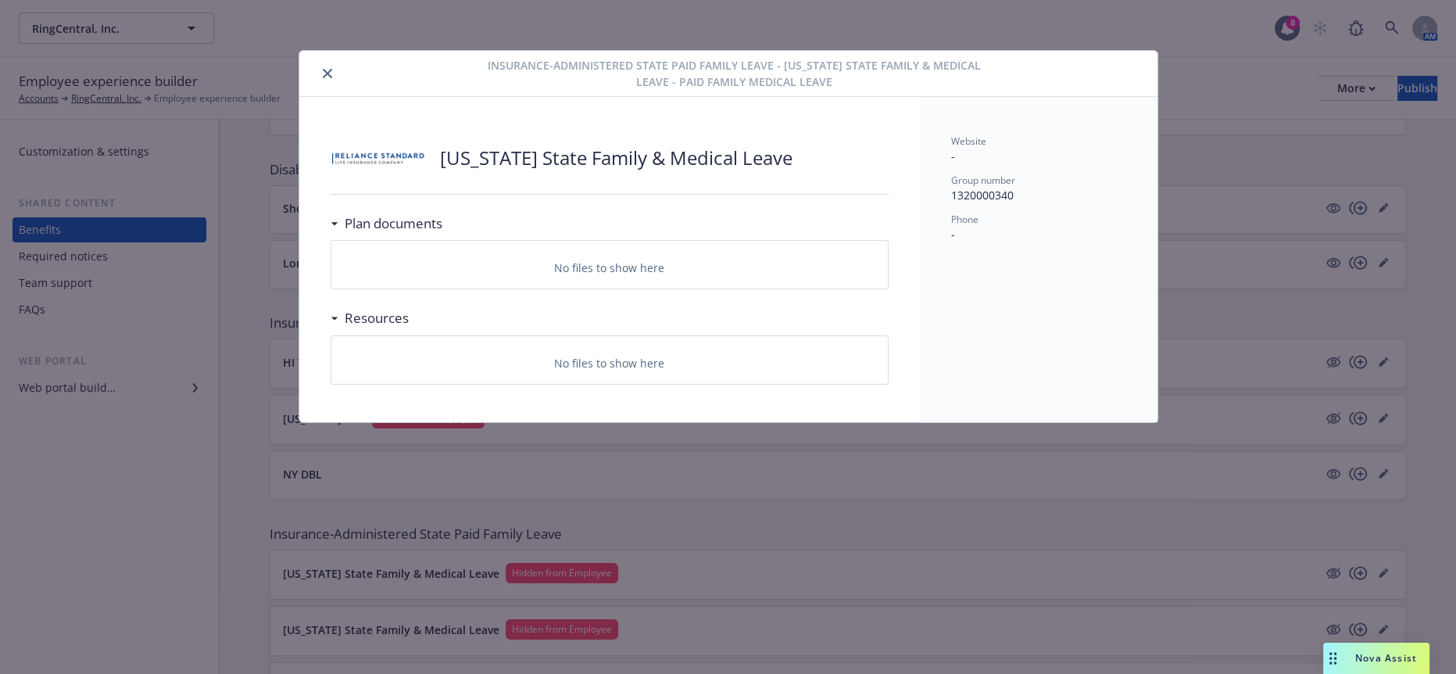
click at [324, 73] on icon "close" at bounding box center [327, 73] width 9 height 9
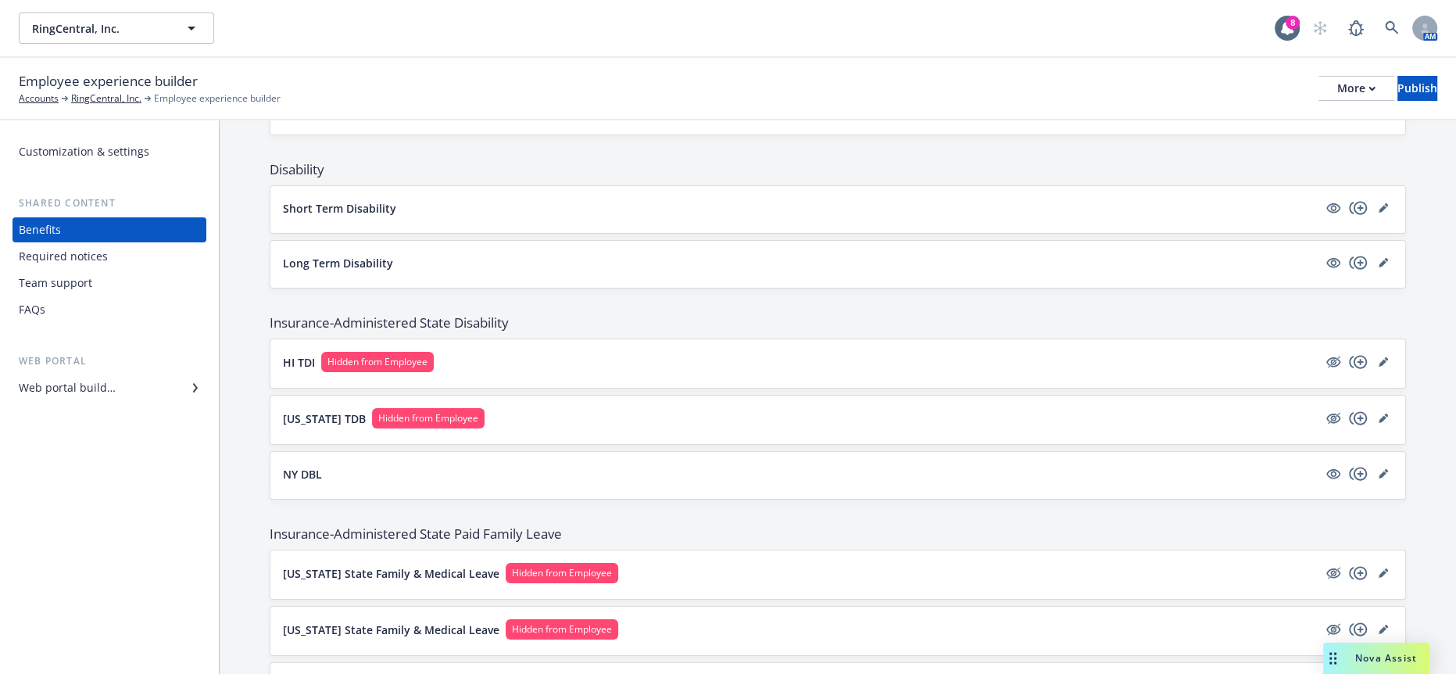
click at [334, 663] on div "Massachusetts State Family & Medical Leave Hidden from Employee" at bounding box center [837, 687] width 1135 height 48
click at [334, 673] on button "Massachusetts State Family & Medical Leave Hidden from Employee" at bounding box center [800, 685] width 1035 height 20
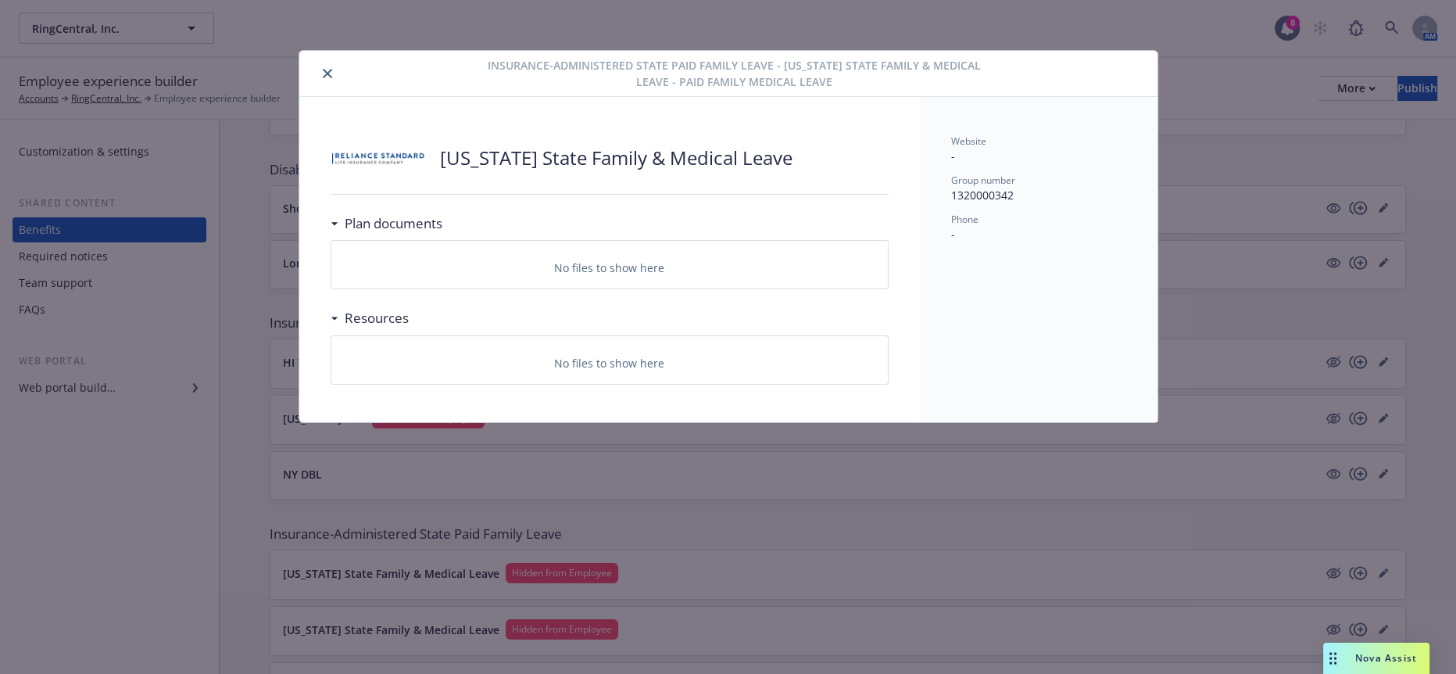
click at [318, 71] on button "close" at bounding box center [327, 73] width 19 height 19
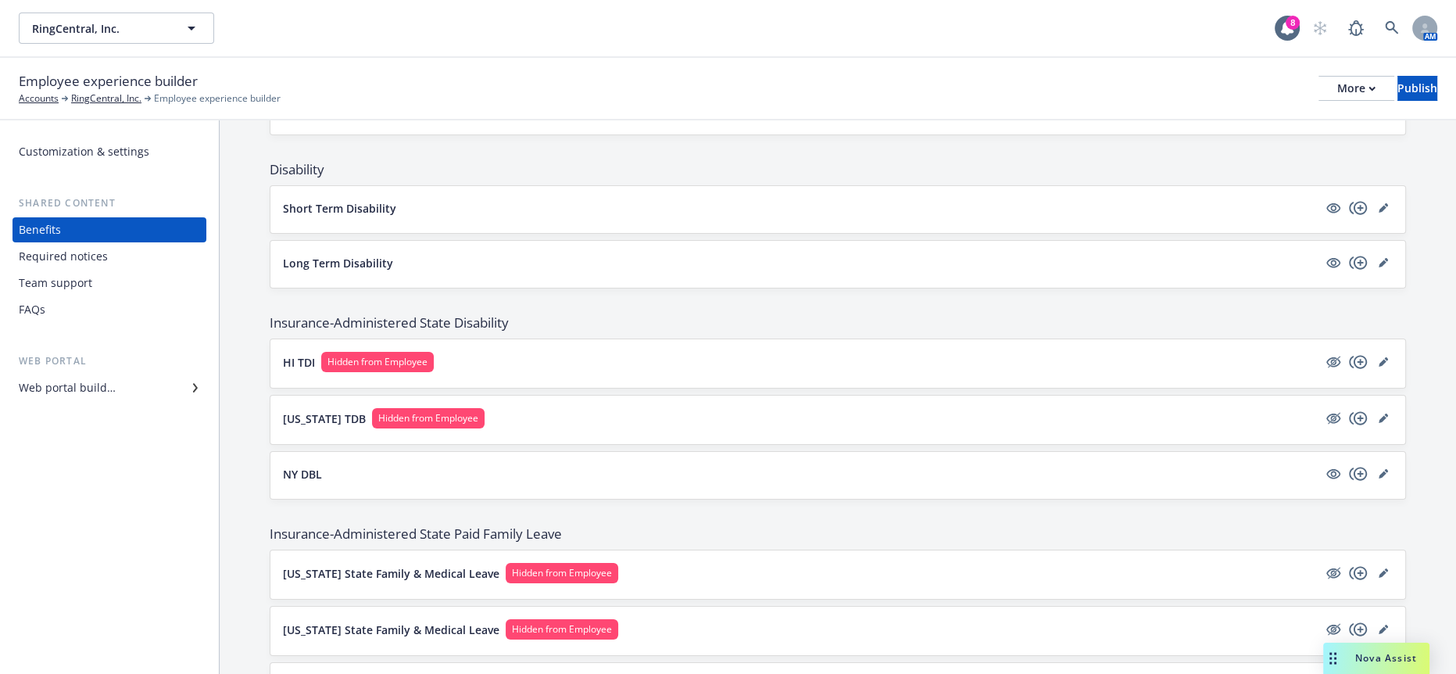
scroll to position [1737, 0]
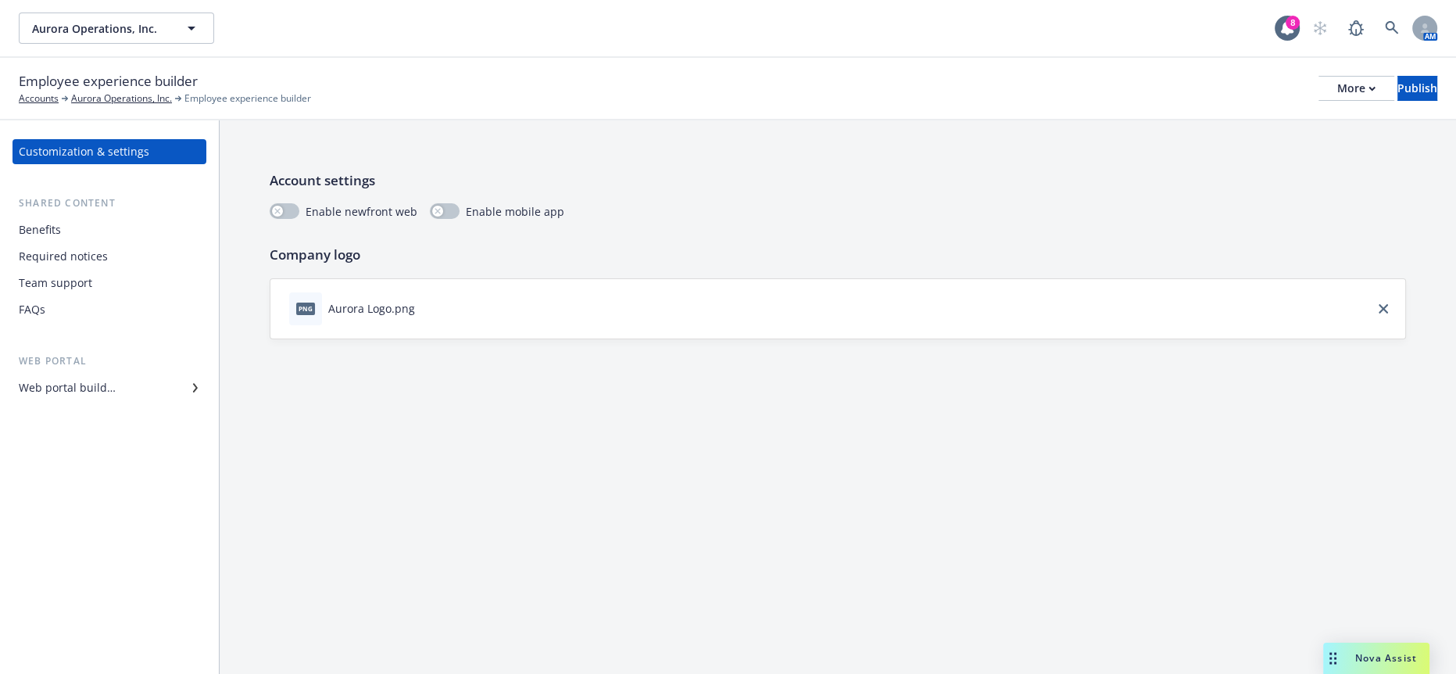
click at [124, 375] on div "Web portal builder" at bounding box center [109, 387] width 181 height 25
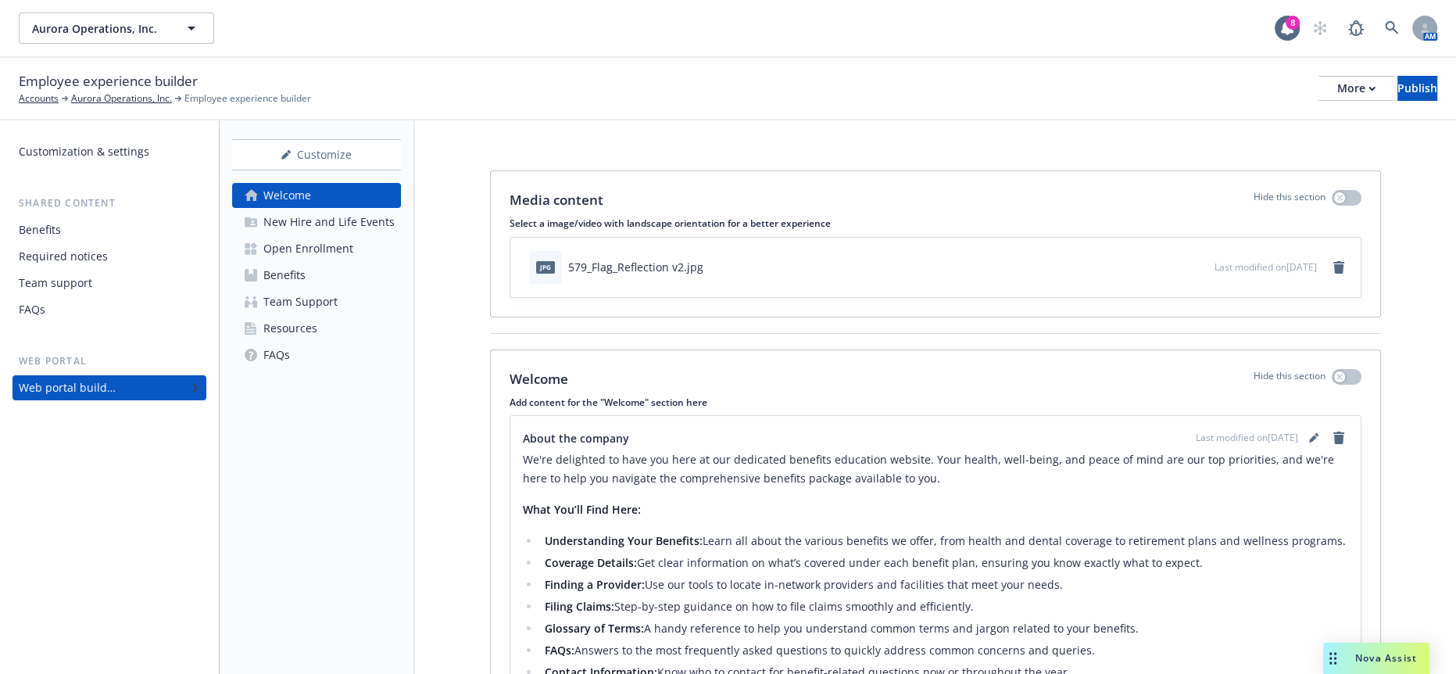
click at [304, 263] on link "Benefits" at bounding box center [316, 275] width 169 height 25
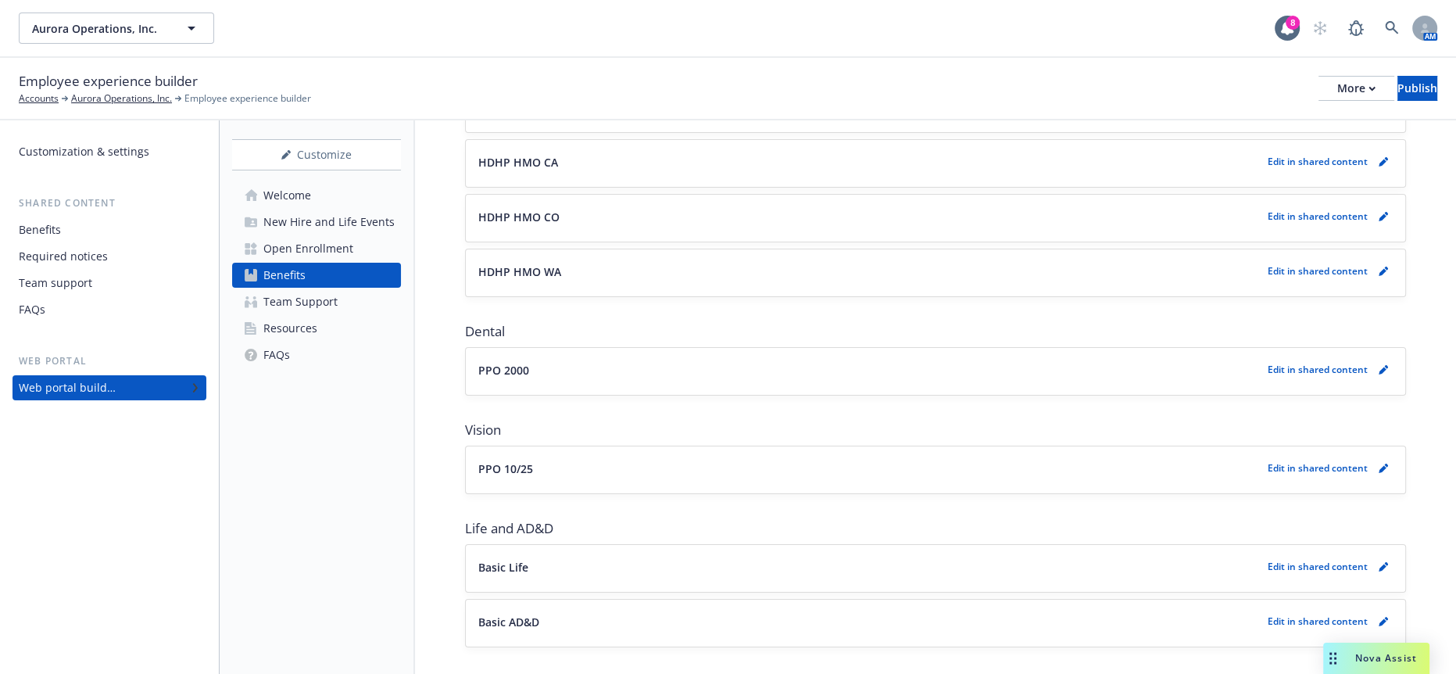
scroll to position [1216, 0]
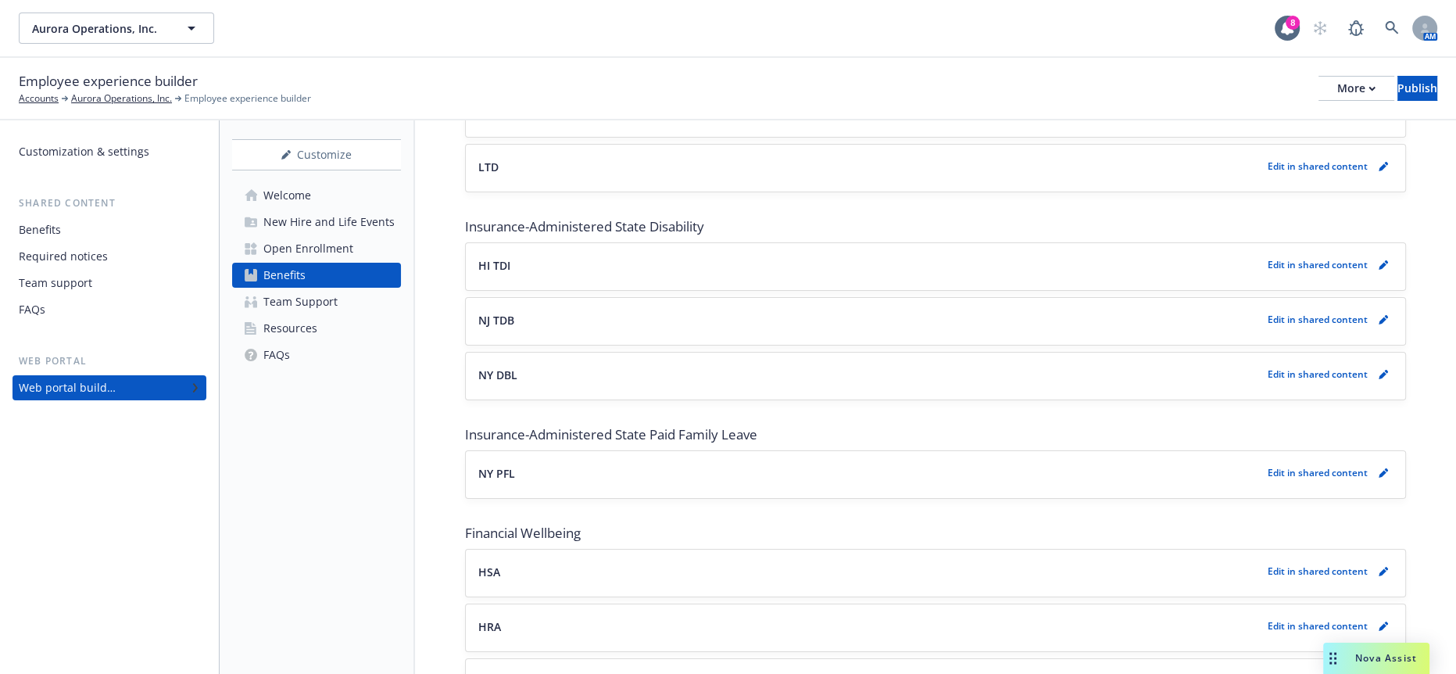
click at [490, 353] on div "NY DBL Edit in shared content" at bounding box center [936, 376] width 940 height 47
click at [489, 367] on p "NY DBL" at bounding box center [497, 375] width 39 height 16
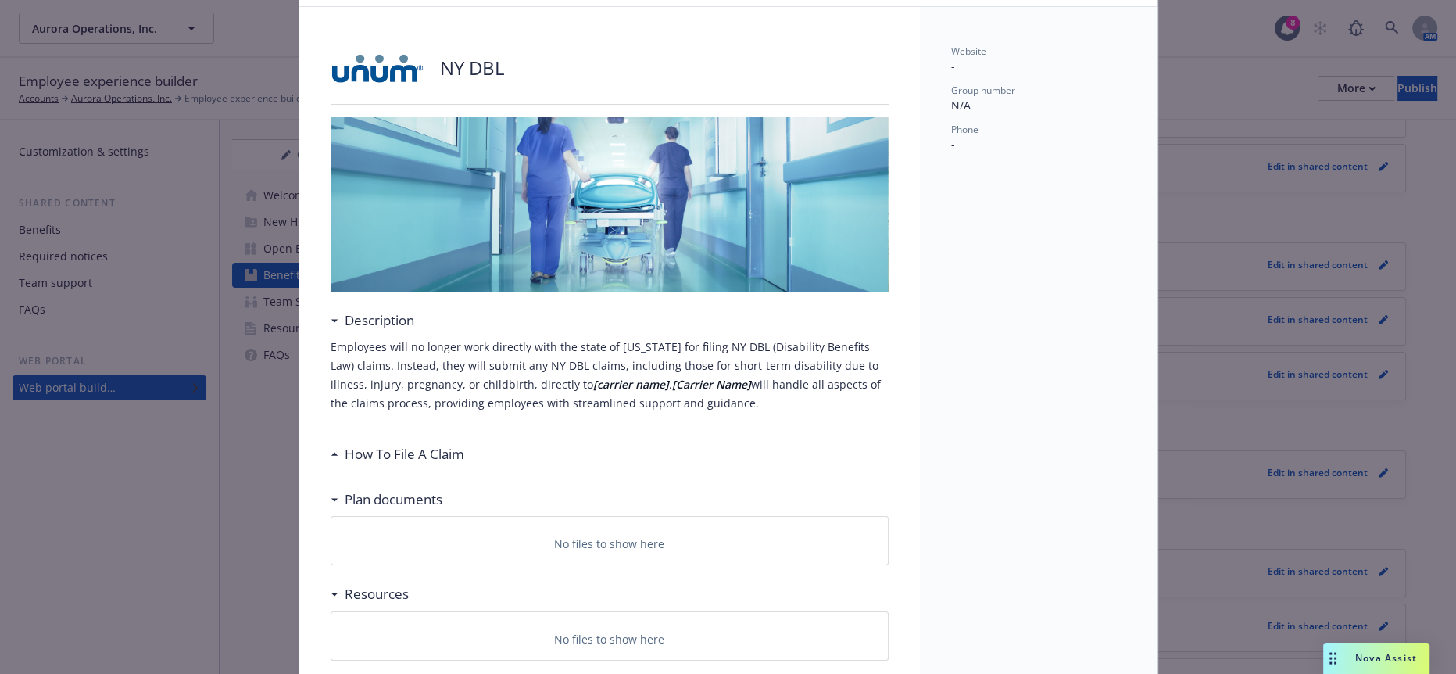
scroll to position [112, 0]
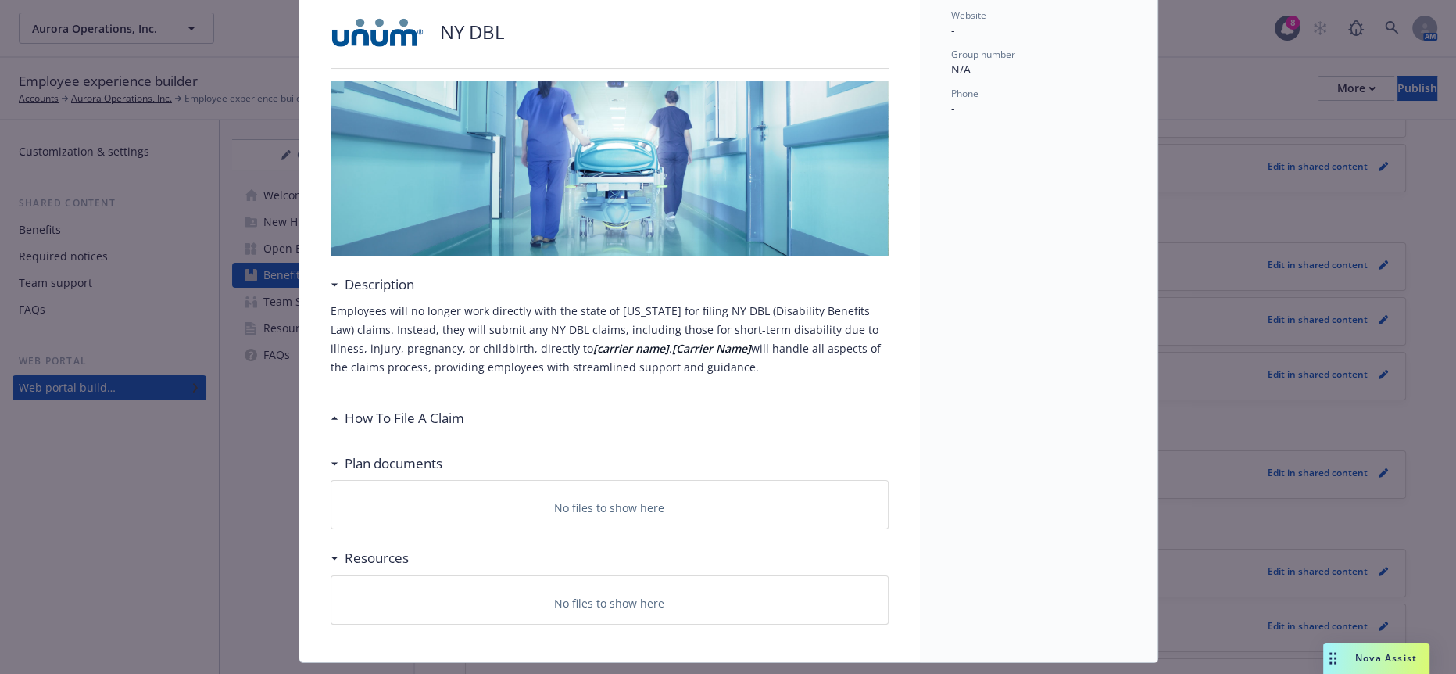
click at [388, 406] on div "How To File A Claim" at bounding box center [610, 418] width 558 height 33
click at [442, 408] on h3 "How To File A Claim" at bounding box center [405, 418] width 120 height 20
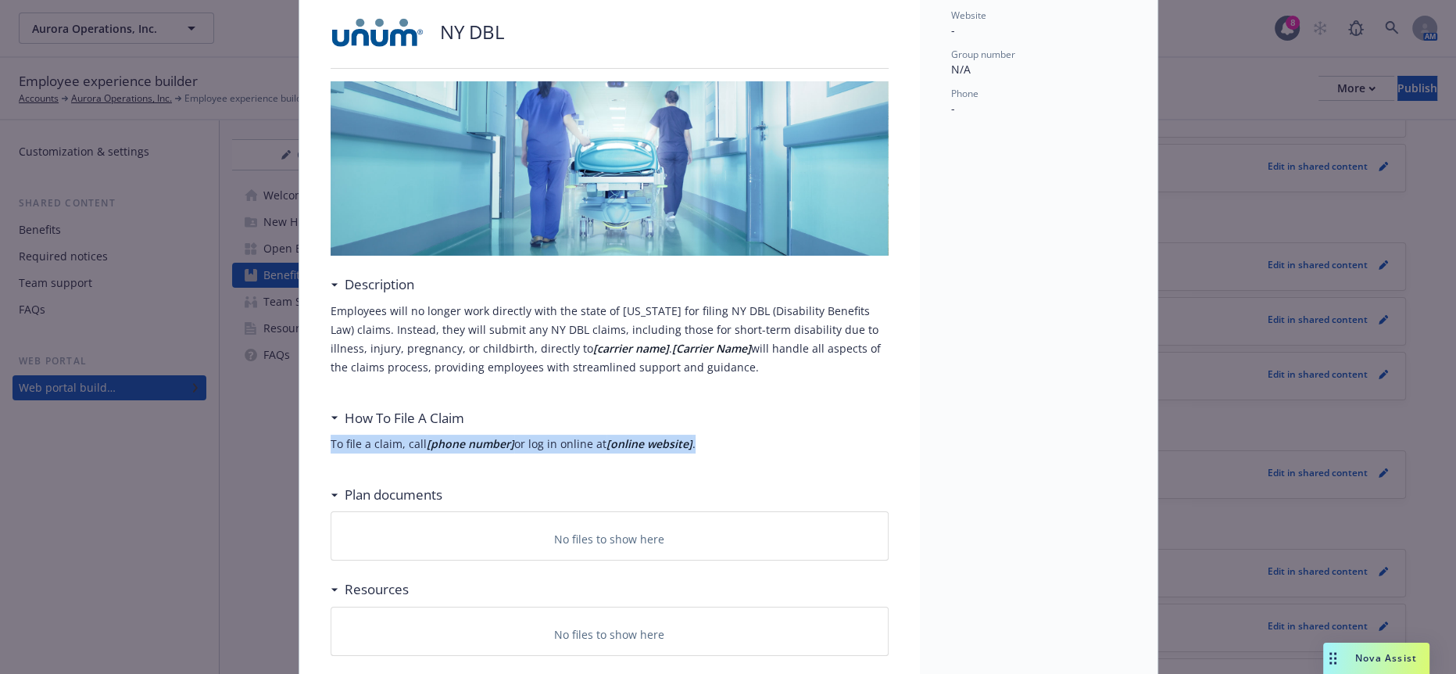
drag, startPoint x: 684, startPoint y: 424, endPoint x: 304, endPoint y: 426, distance: 380.0
click at [304, 426] on div "NY DBL Description Employees will no longer work directly with the state of [US…" at bounding box center [609, 332] width 621 height 722
copy p "To file a claim, call [phone number] or log in online at [online website] ."
